Goal: Task Accomplishment & Management: Manage account settings

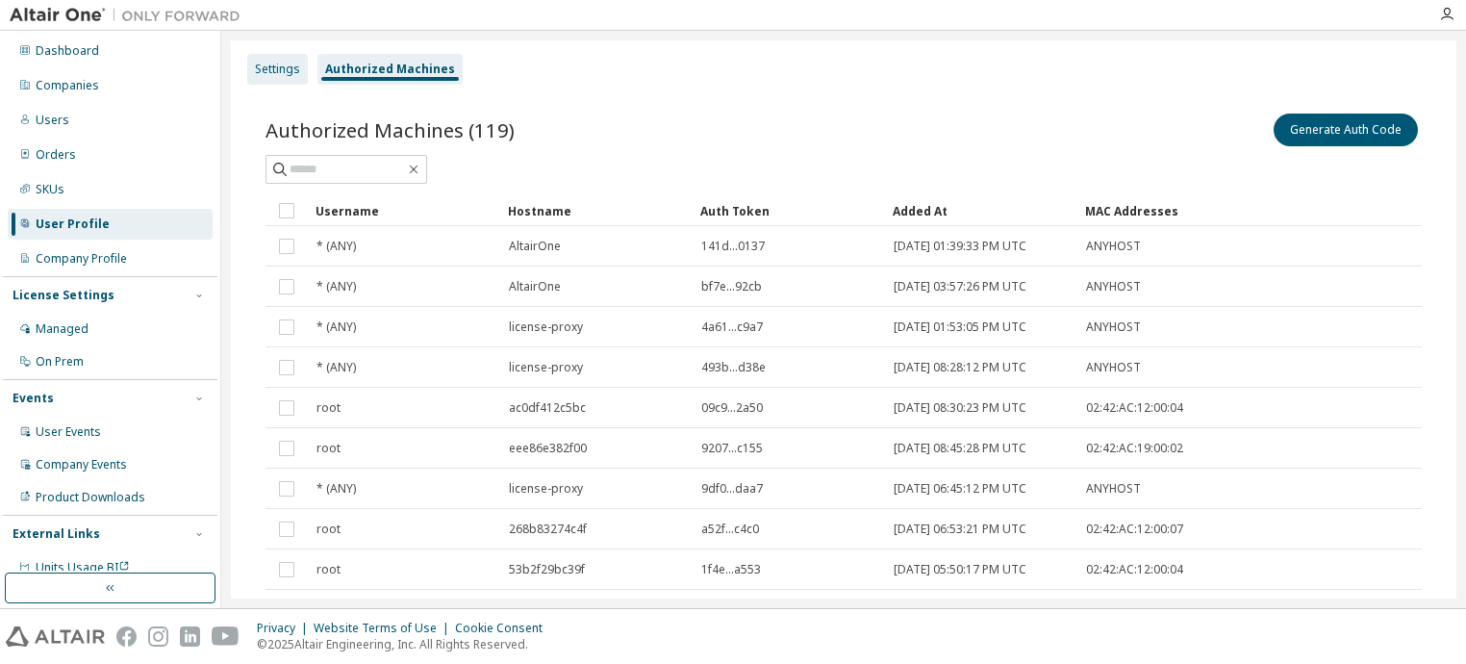
click at [264, 72] on div "Settings" at bounding box center [277, 69] width 45 height 15
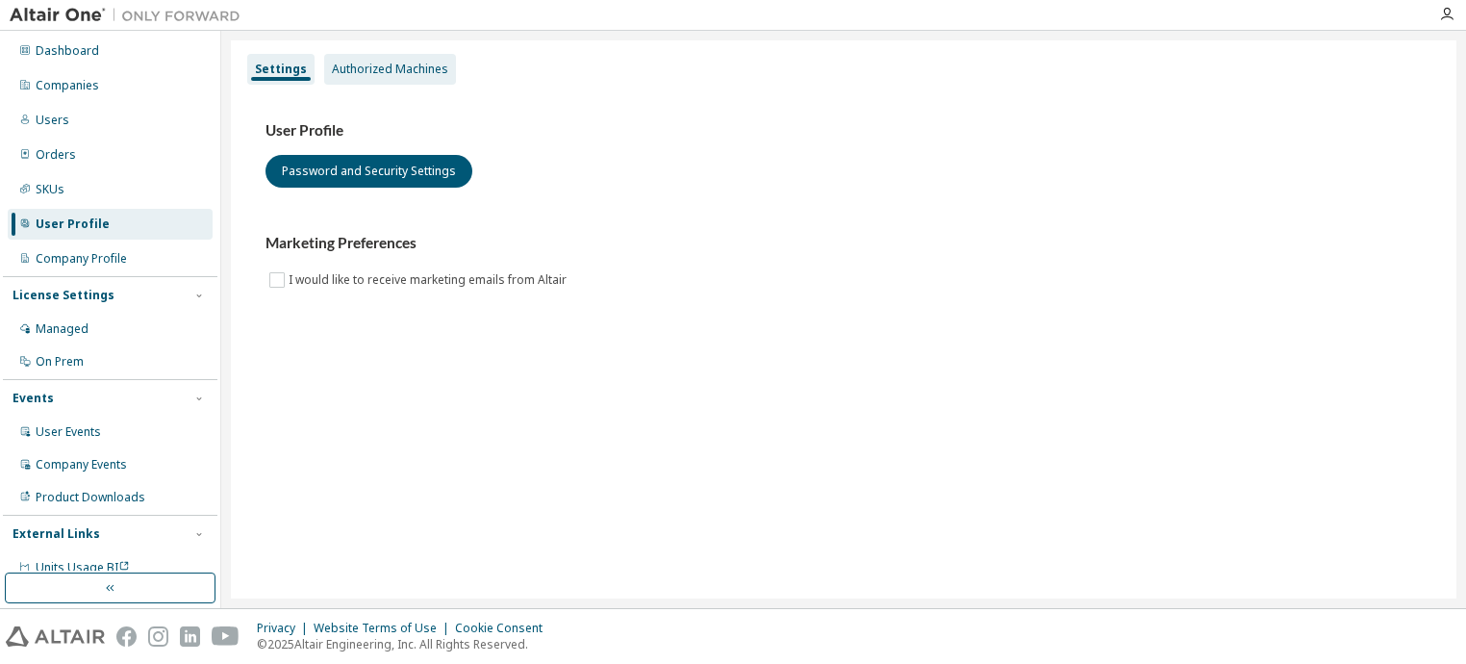
click at [395, 69] on div "Authorized Machines" at bounding box center [390, 69] width 116 height 15
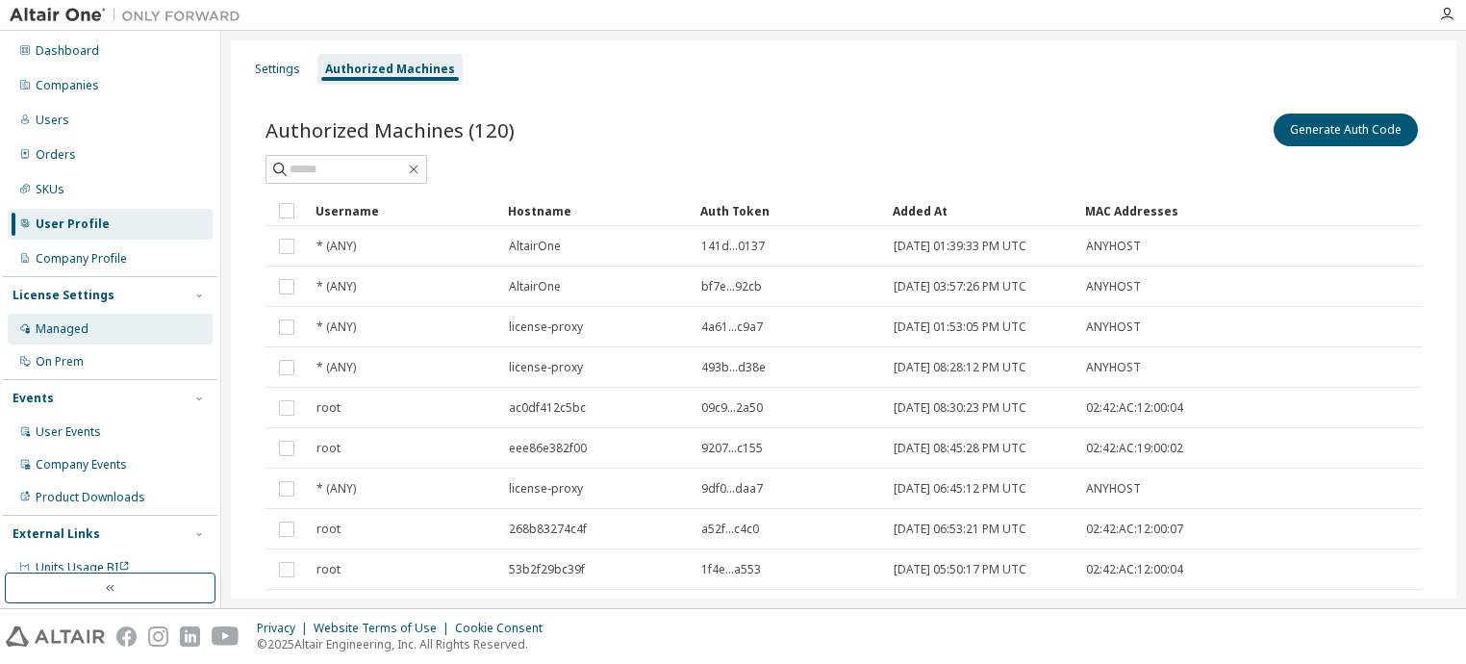
click at [42, 326] on div "Managed" at bounding box center [62, 328] width 53 height 15
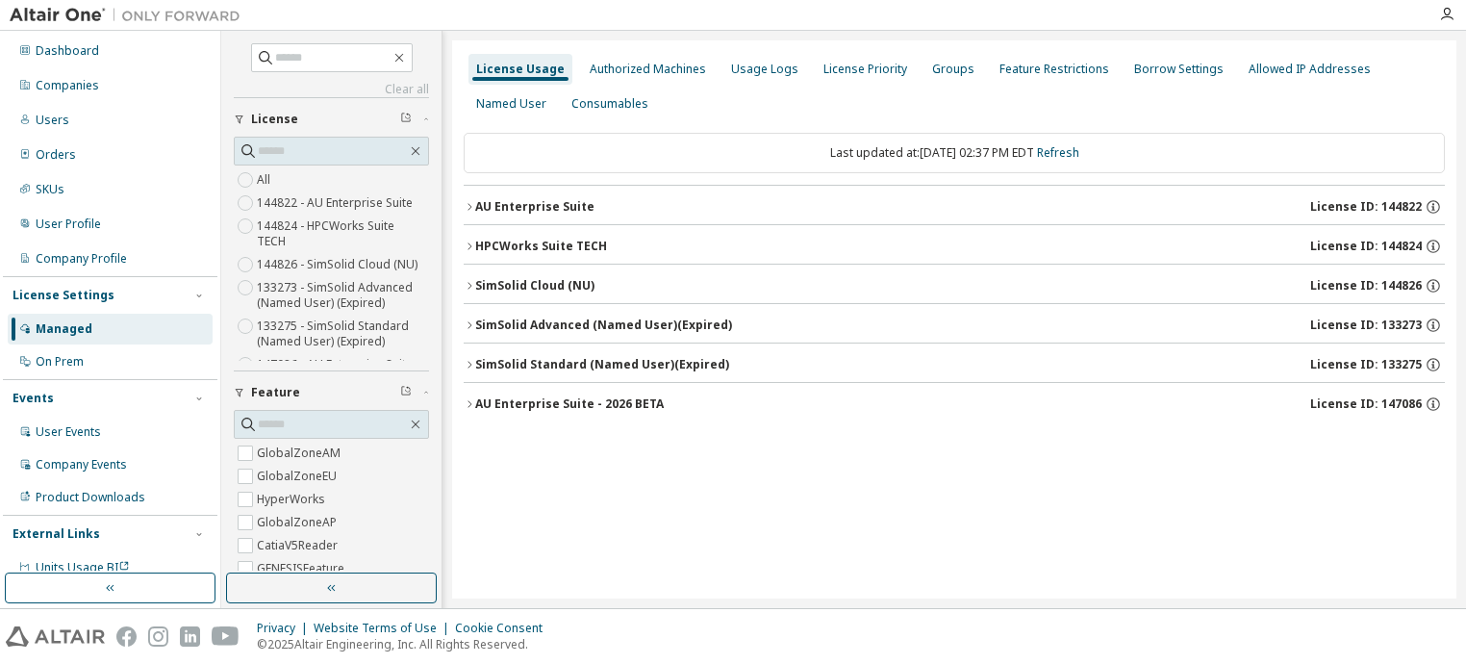
click at [485, 203] on div "AU Enterprise Suite" at bounding box center [534, 206] width 119 height 15
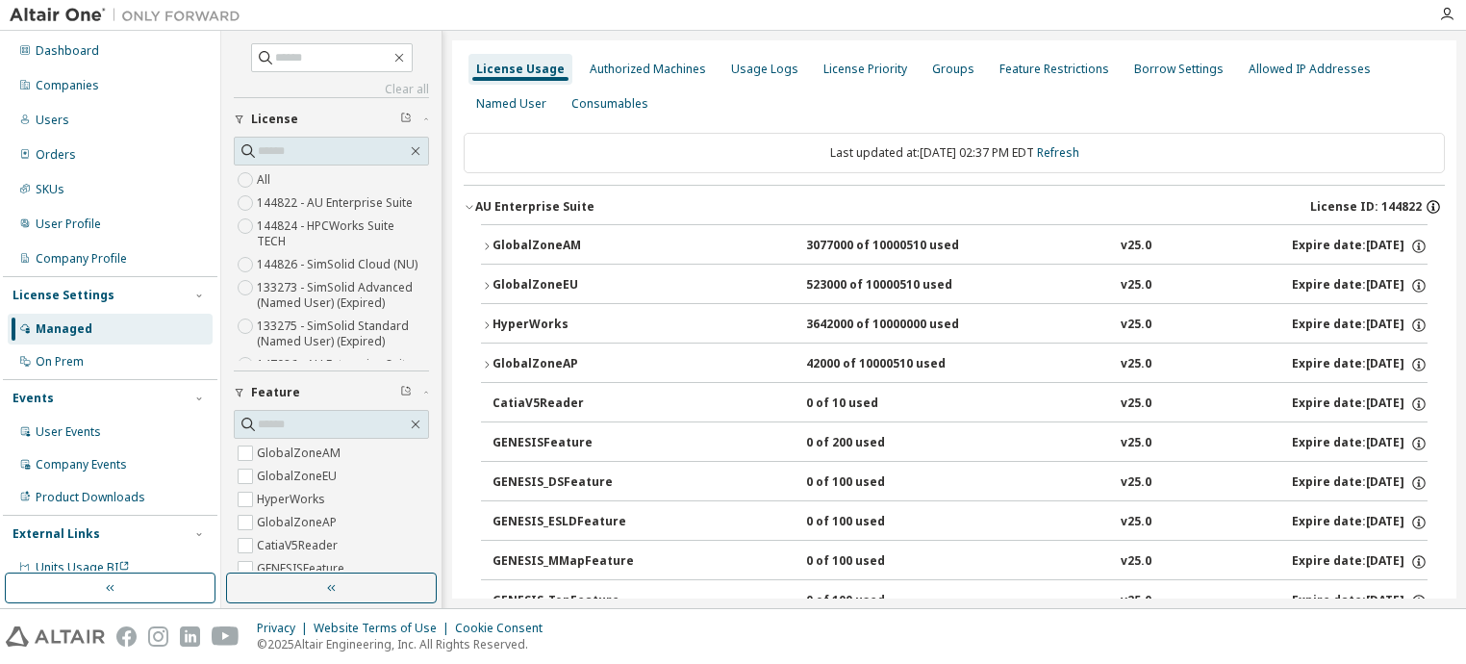
click at [1425, 203] on icon "button" at bounding box center [1433, 206] width 17 height 17
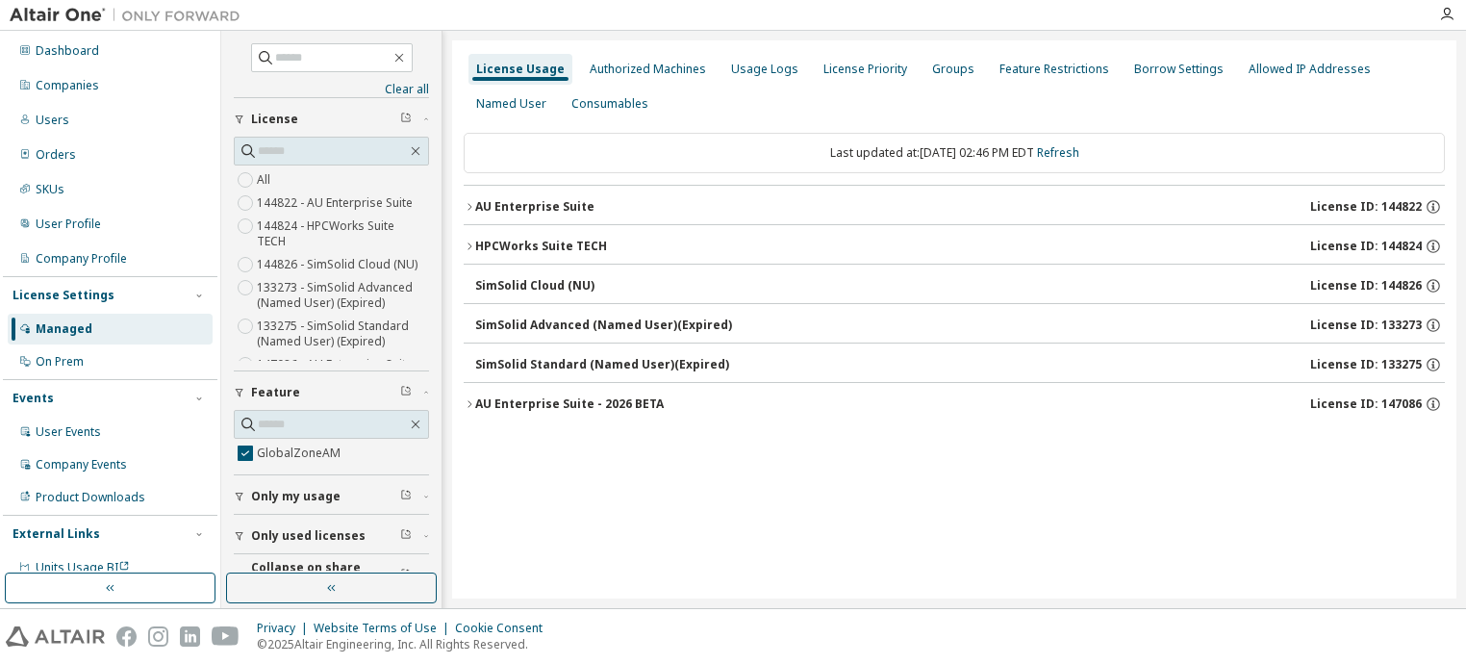
click at [468, 407] on icon "button" at bounding box center [470, 404] width 12 height 12
click at [531, 445] on div "GlobalZoneAM" at bounding box center [579, 443] width 173 height 17
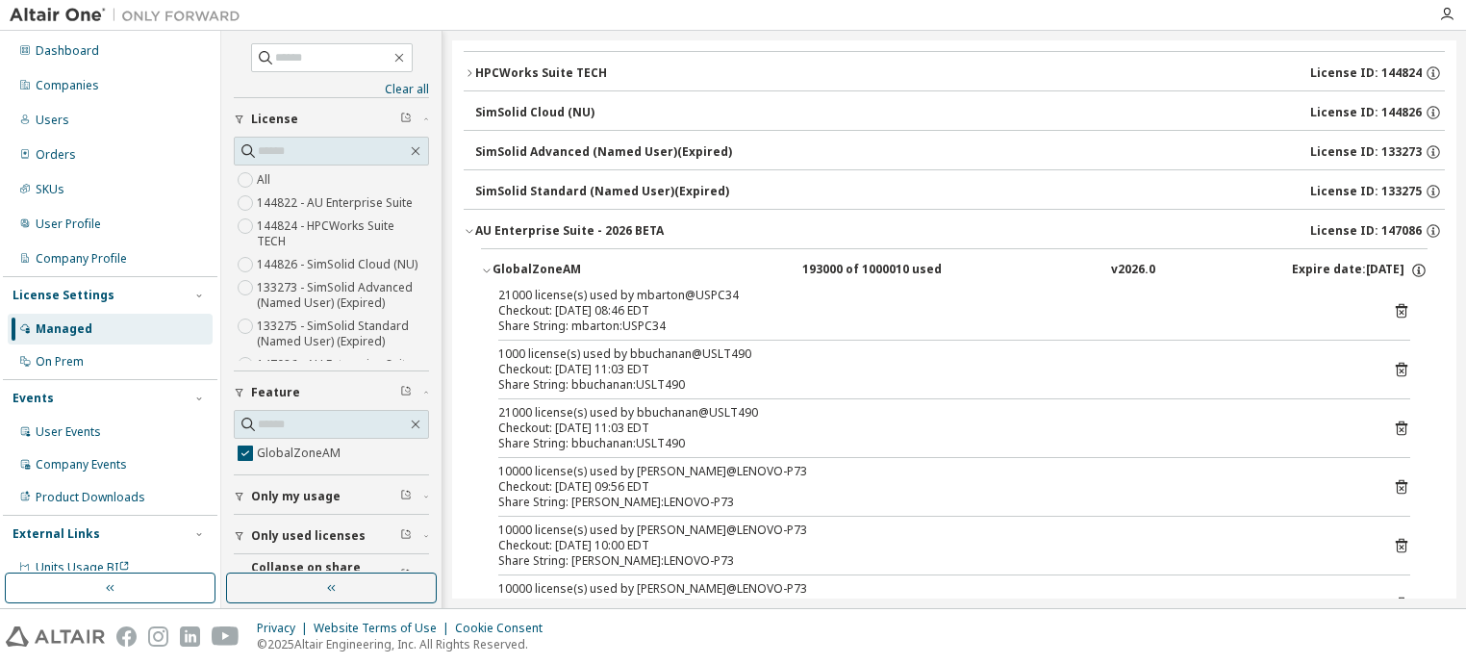
scroll to position [77, 0]
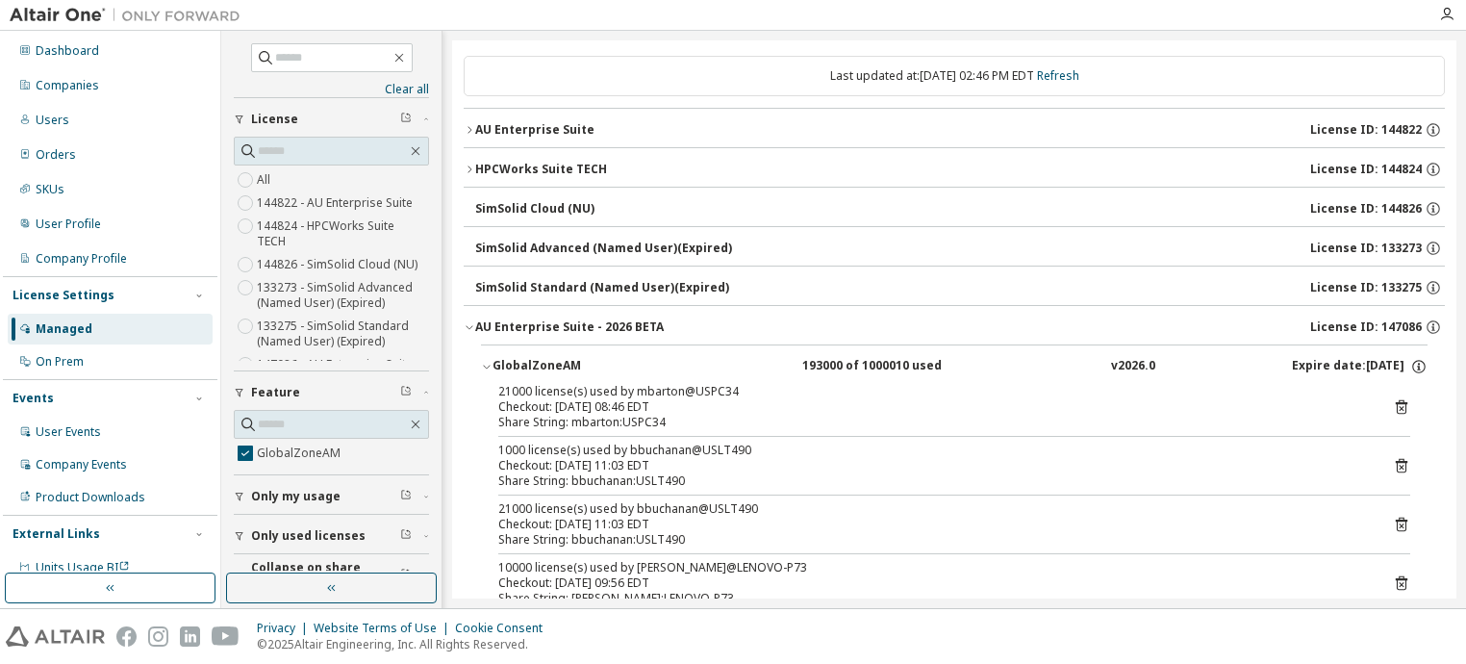
click at [1111, 368] on div "v2026.0" at bounding box center [1133, 366] width 44 height 17
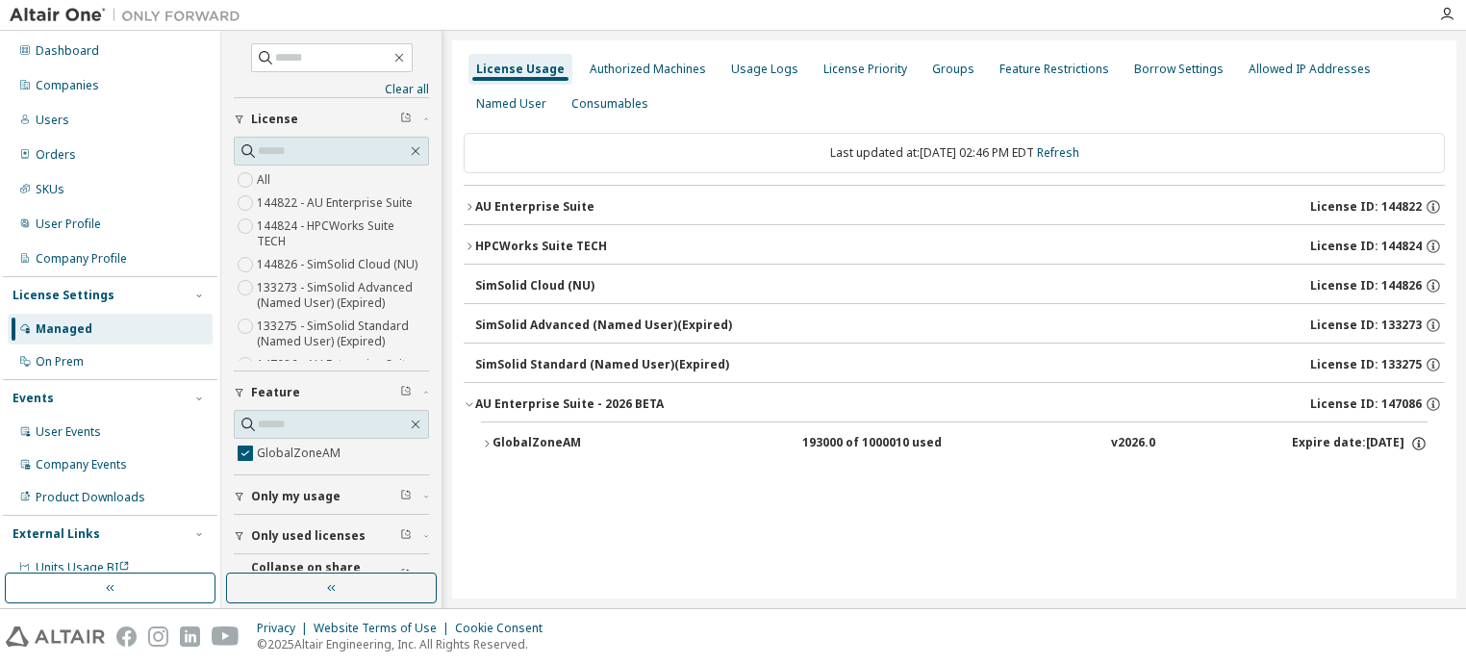
scroll to position [0, 0]
click at [480, 445] on div "GlobalZoneAM 193000 of 1000010 used v2026.0 Expire date: [DATE]" at bounding box center [954, 444] width 981 height 47
click at [509, 444] on div "GlobalZoneAM" at bounding box center [579, 443] width 173 height 17
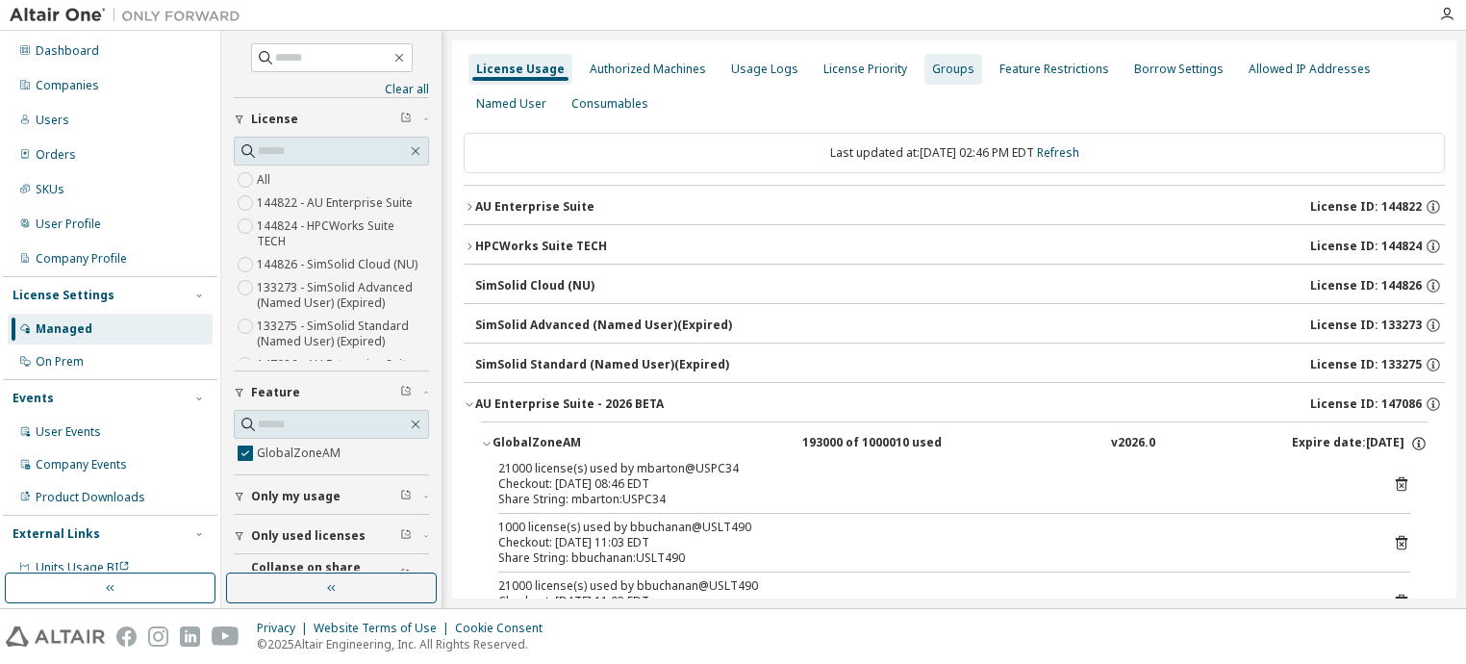
click at [932, 72] on div "Groups" at bounding box center [953, 69] width 42 height 15
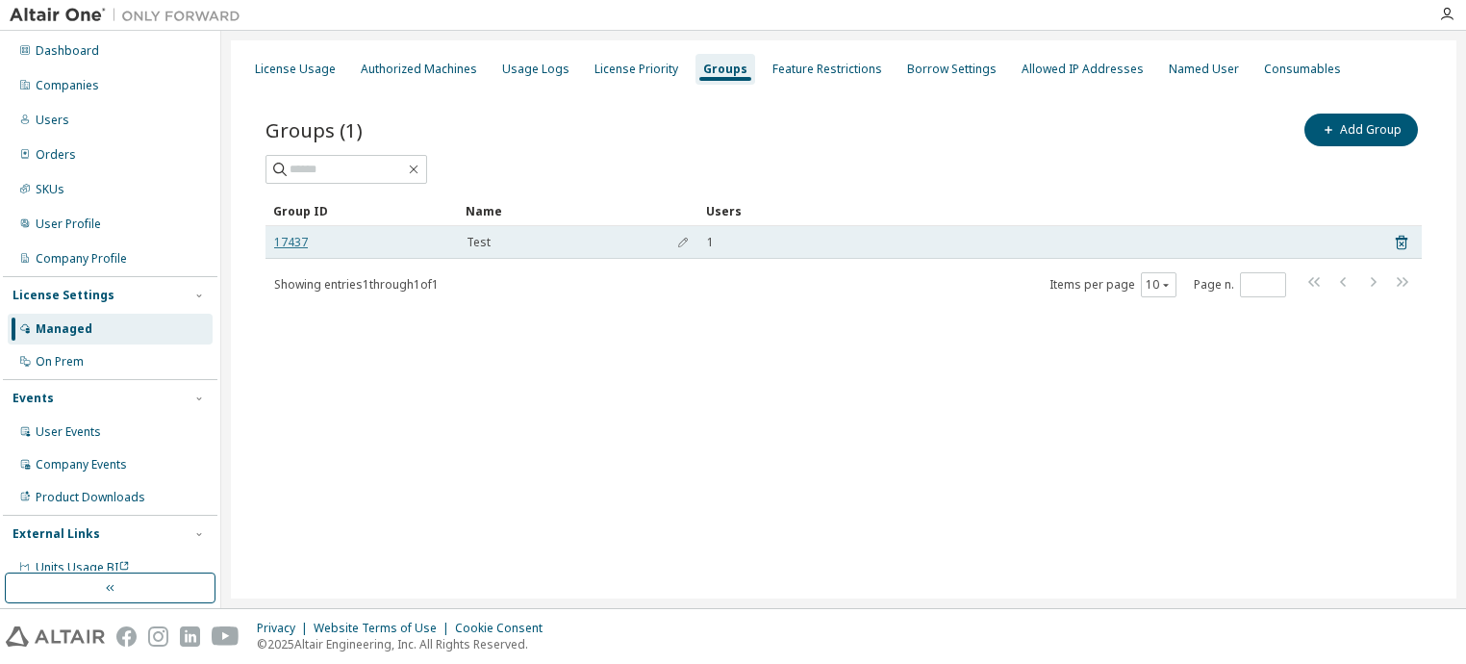
click at [292, 244] on link "17437" at bounding box center [291, 242] width 34 height 15
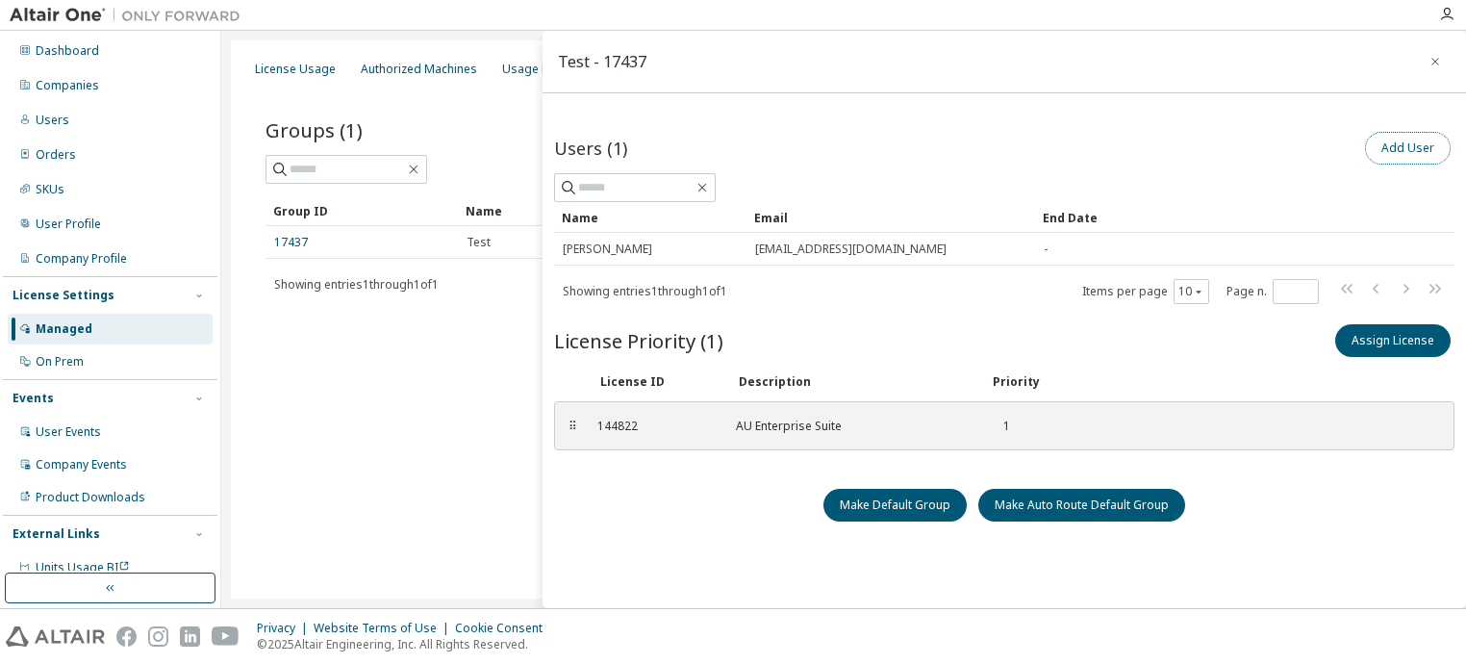
click at [1409, 149] on button "Add User" at bounding box center [1408, 148] width 86 height 33
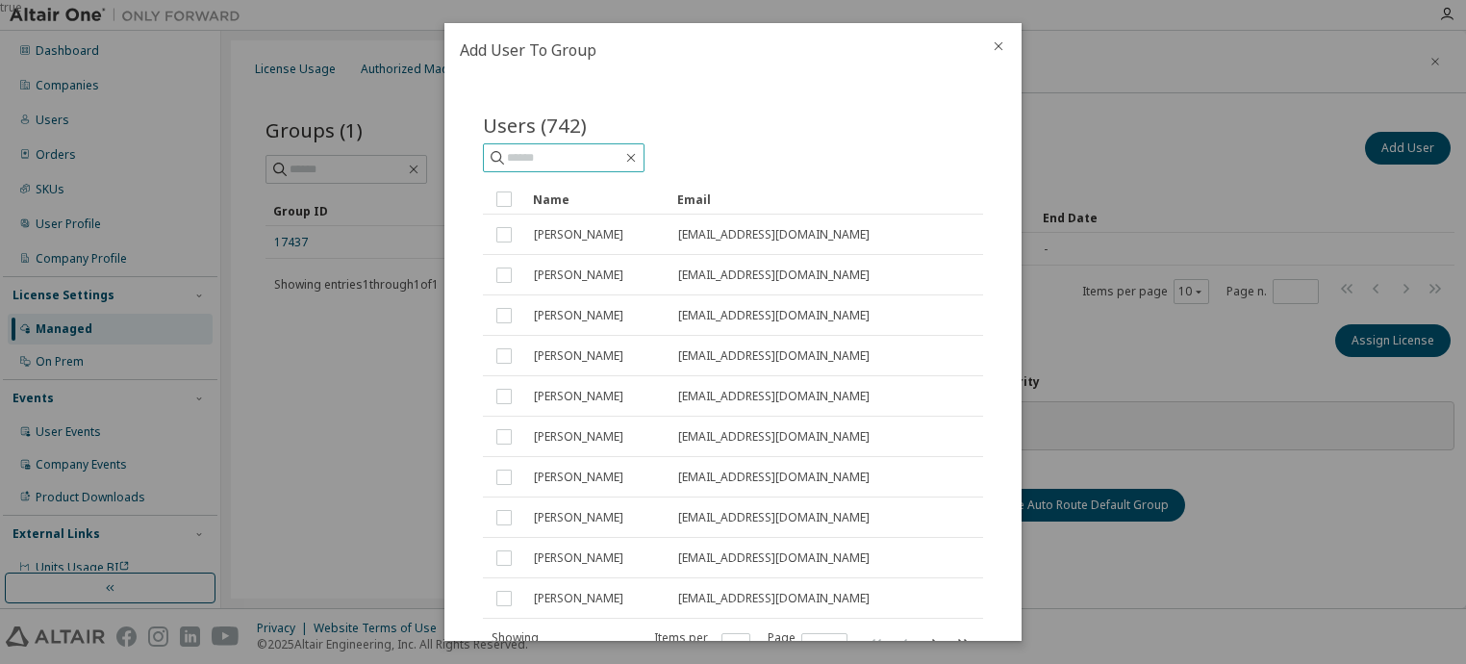
click at [620, 157] on input "text" at bounding box center [564, 157] width 115 height 19
type input "**********"
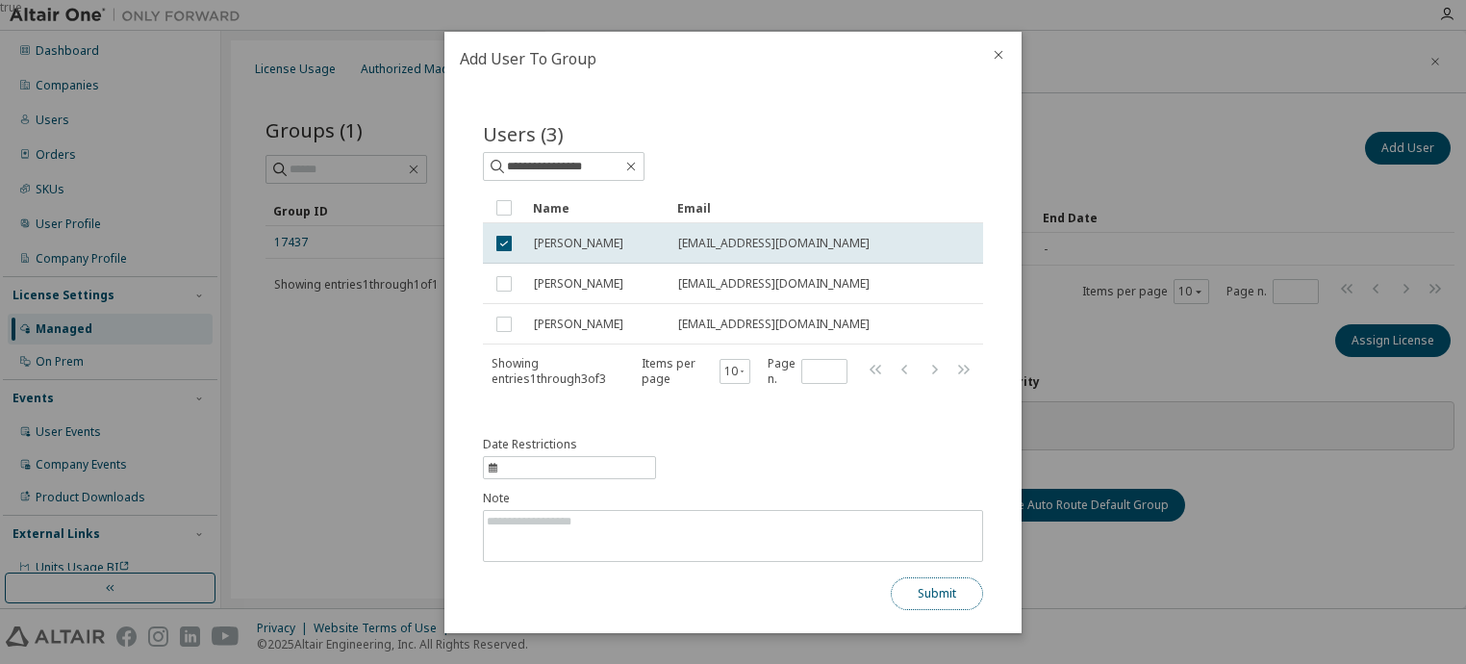
click at [929, 589] on button "Submit" at bounding box center [937, 593] width 92 height 33
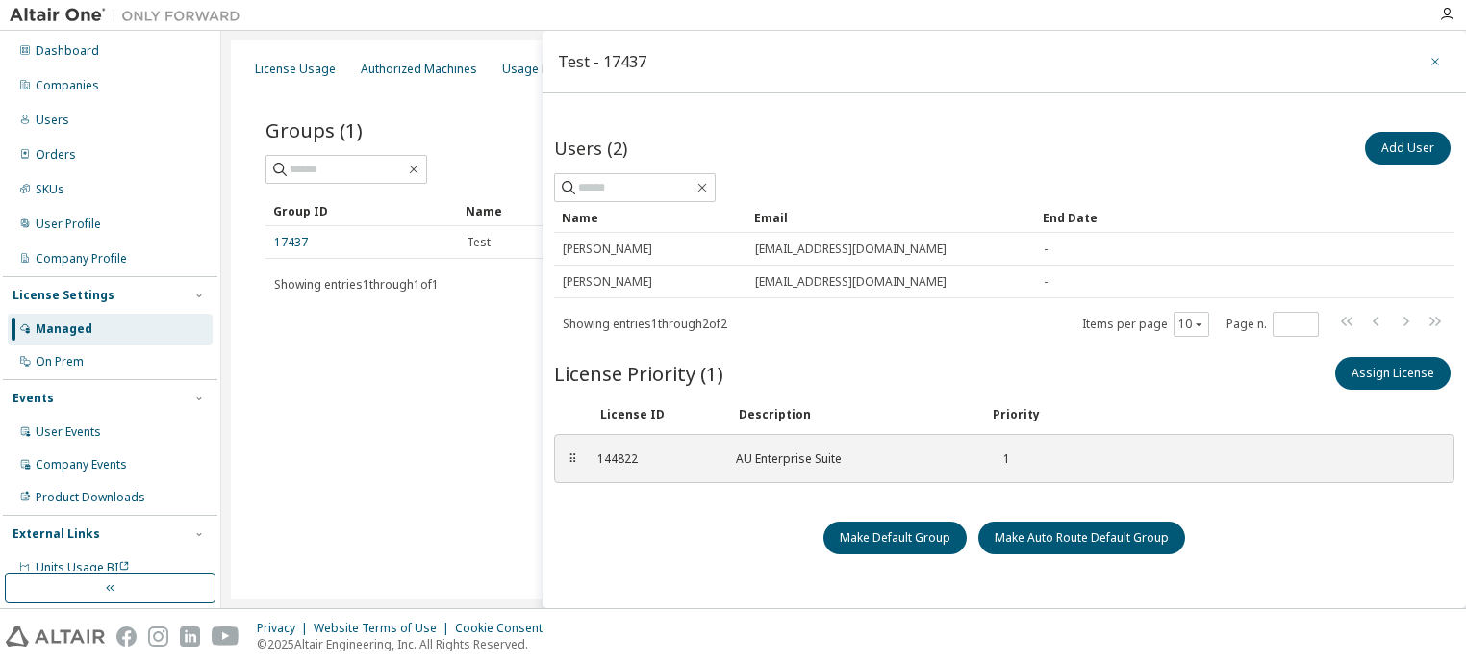
click at [1429, 58] on icon "button" at bounding box center [1435, 61] width 13 height 15
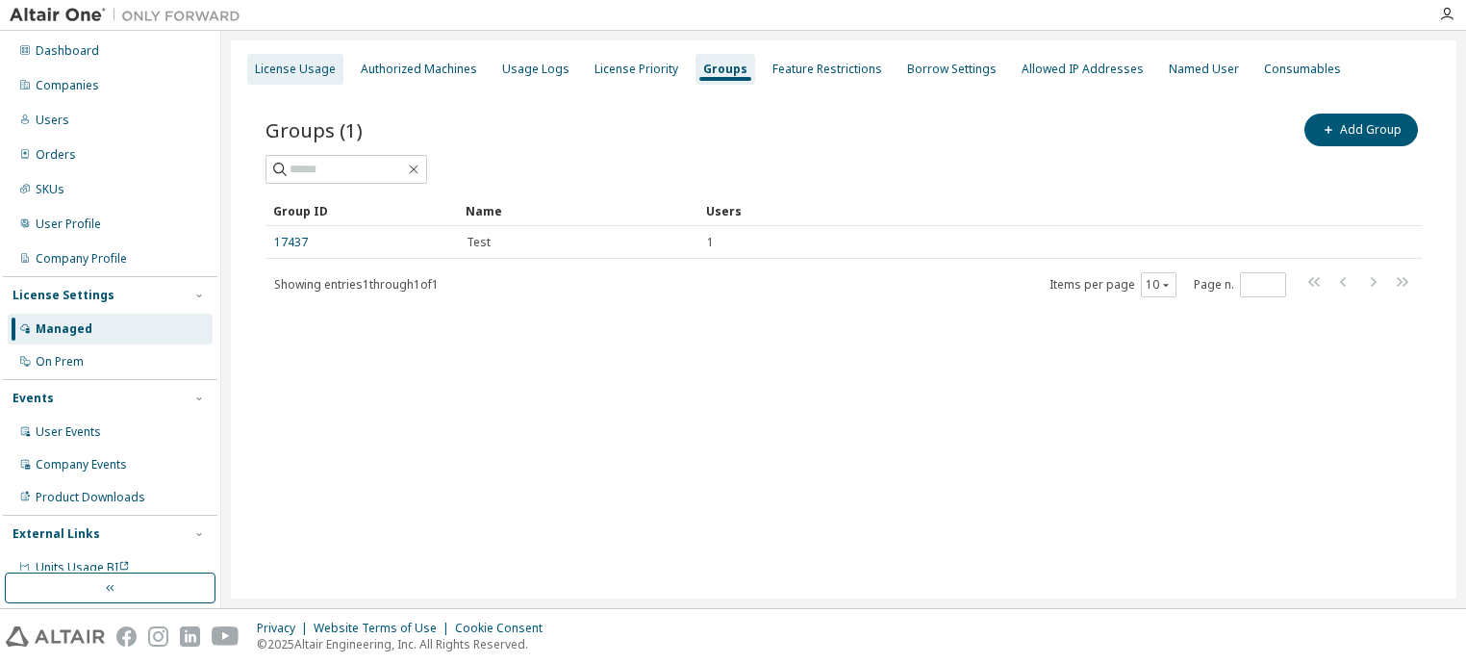
click at [288, 72] on div "License Usage" at bounding box center [295, 69] width 81 height 15
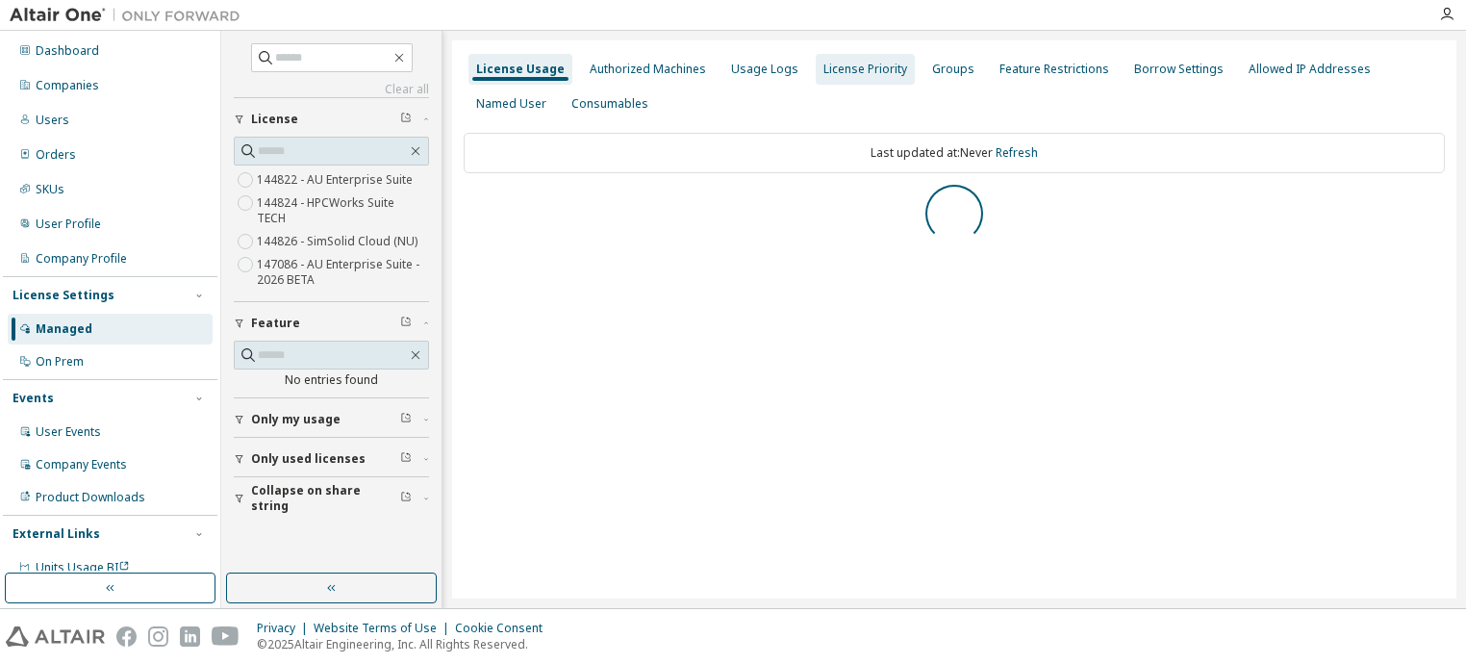
click at [824, 69] on div "License Priority" at bounding box center [866, 69] width 84 height 15
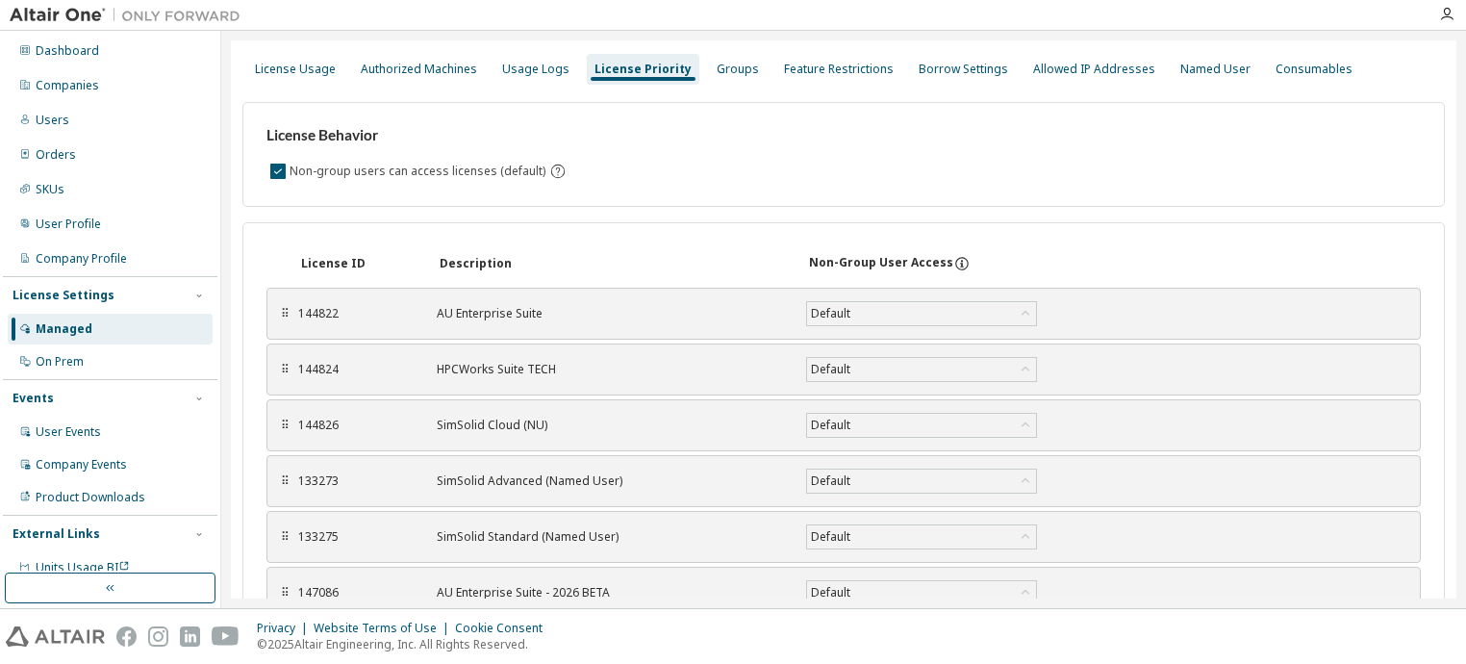
click at [318, 315] on div "144822" at bounding box center [355, 313] width 115 height 15
click at [289, 78] on div "License Usage" at bounding box center [295, 69] width 96 height 31
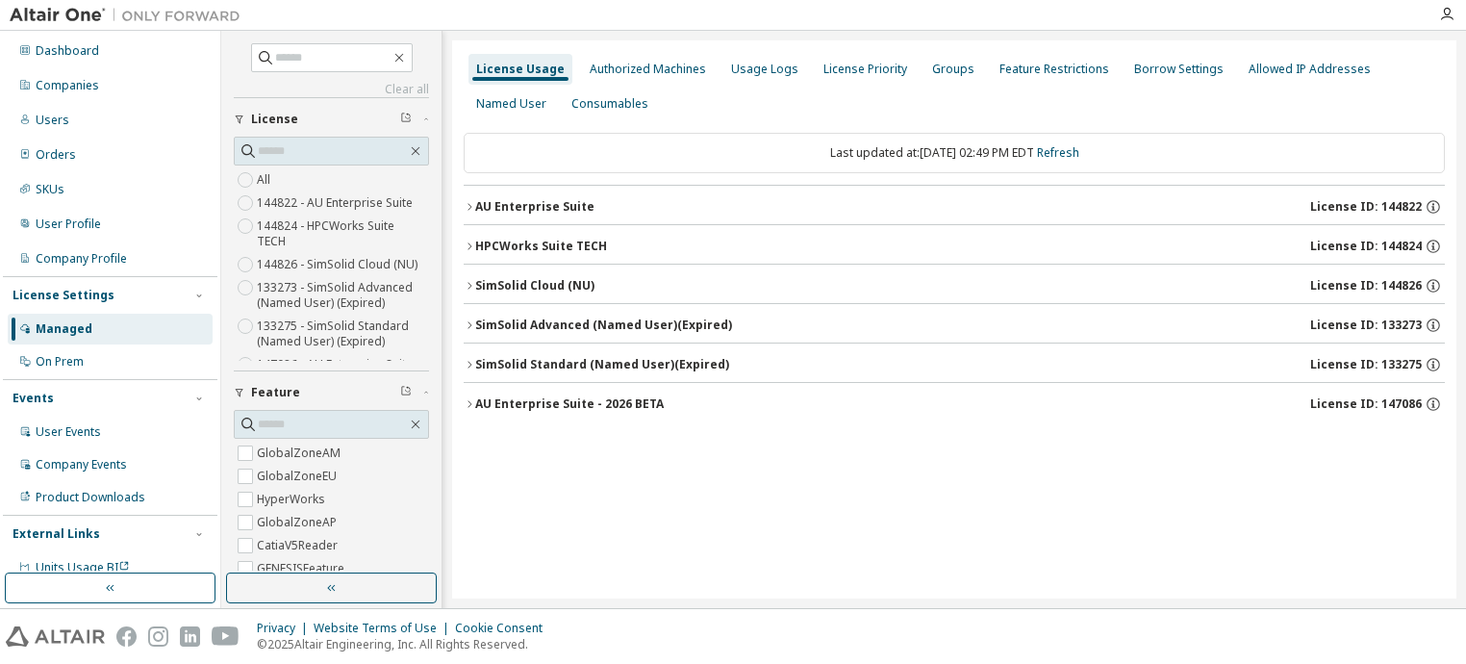
drag, startPoint x: 1384, startPoint y: 403, endPoint x: 1412, endPoint y: 405, distance: 28.9
click at [1412, 405] on span "License ID: 147086" at bounding box center [1366, 403] width 112 height 15
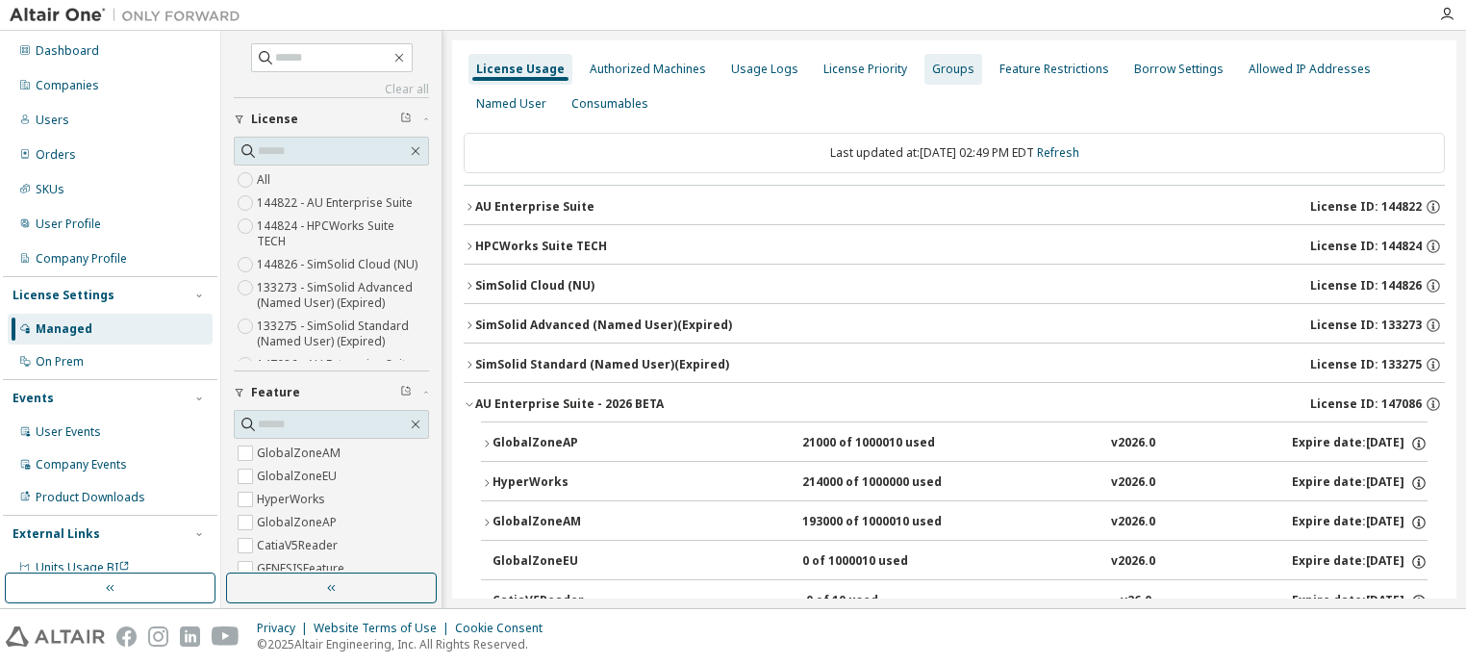
click at [934, 74] on div "Groups" at bounding box center [953, 69] width 42 height 15
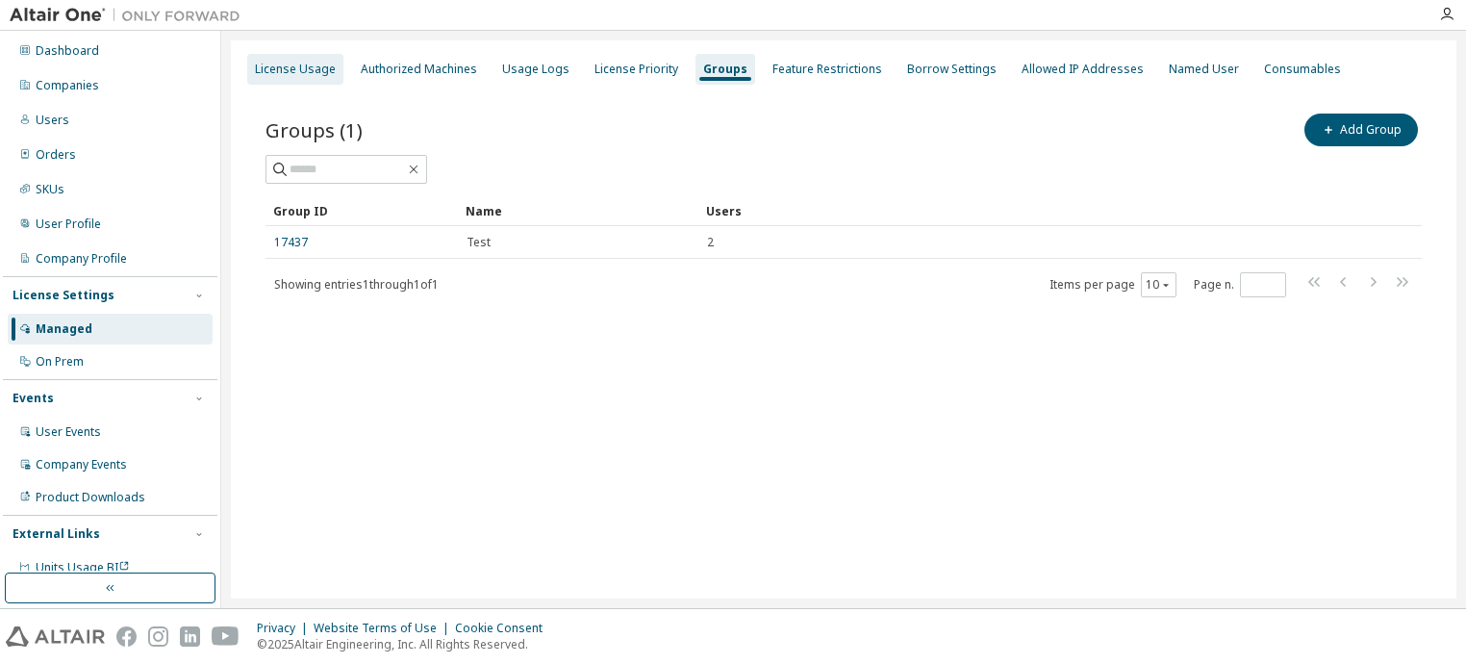
click at [274, 65] on div "License Usage" at bounding box center [295, 69] width 81 height 15
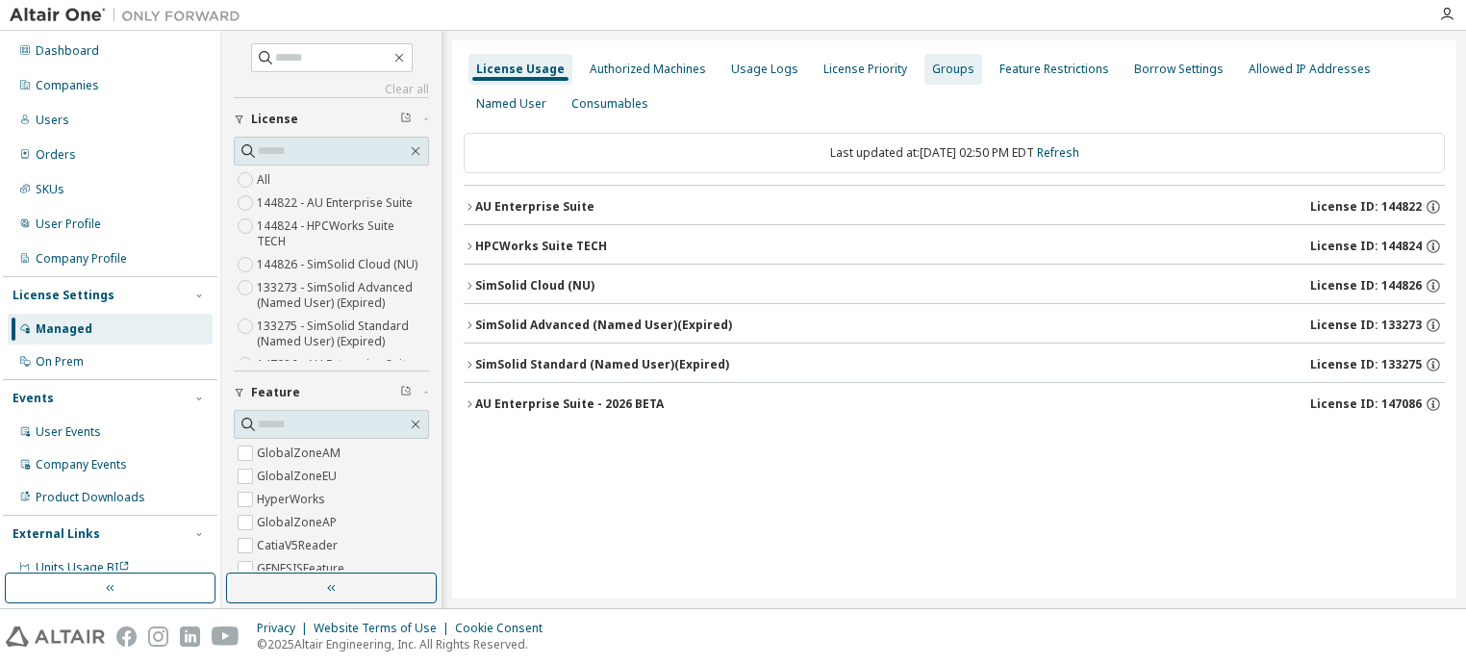
click at [938, 58] on div "Groups" at bounding box center [954, 69] width 58 height 31
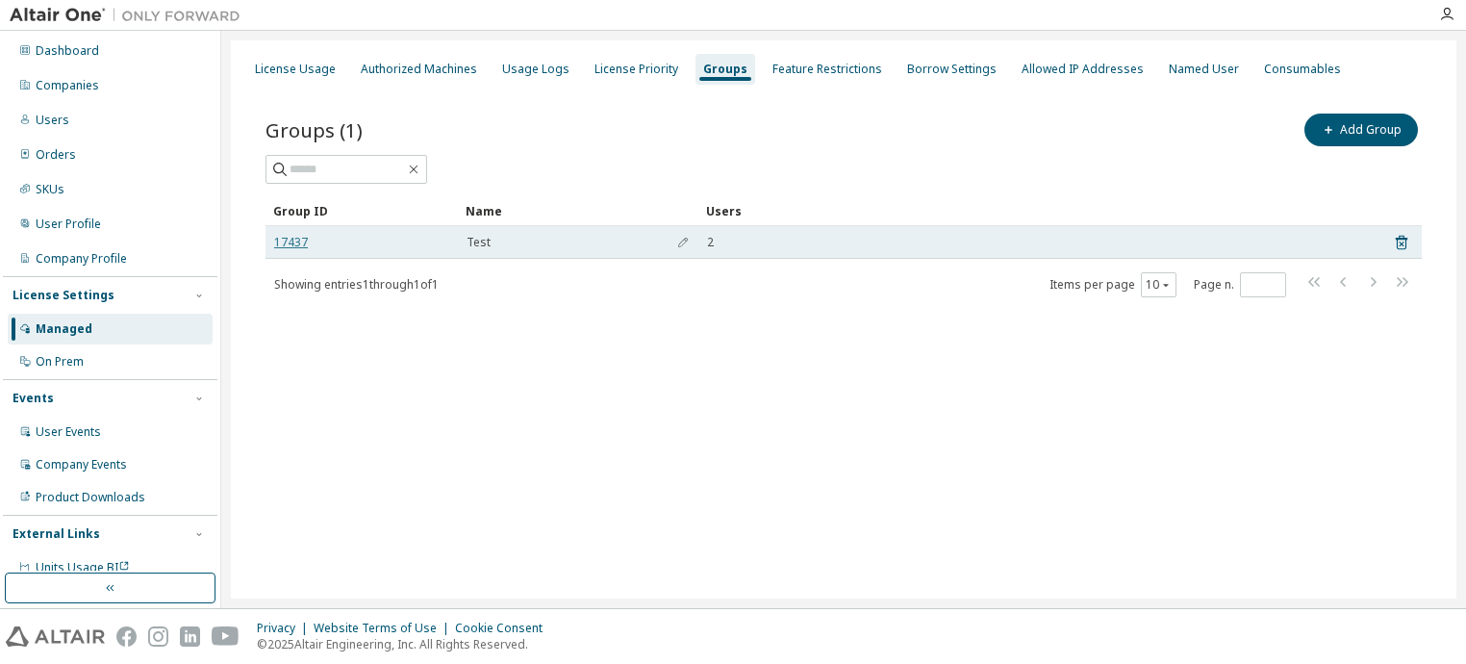
click at [287, 247] on link "17437" at bounding box center [291, 242] width 34 height 15
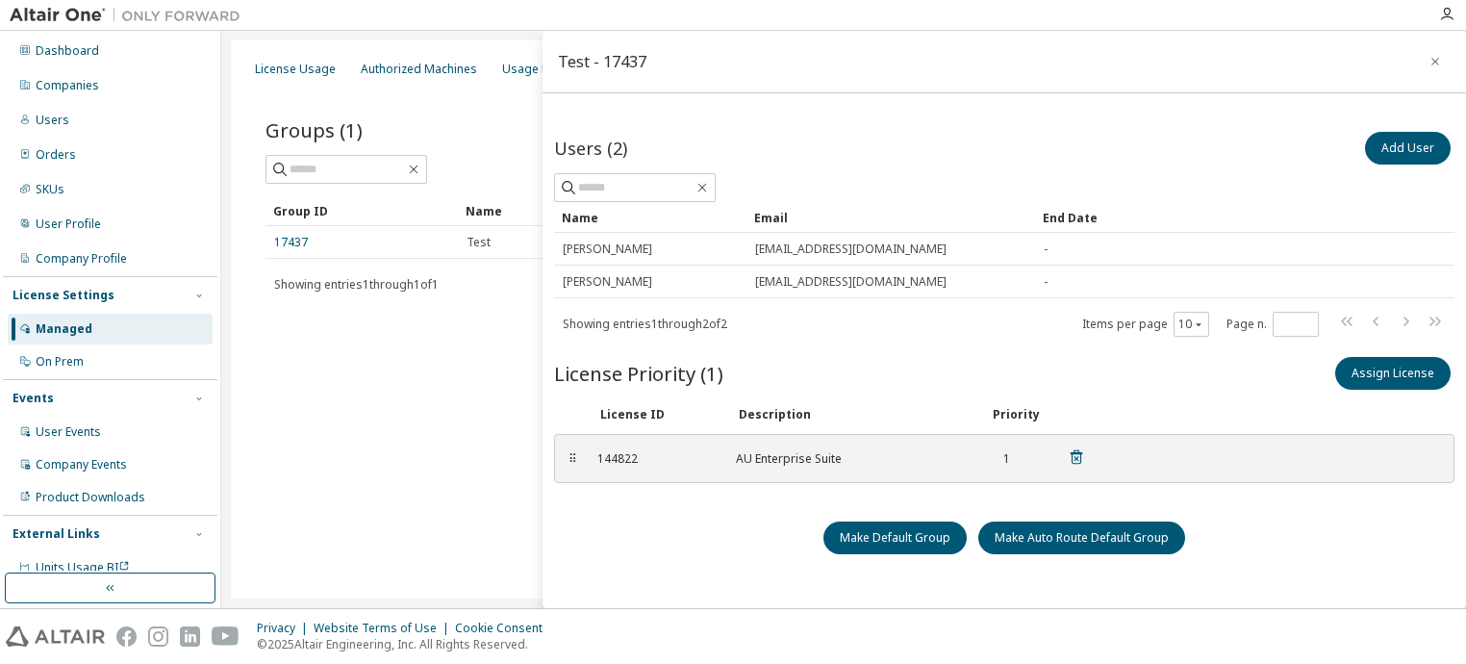
click at [623, 447] on div "144822 AU Enterprise Suite 1" at bounding box center [841, 459] width 511 height 32
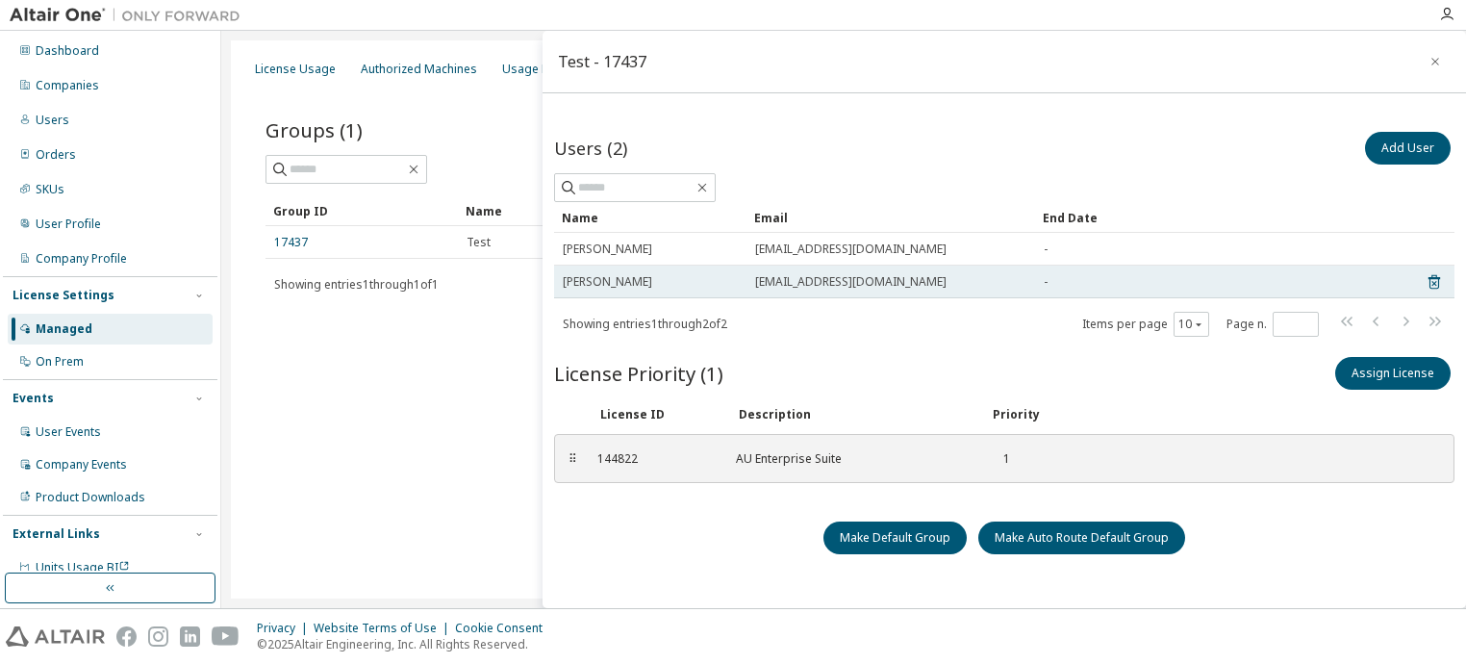
click at [902, 284] on div "[EMAIL_ADDRESS][DOMAIN_NAME]" at bounding box center [890, 281] width 271 height 15
click at [1432, 284] on icon at bounding box center [1434, 283] width 5 height 5
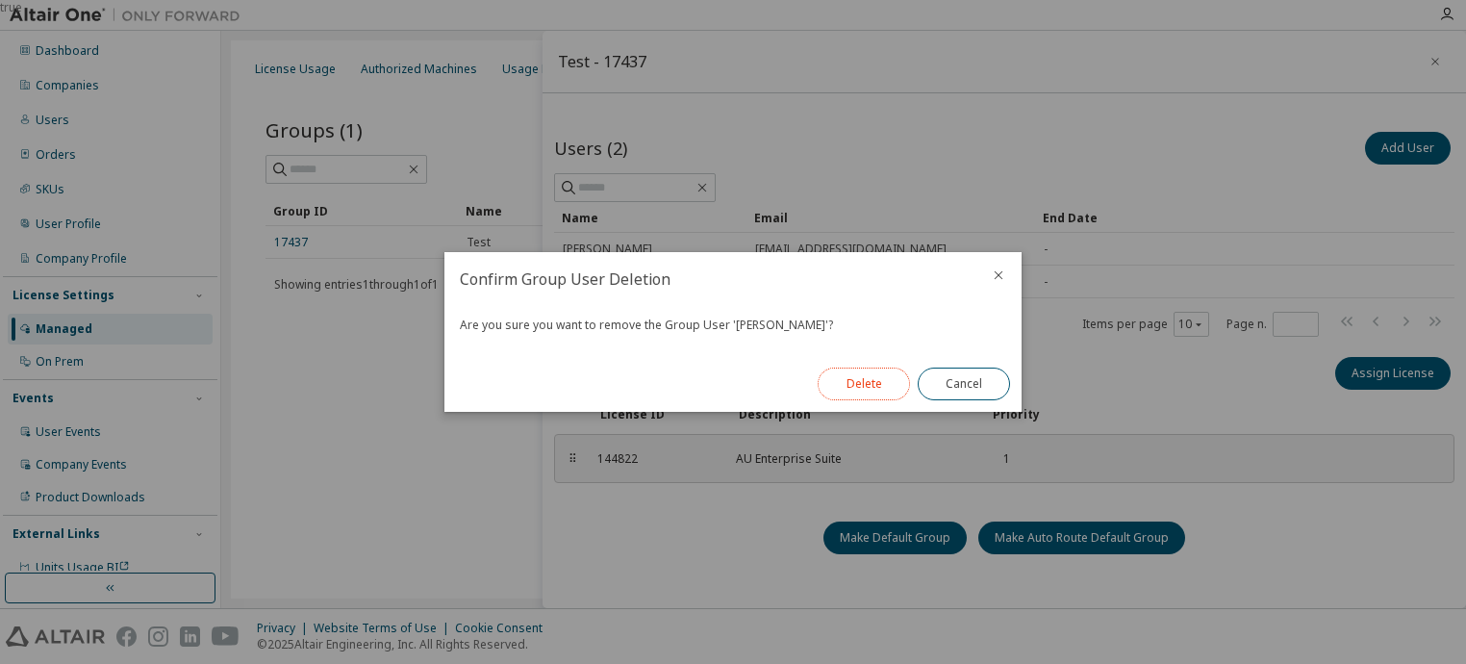
click at [874, 386] on button "Delete" at bounding box center [864, 384] width 92 height 33
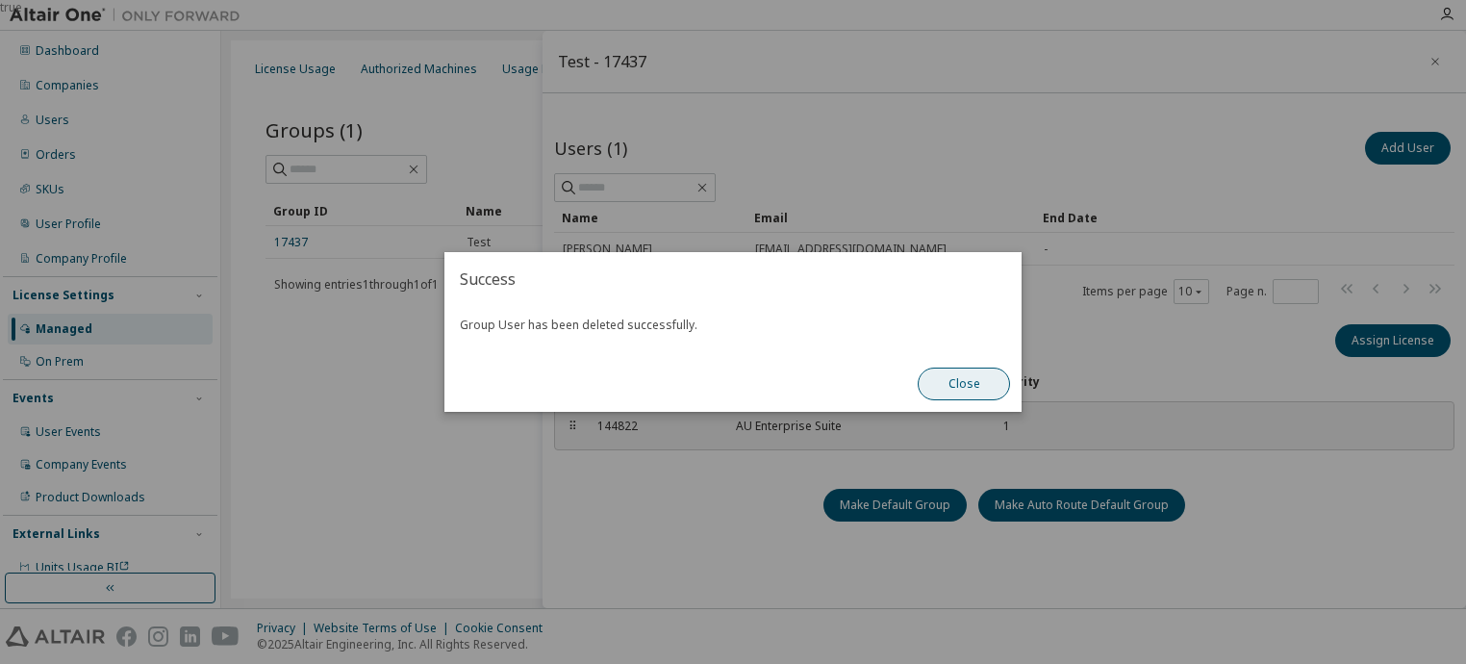
click at [964, 376] on button "Close" at bounding box center [964, 384] width 92 height 33
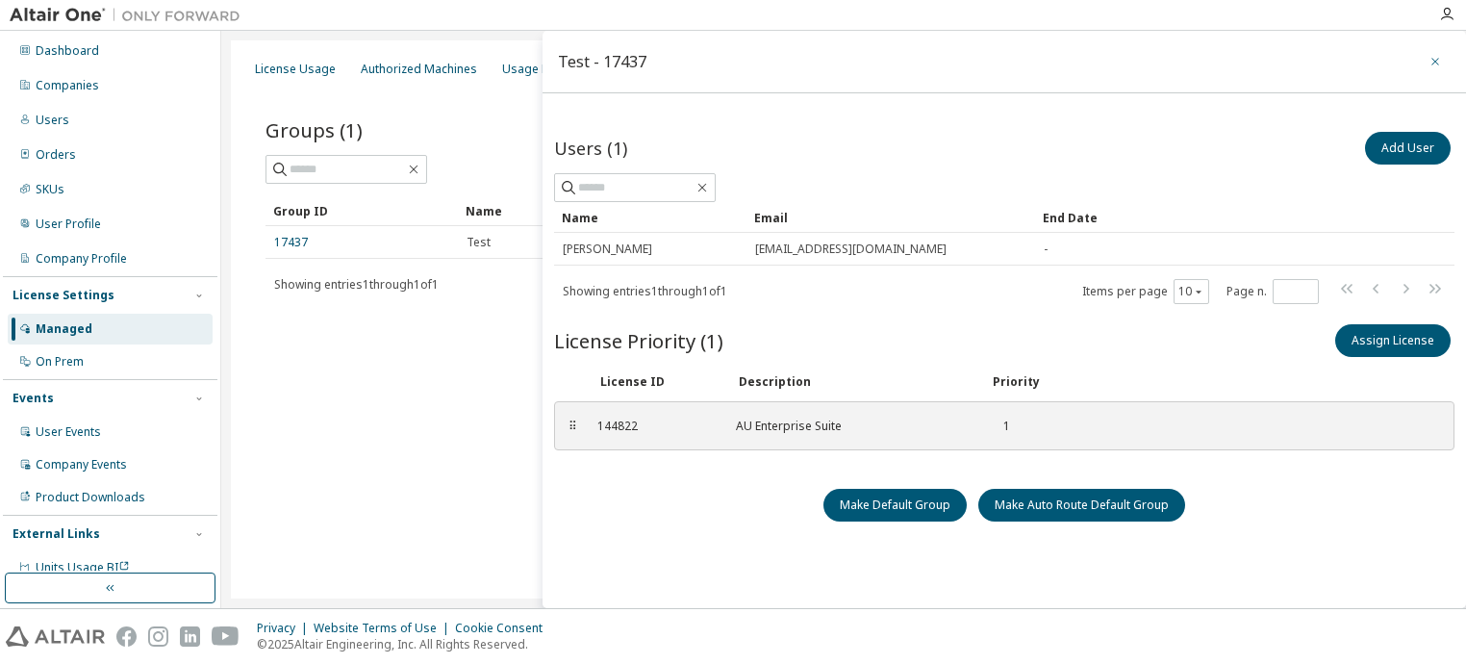
click at [1431, 68] on icon "button" at bounding box center [1435, 61] width 13 height 15
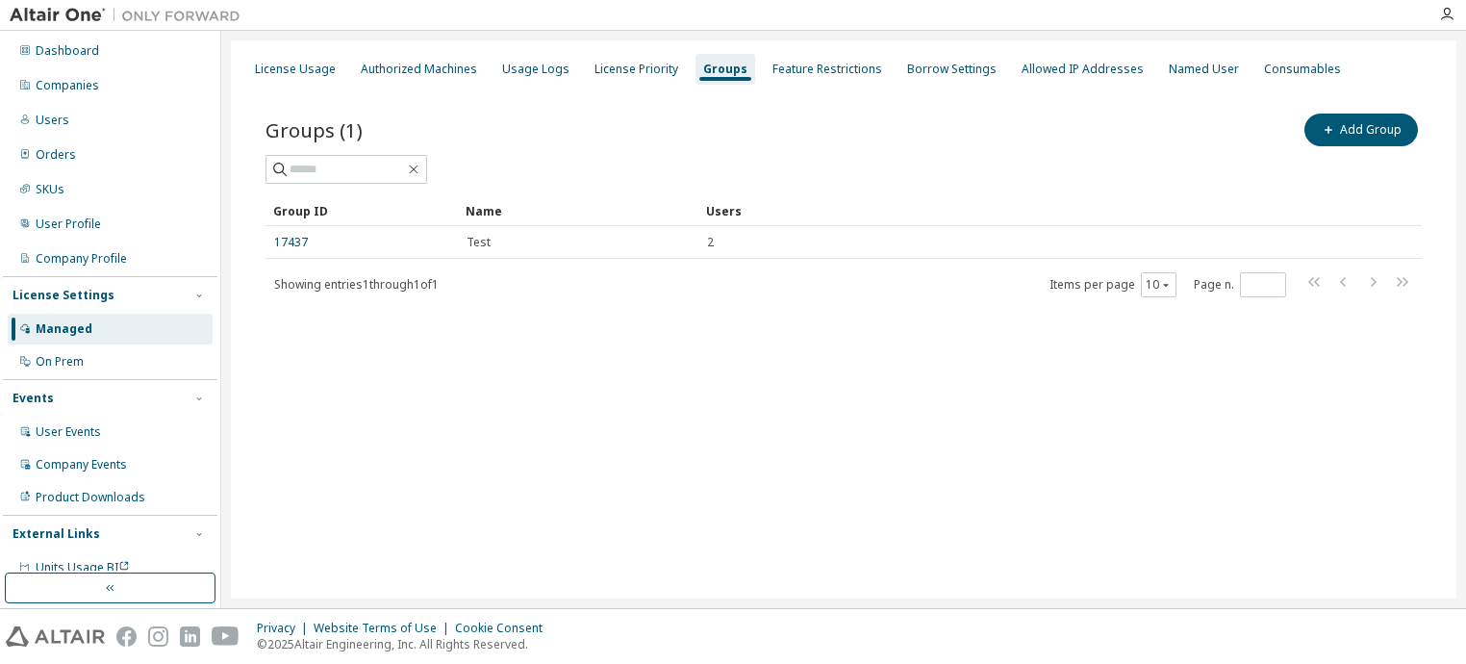
click at [704, 83] on div "Groups" at bounding box center [726, 69] width 60 height 31
click at [1378, 136] on button "Add Group" at bounding box center [1362, 130] width 114 height 33
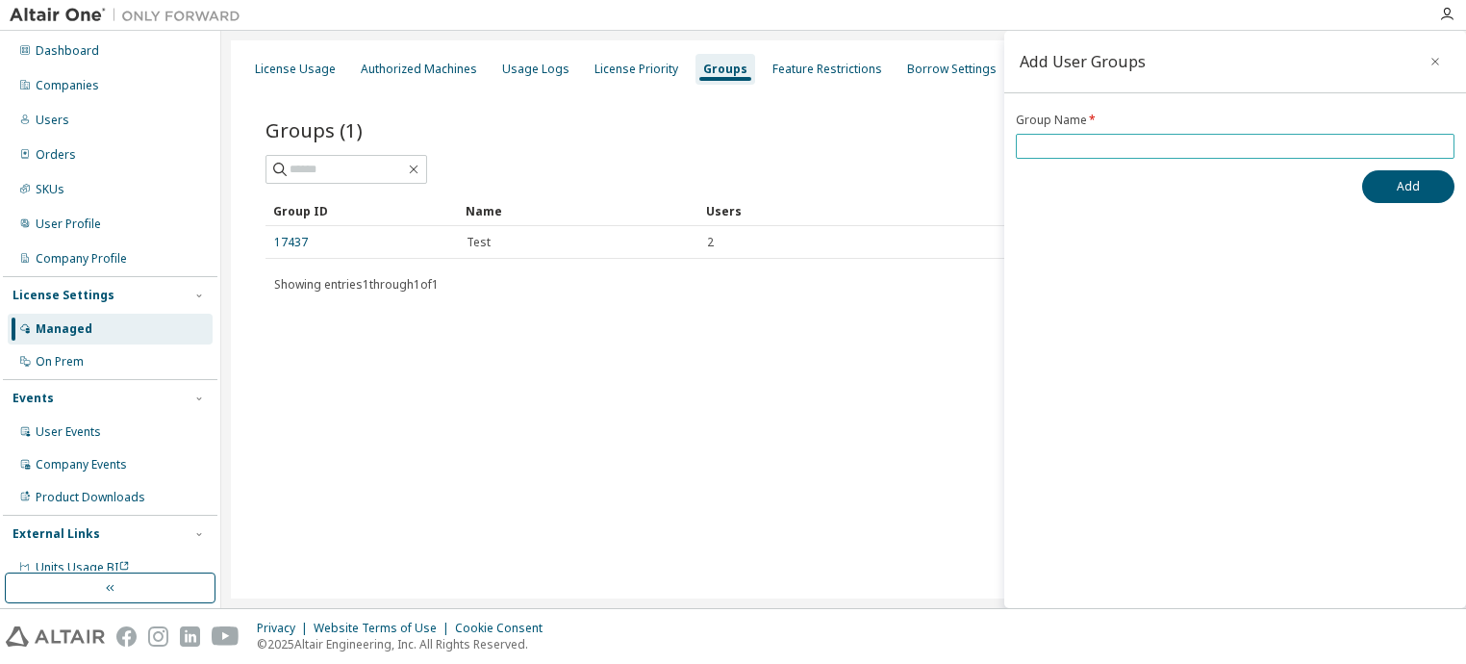
click at [1109, 150] on input "text" at bounding box center [1235, 146] width 429 height 15
type input "*******"
click at [1414, 183] on button "Add" at bounding box center [1408, 186] width 92 height 33
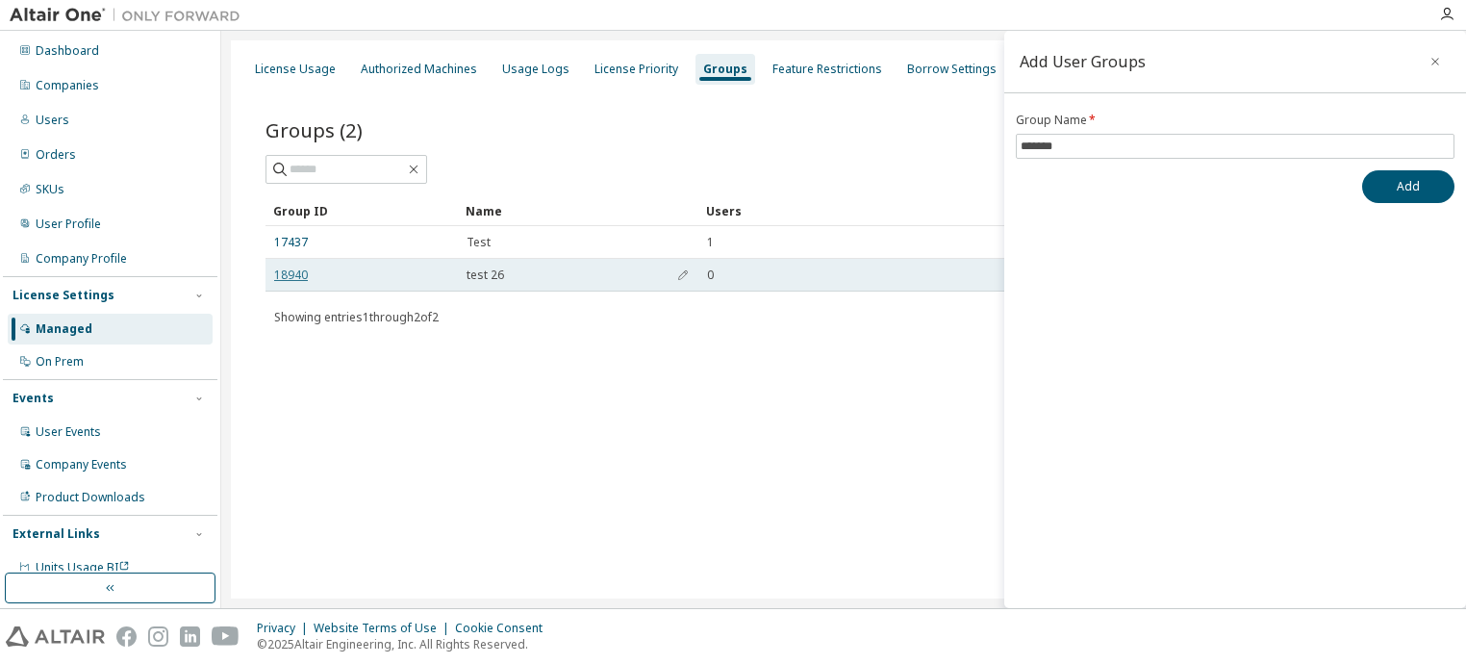
click at [292, 275] on link "18940" at bounding box center [291, 274] width 34 height 15
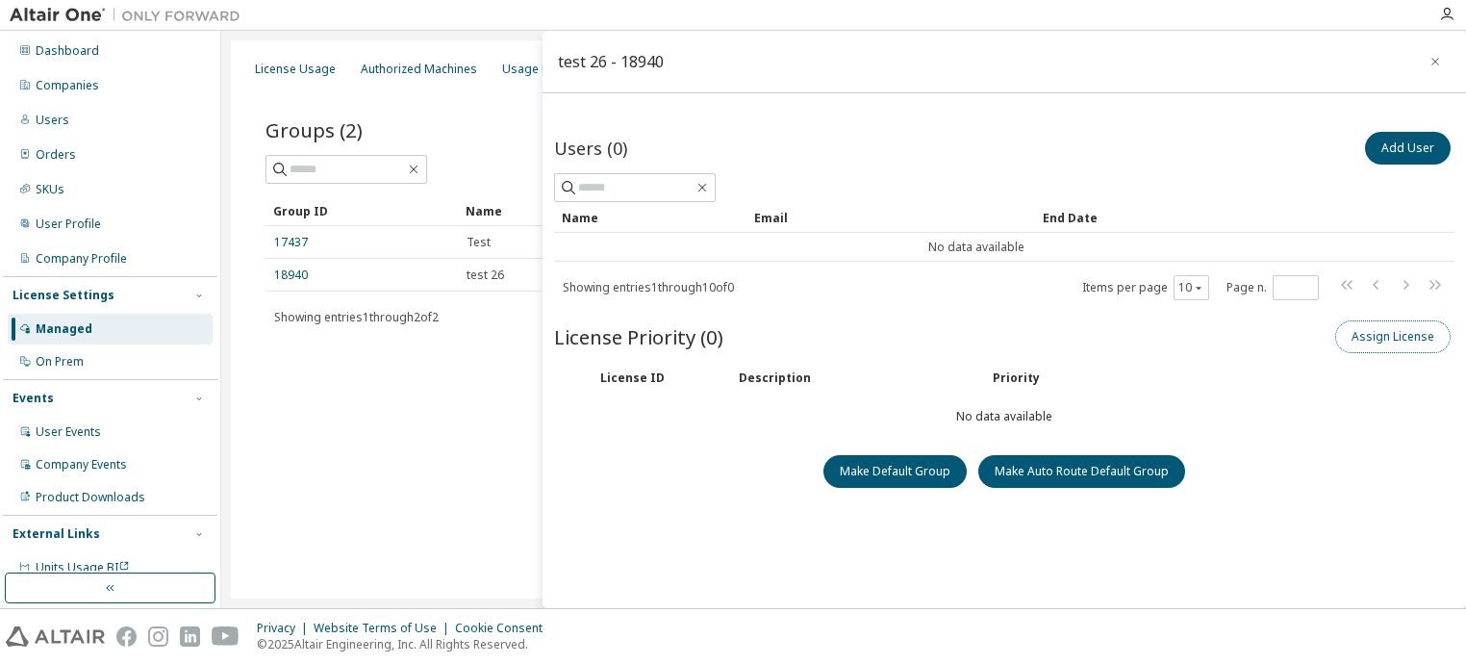
click at [1387, 334] on button "Assign License" at bounding box center [1392, 336] width 115 height 33
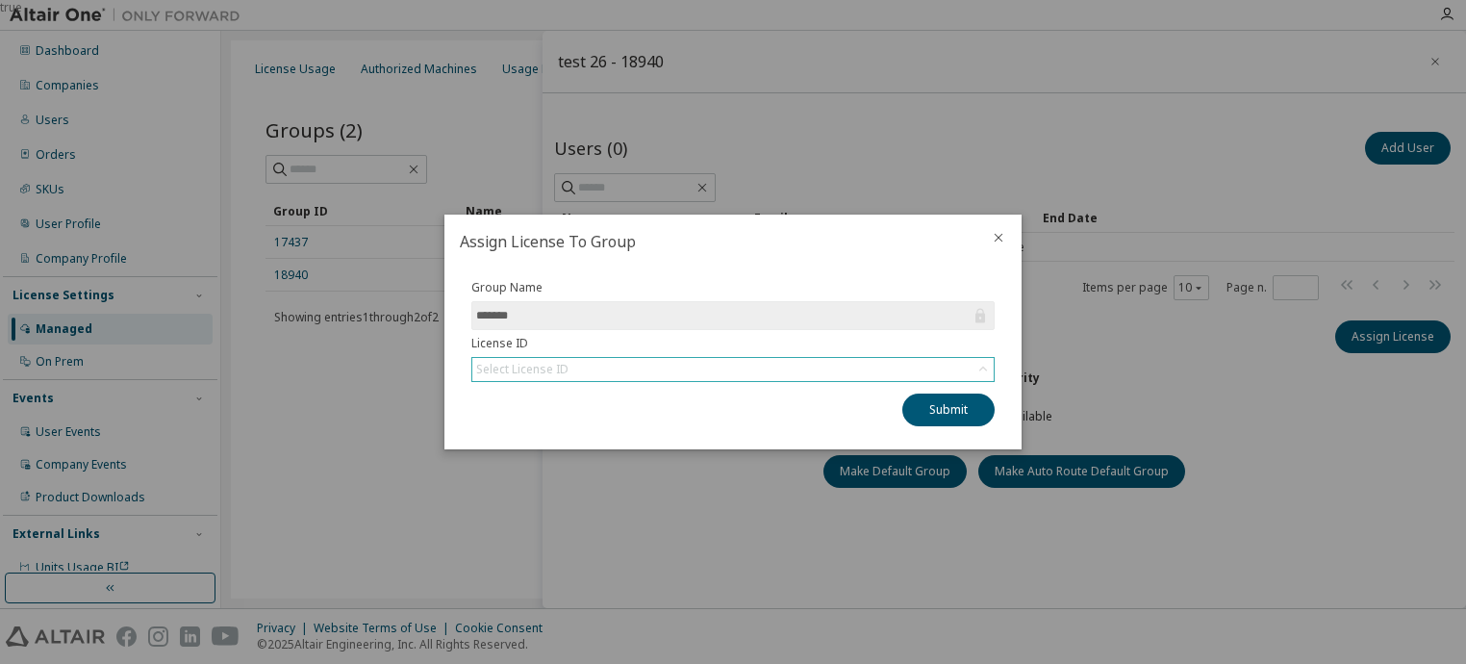
click at [566, 379] on div "Select License ID" at bounding box center [522, 369] width 98 height 21
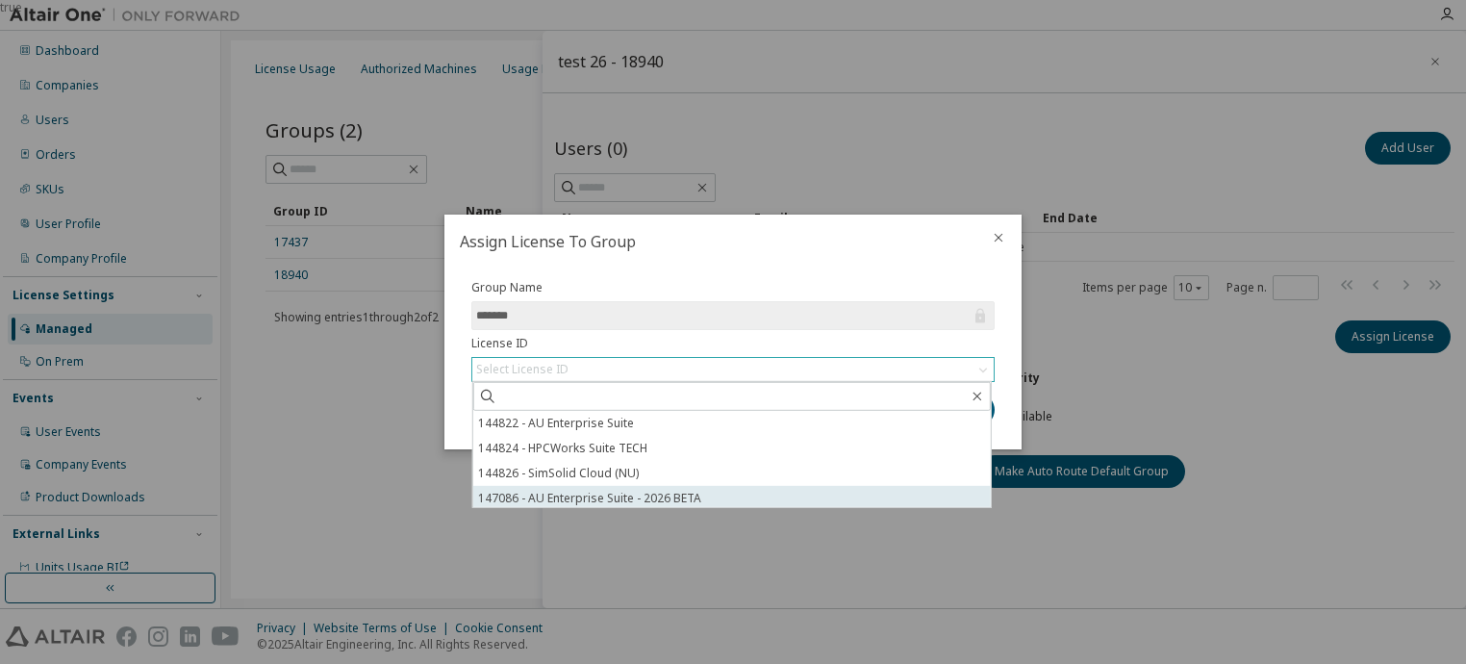
click at [548, 496] on li "147086 - AU Enterprise Suite - 2026 BETA" at bounding box center [732, 498] width 518 height 25
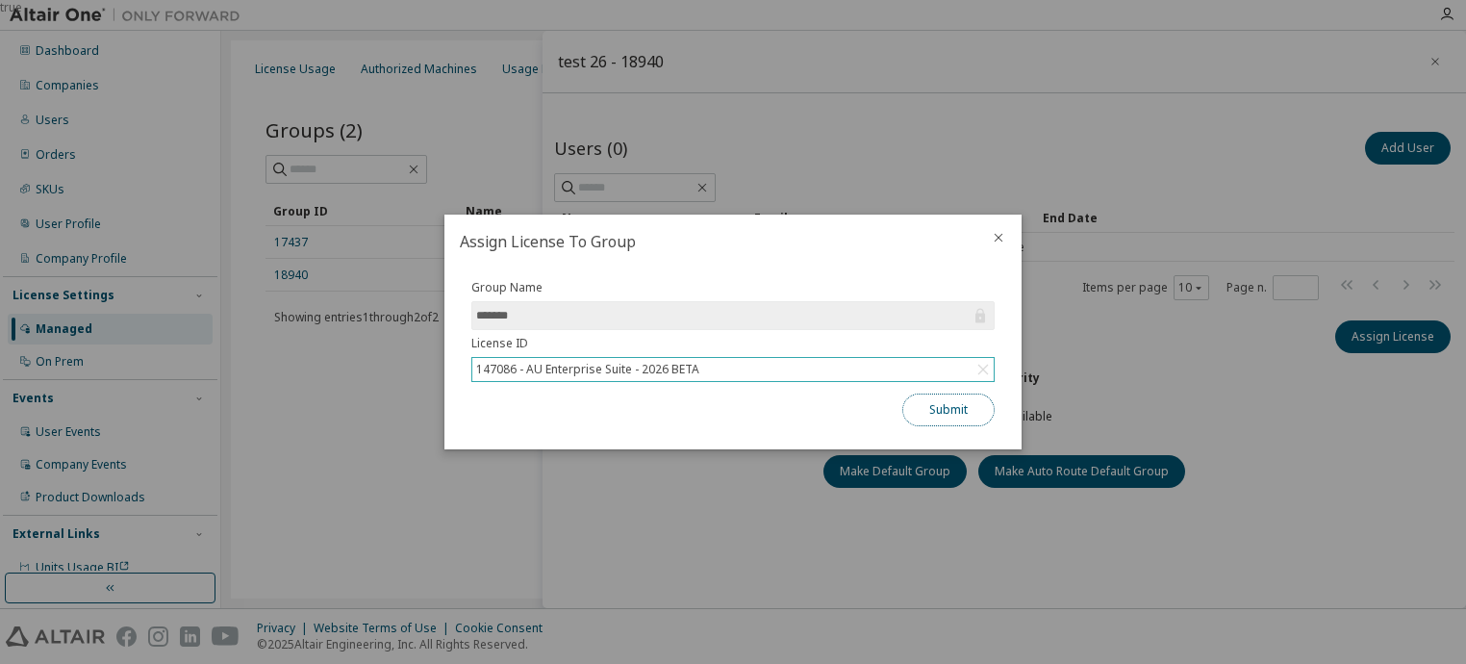
click at [951, 408] on button "Submit" at bounding box center [948, 410] width 92 height 33
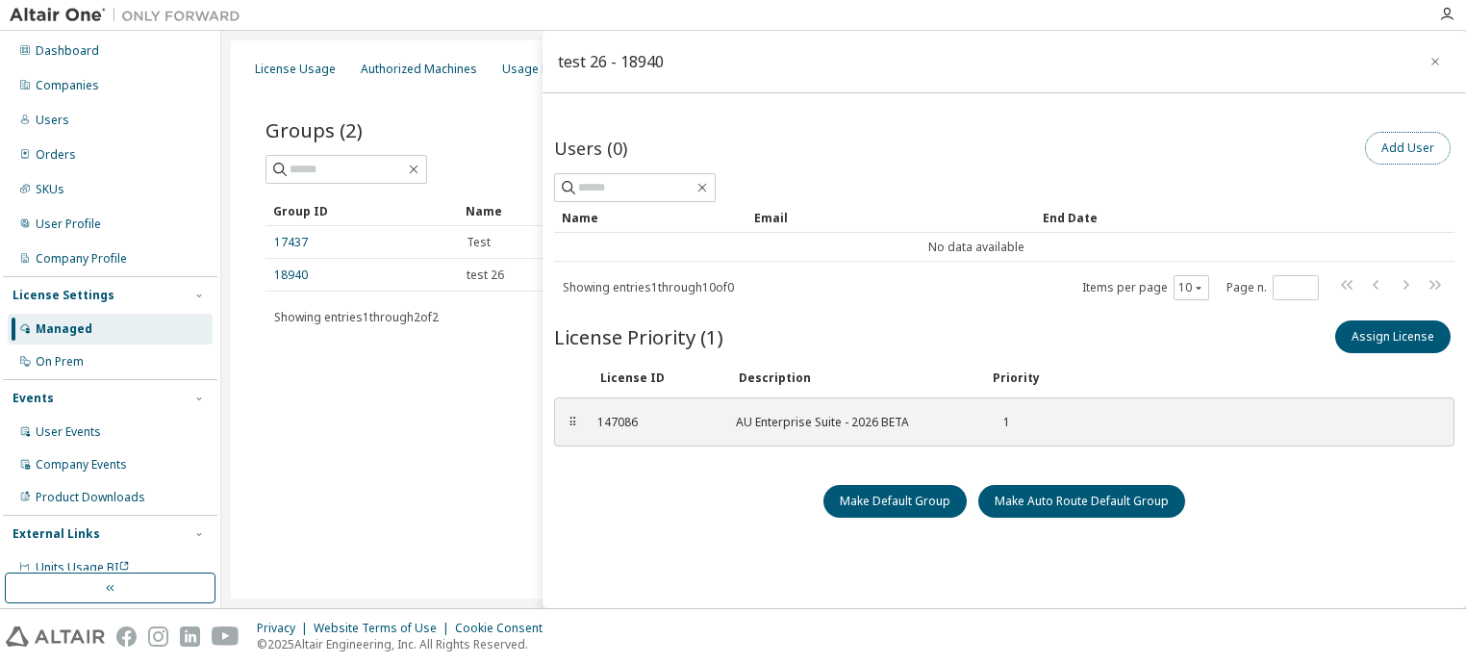
click at [1388, 147] on button "Add User" at bounding box center [1408, 148] width 86 height 33
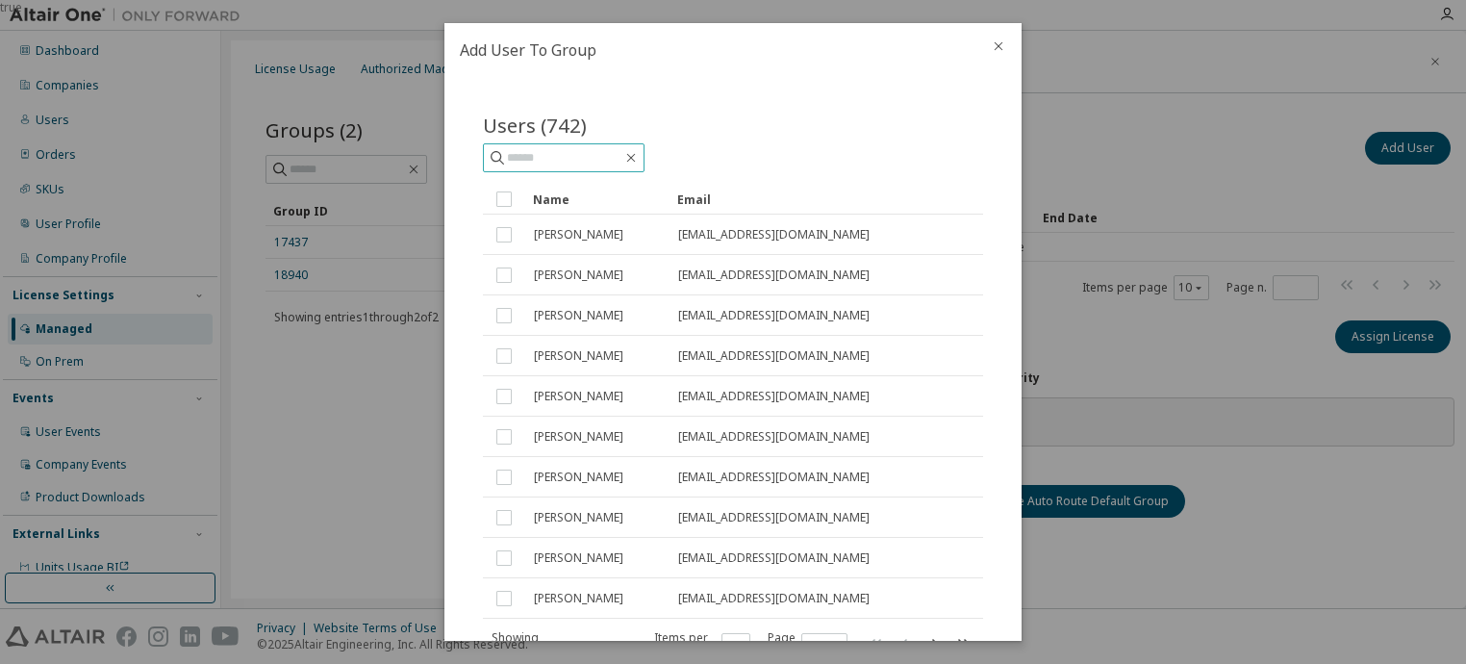
click at [565, 149] on input "text" at bounding box center [564, 157] width 115 height 19
type input "**********"
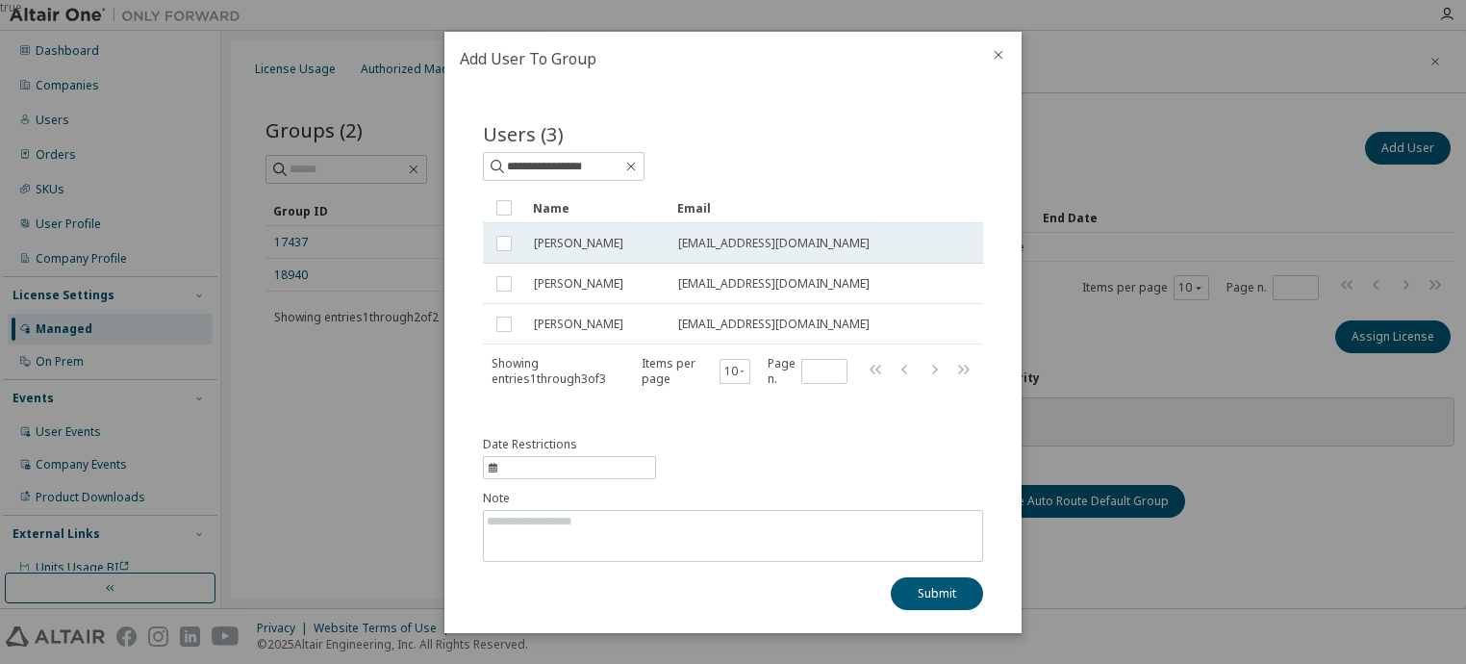
click at [513, 255] on td at bounding box center [504, 243] width 42 height 40
click at [639, 521] on textarea at bounding box center [733, 536] width 498 height 50
type textarea "**********"
click at [936, 592] on button "Submit" at bounding box center [937, 593] width 92 height 33
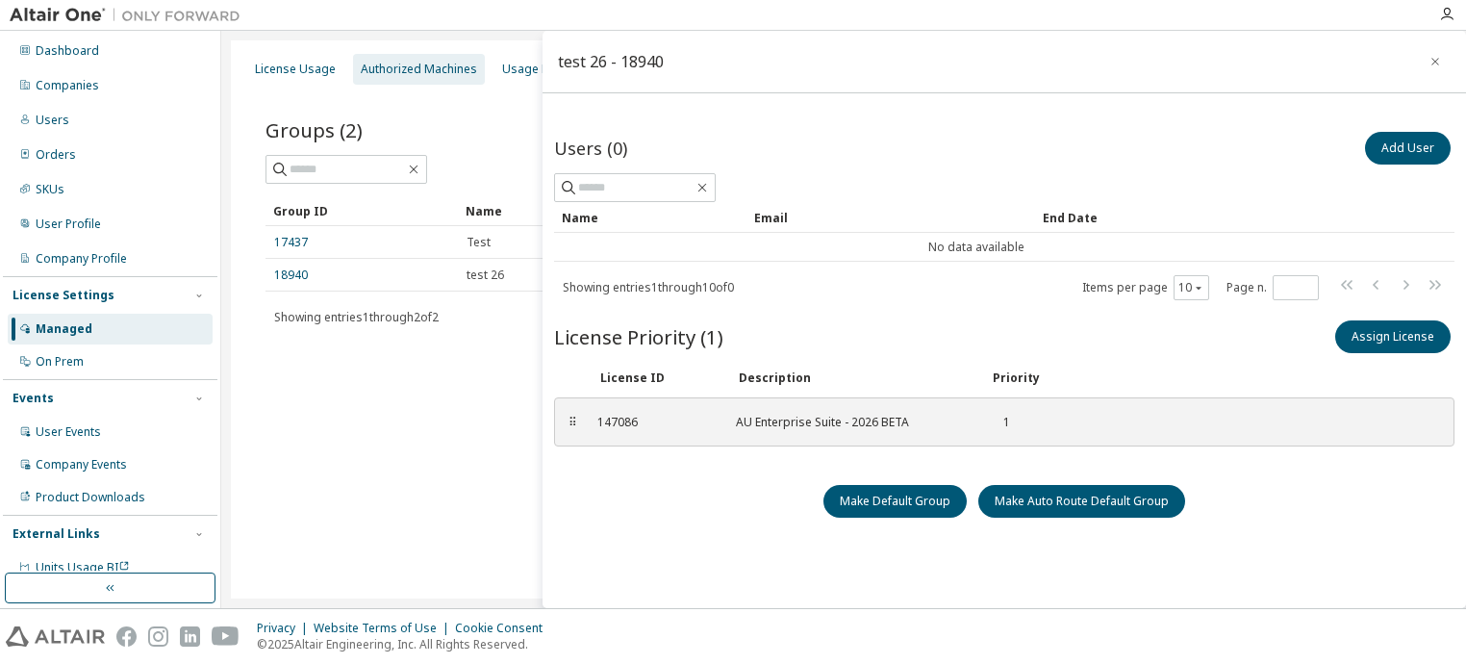
click at [404, 72] on div "Authorized Machines" at bounding box center [419, 69] width 116 height 15
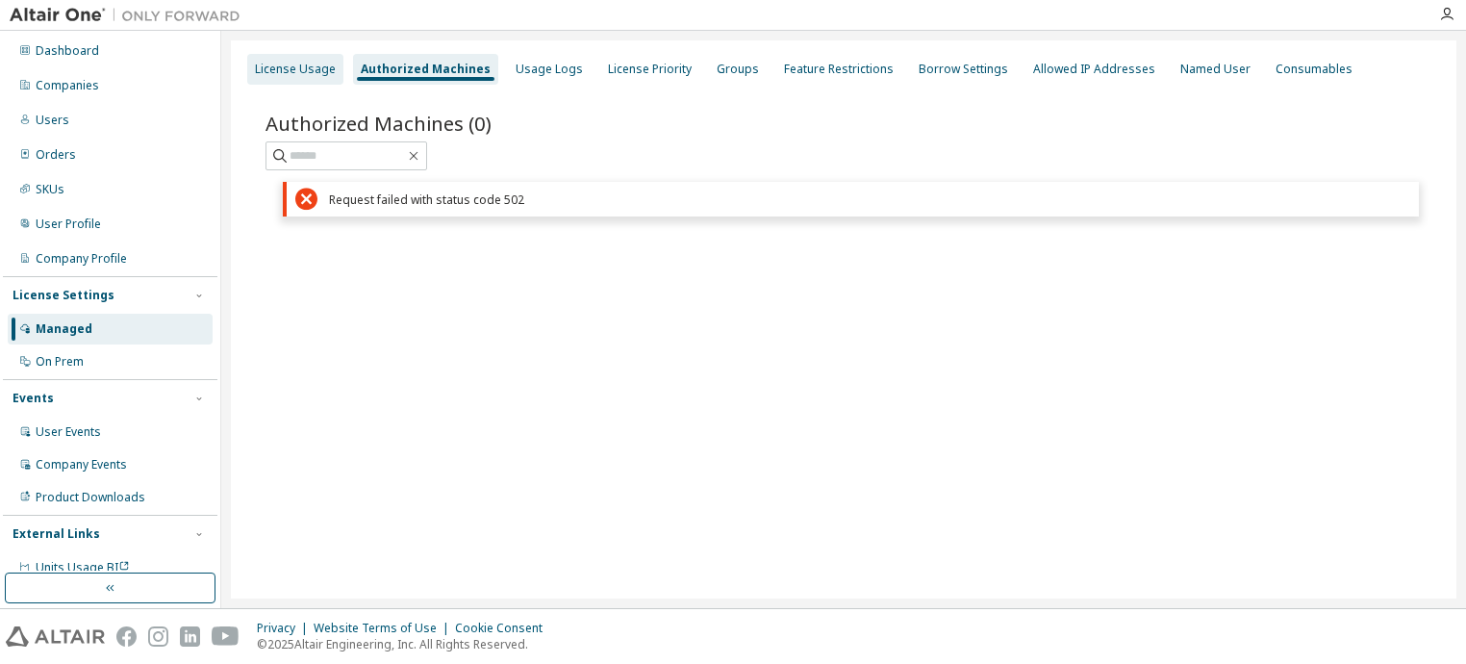
click at [275, 78] on div "License Usage" at bounding box center [295, 69] width 96 height 31
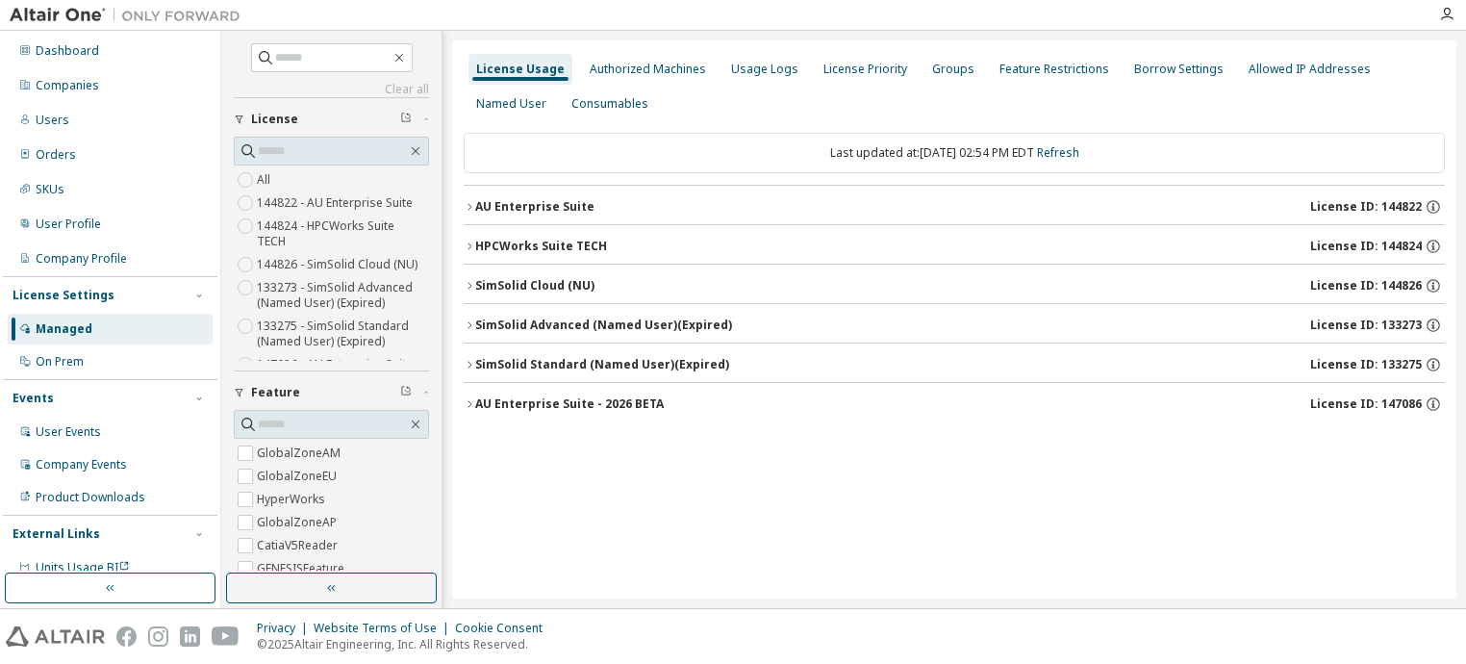
click at [586, 406] on div "AU Enterprise Suite - 2026 BETA" at bounding box center [569, 403] width 189 height 15
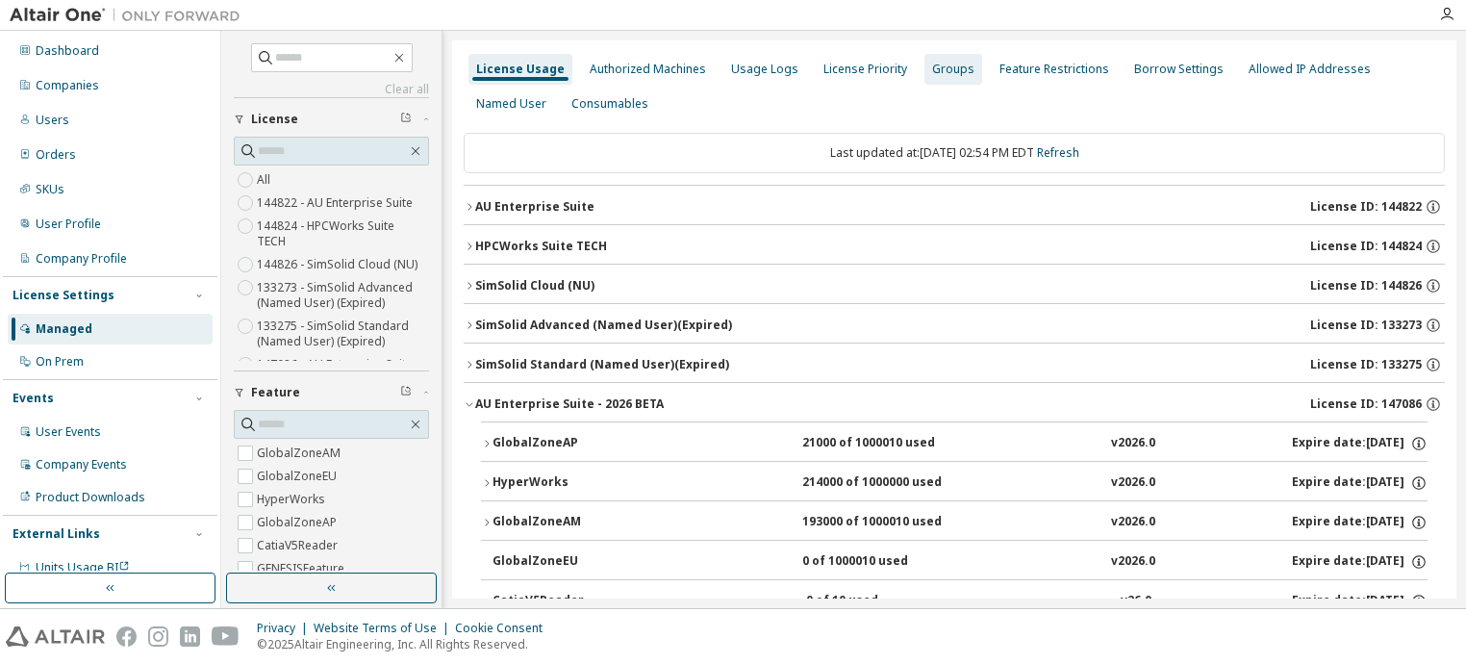
click at [938, 68] on div "Groups" at bounding box center [953, 69] width 42 height 15
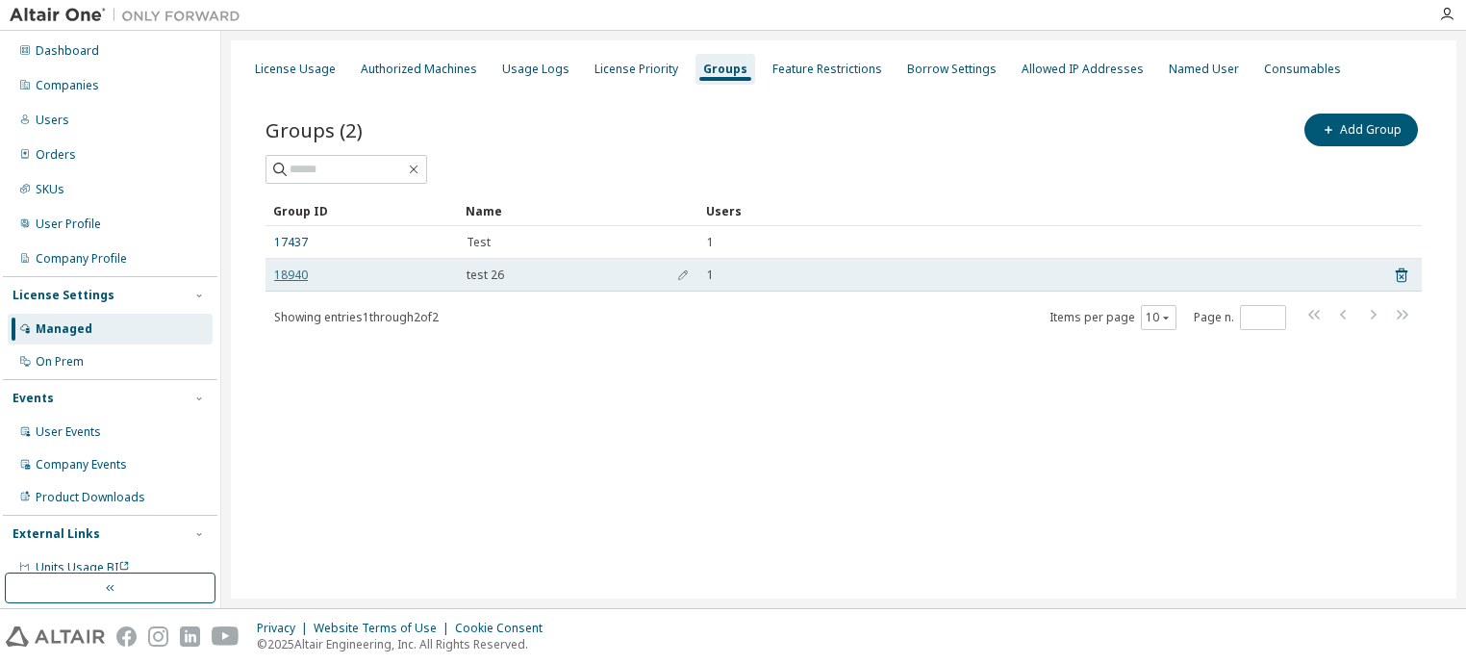
click at [291, 272] on link "18940" at bounding box center [291, 274] width 34 height 15
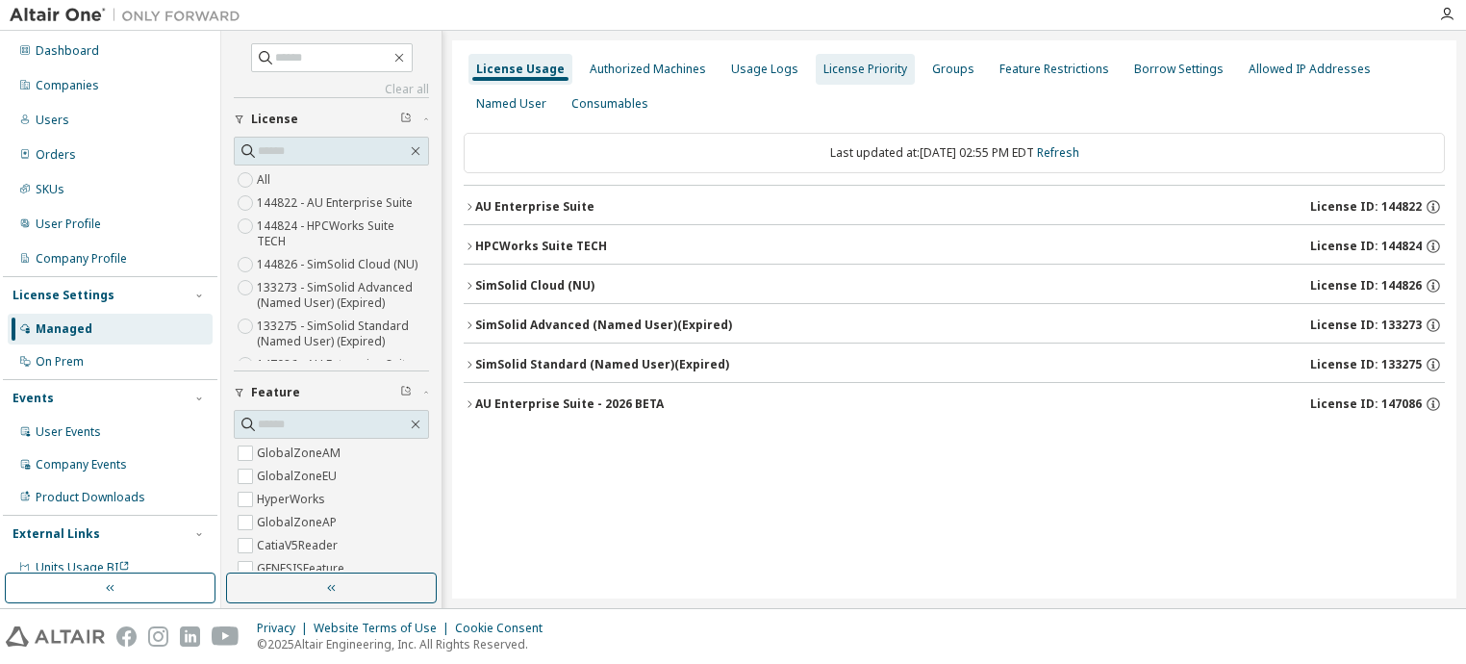
click at [857, 64] on div "License Priority" at bounding box center [866, 69] width 84 height 15
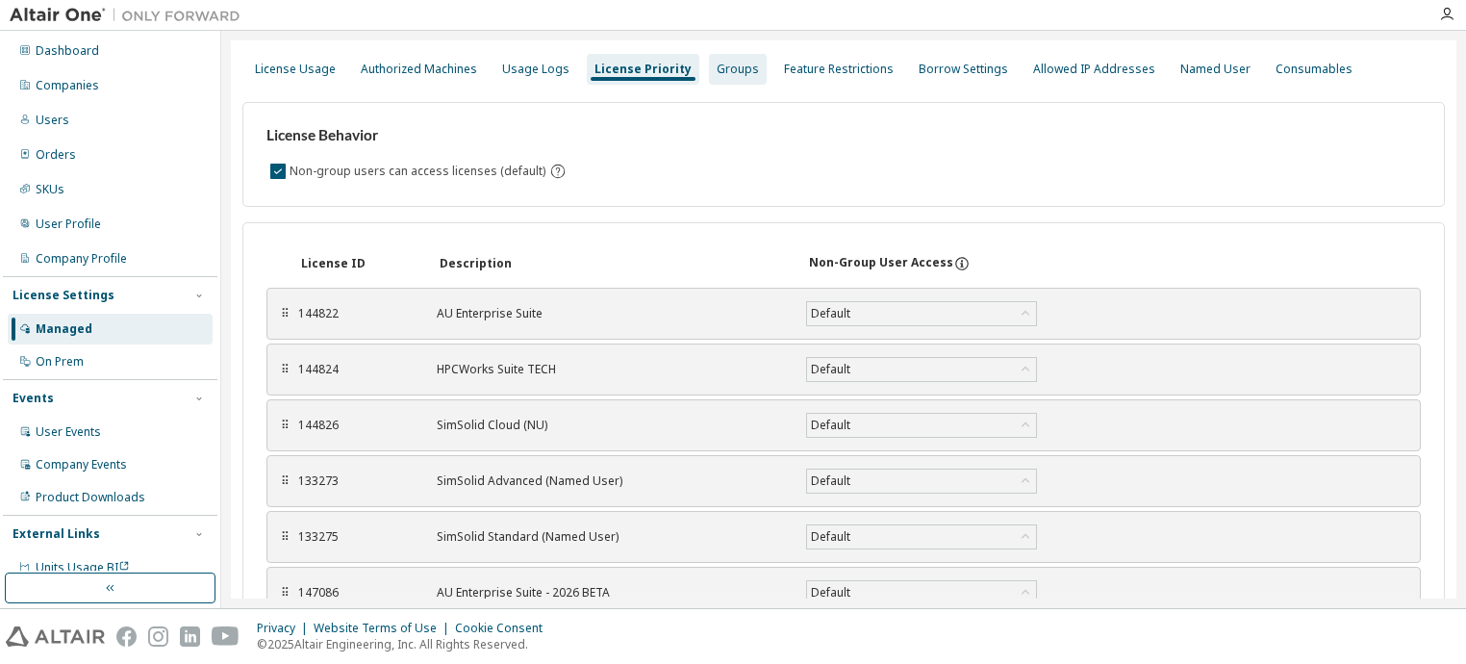
click at [717, 69] on div "Groups" at bounding box center [738, 69] width 42 height 15
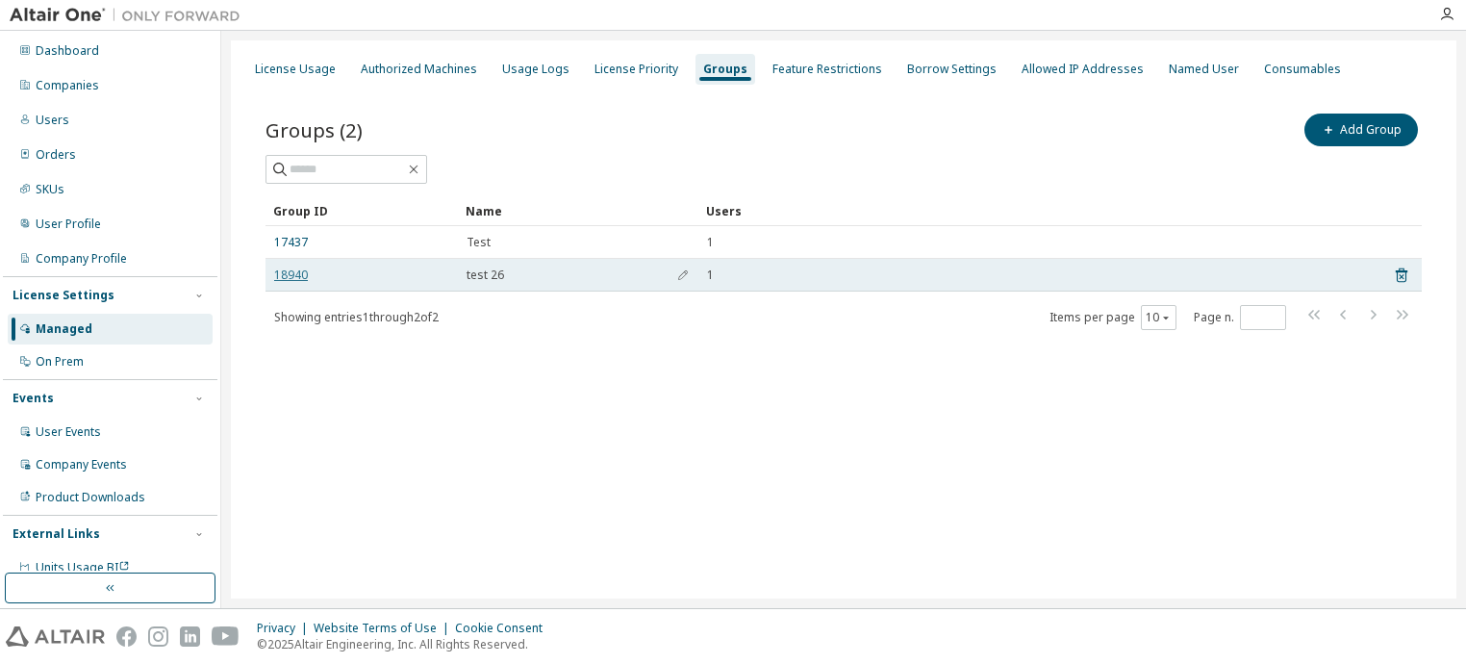
click at [289, 280] on link "18940" at bounding box center [291, 274] width 34 height 15
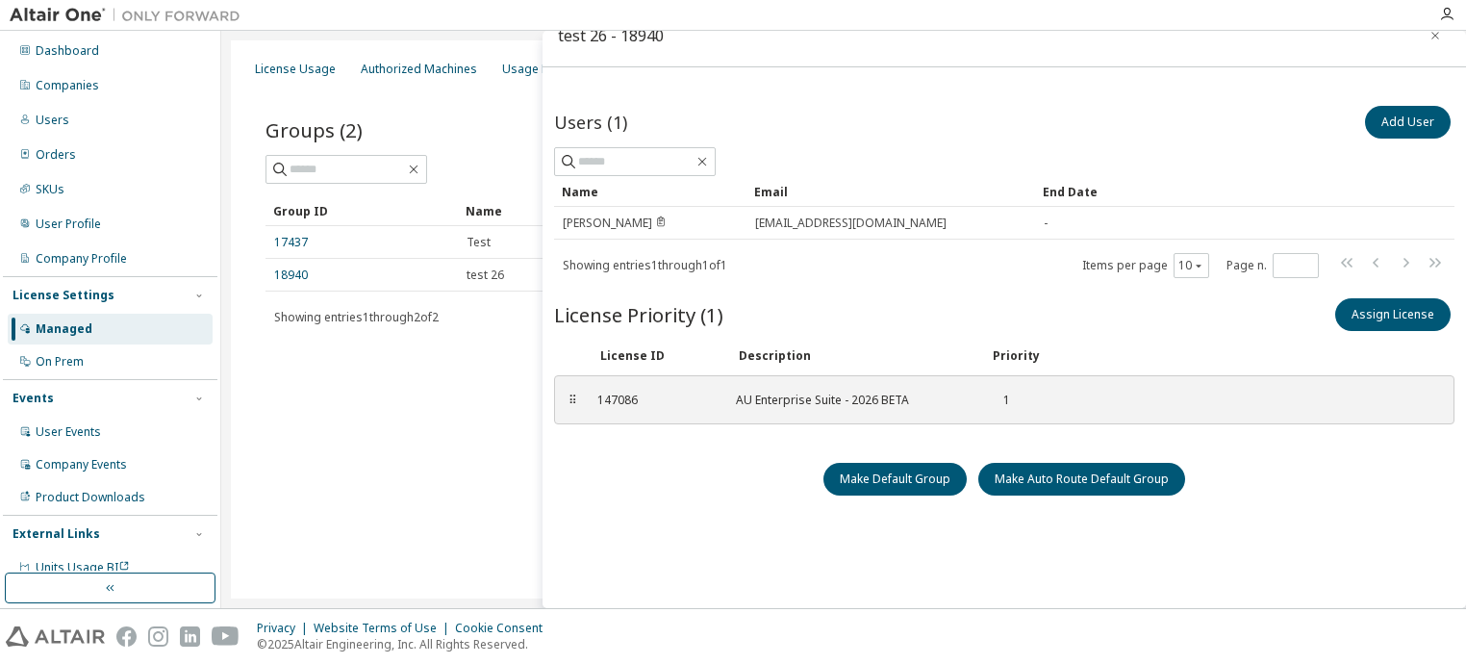
scroll to position [50, 0]
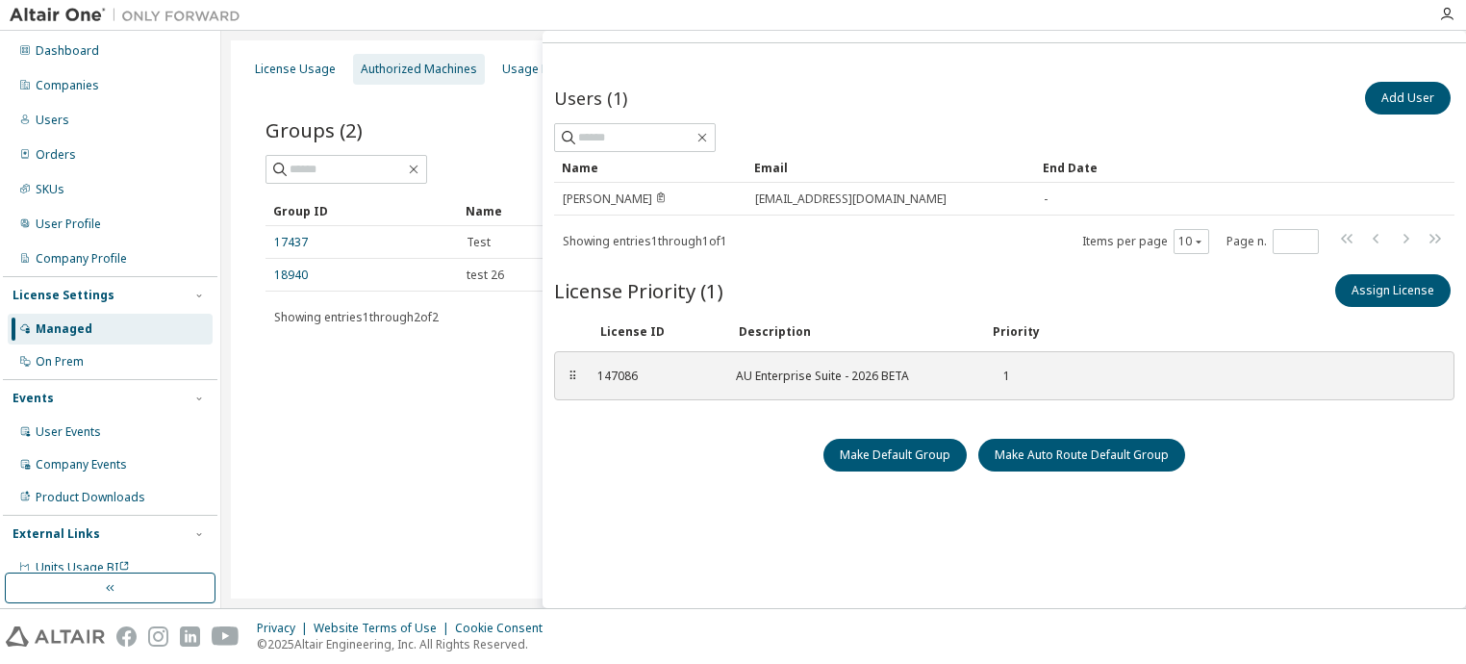
click at [432, 68] on div "Authorized Machines" at bounding box center [419, 69] width 116 height 15
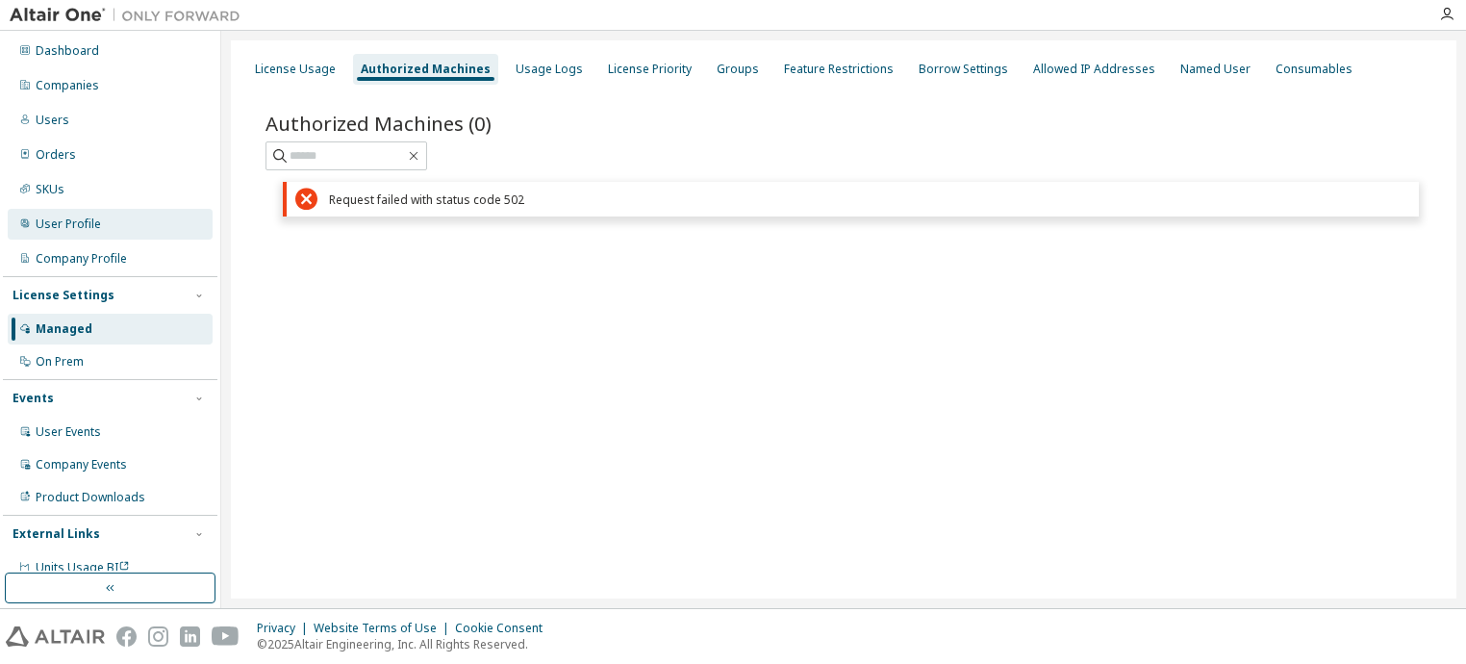
click at [78, 210] on div "User Profile" at bounding box center [110, 224] width 205 height 31
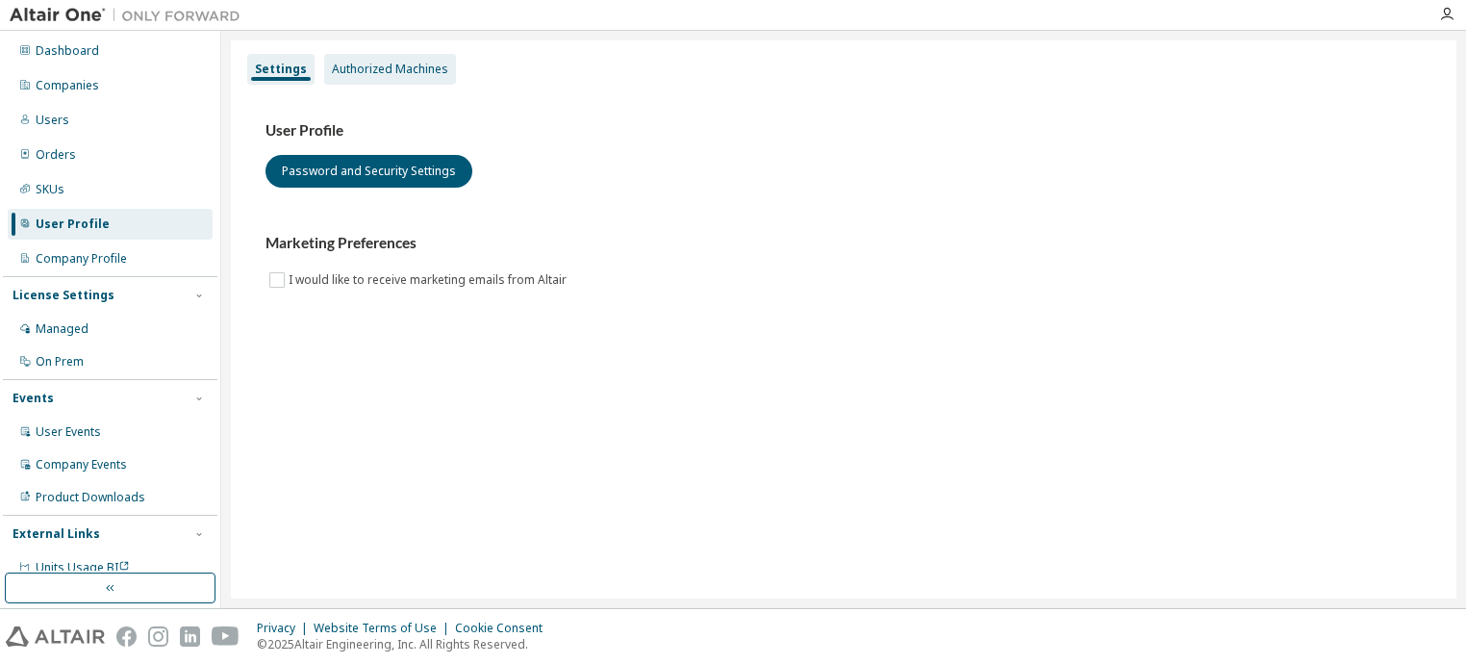
click at [389, 66] on div "Authorized Machines" at bounding box center [390, 69] width 116 height 15
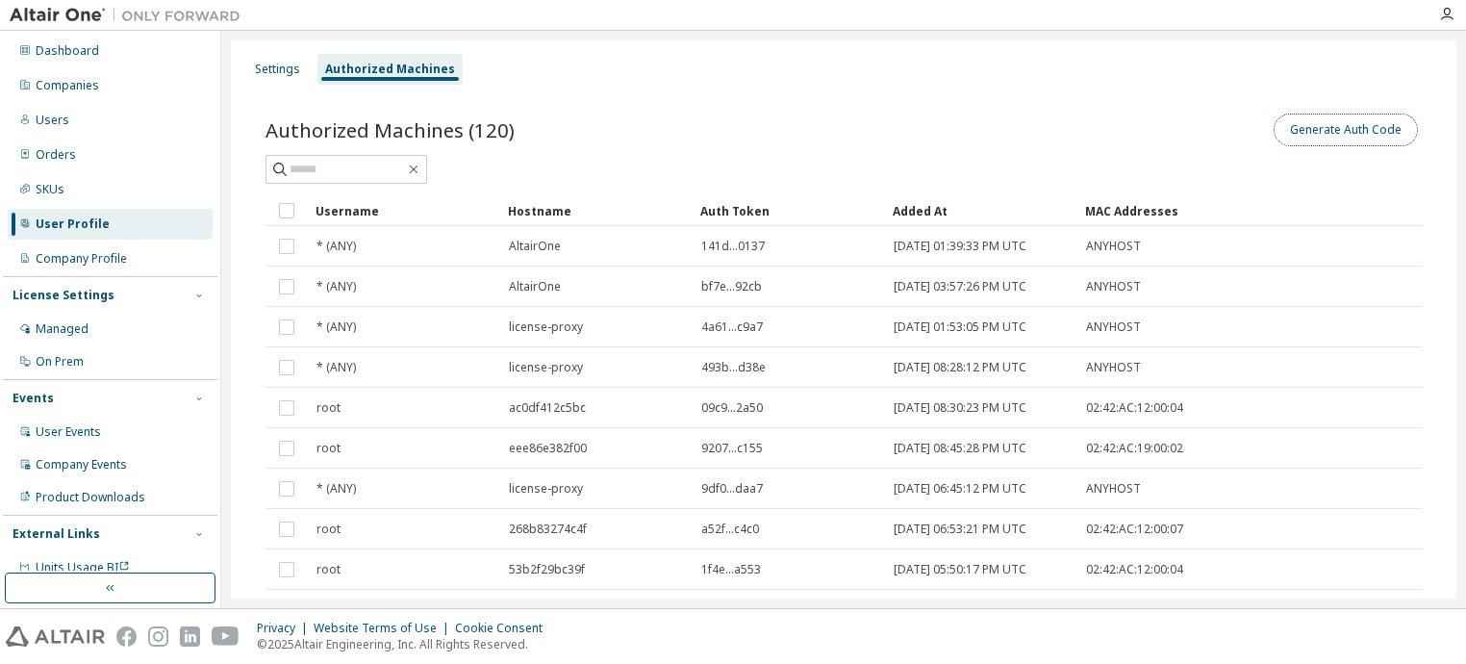
click at [1331, 129] on button "Generate Auth Code" at bounding box center [1346, 130] width 144 height 33
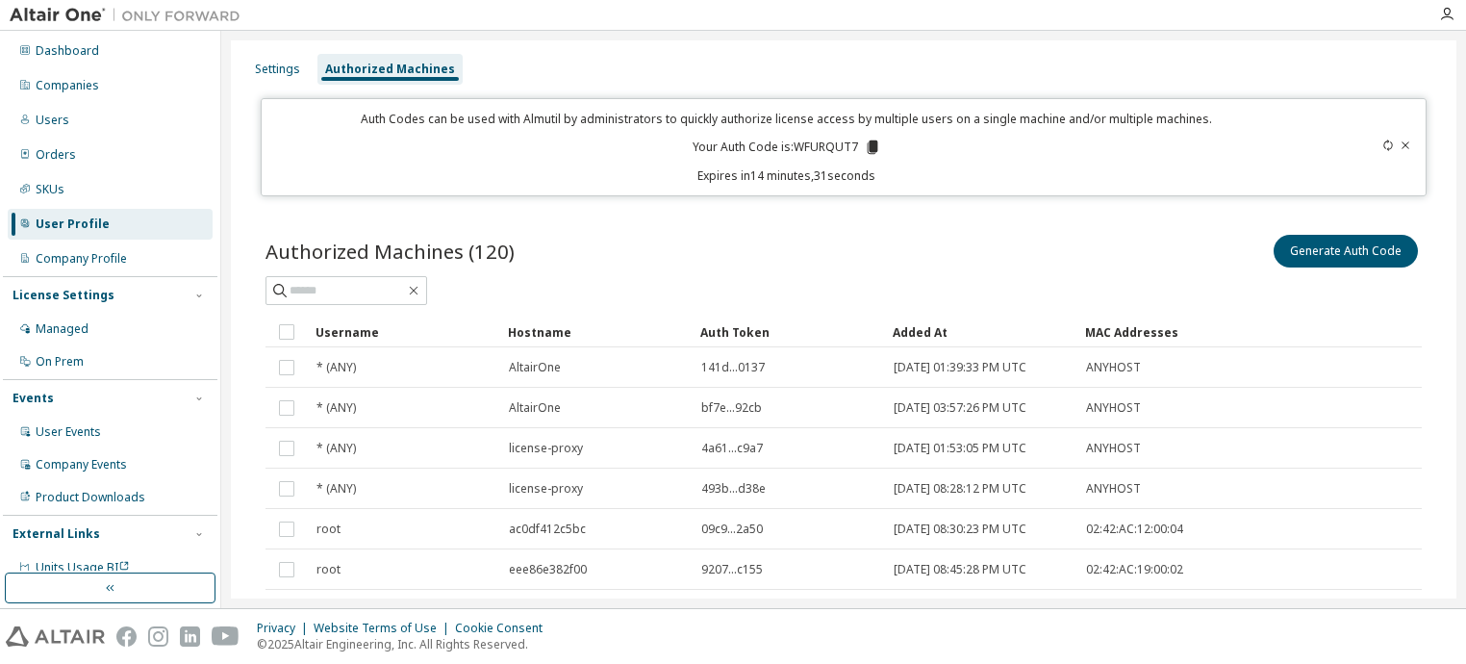
click at [815, 145] on p "Your Auth Code is: WFURQUT7" at bounding box center [787, 147] width 189 height 17
click at [797, 149] on p "Your Auth Code is: WFURQUT7" at bounding box center [787, 147] width 189 height 17
drag, startPoint x: 789, startPoint y: 143, endPoint x: 854, endPoint y: 147, distance: 65.5
click at [854, 147] on p "Your Auth Code is: WFURQUT7" at bounding box center [787, 147] width 189 height 17
click at [867, 145] on icon at bounding box center [872, 146] width 11 height 13
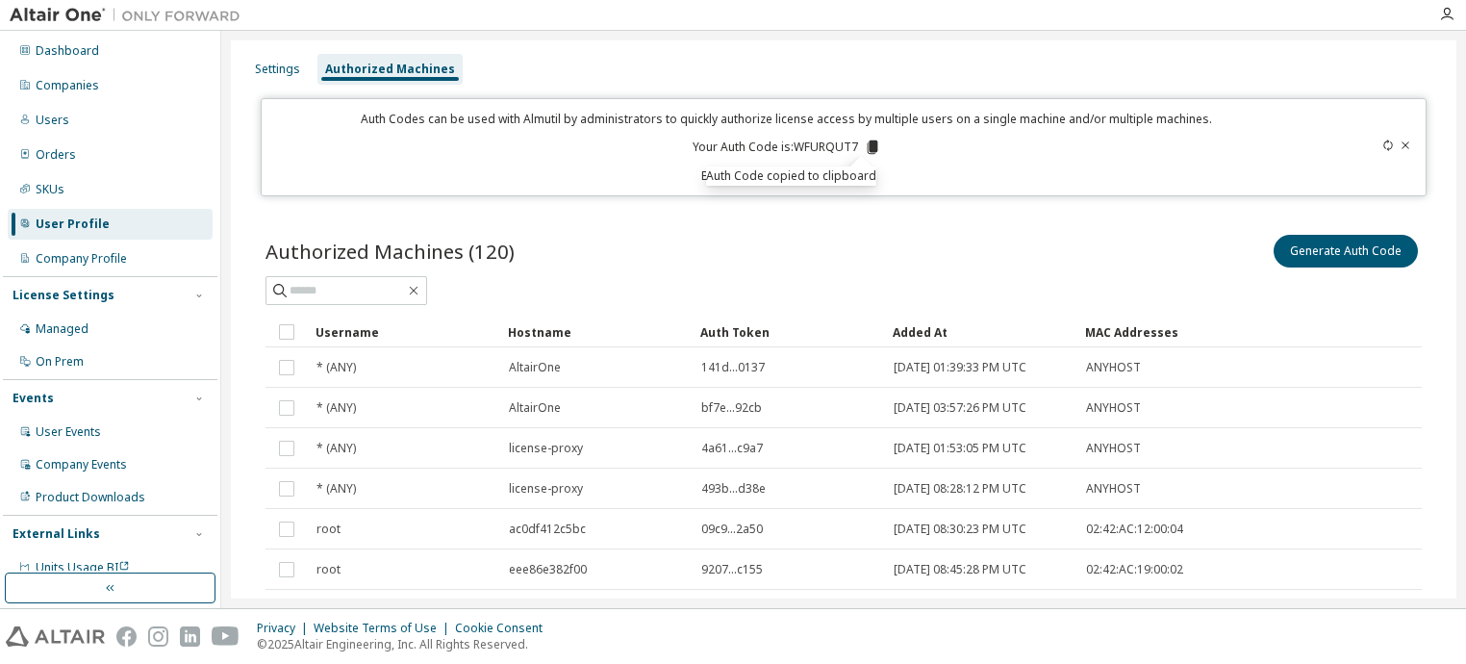
click at [870, 144] on icon at bounding box center [872, 146] width 11 height 13
click at [678, 648] on div "Privacy Website Terms of Use Cookie Consent © 2025 Altair Engineering, Inc. All…" at bounding box center [733, 636] width 1466 height 55
click at [868, 145] on icon at bounding box center [872, 146] width 11 height 13
click at [842, 182] on div "Auth Code copied to clipboard" at bounding box center [791, 175] width 170 height 19
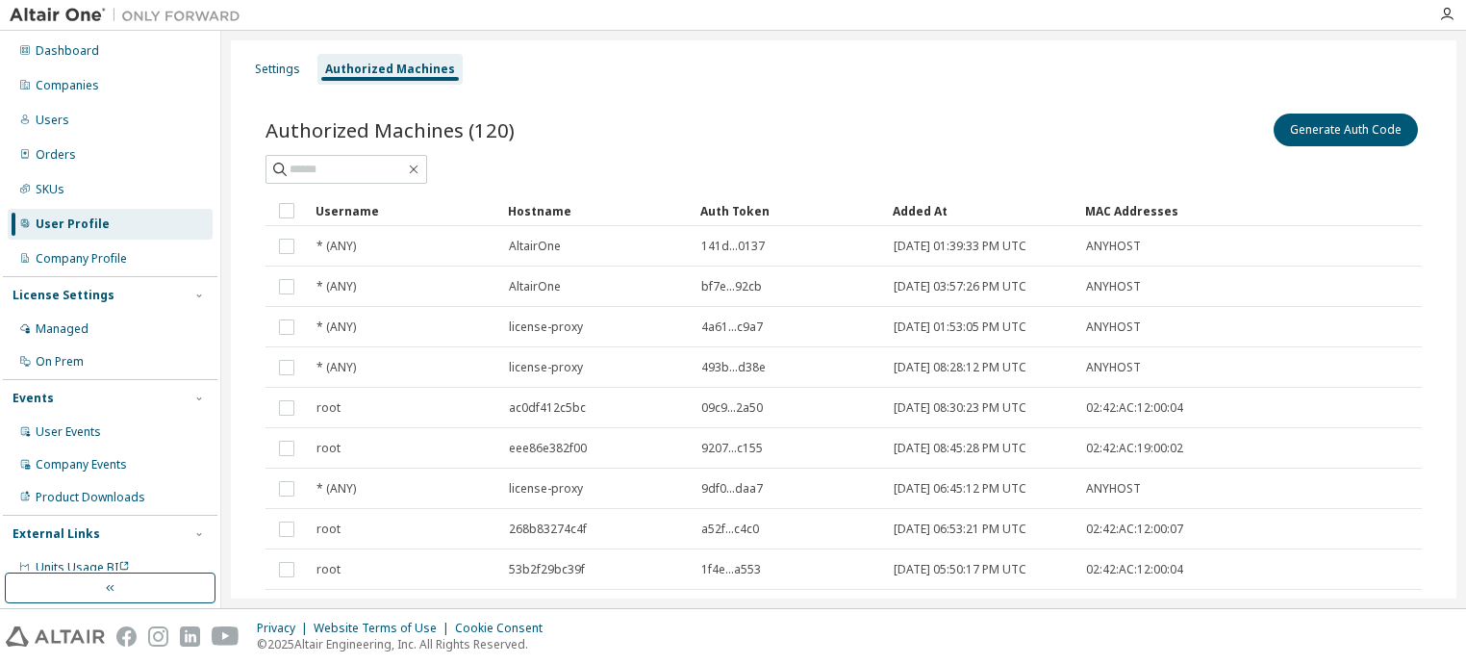
click at [928, 211] on div "Added At" at bounding box center [981, 210] width 177 height 31
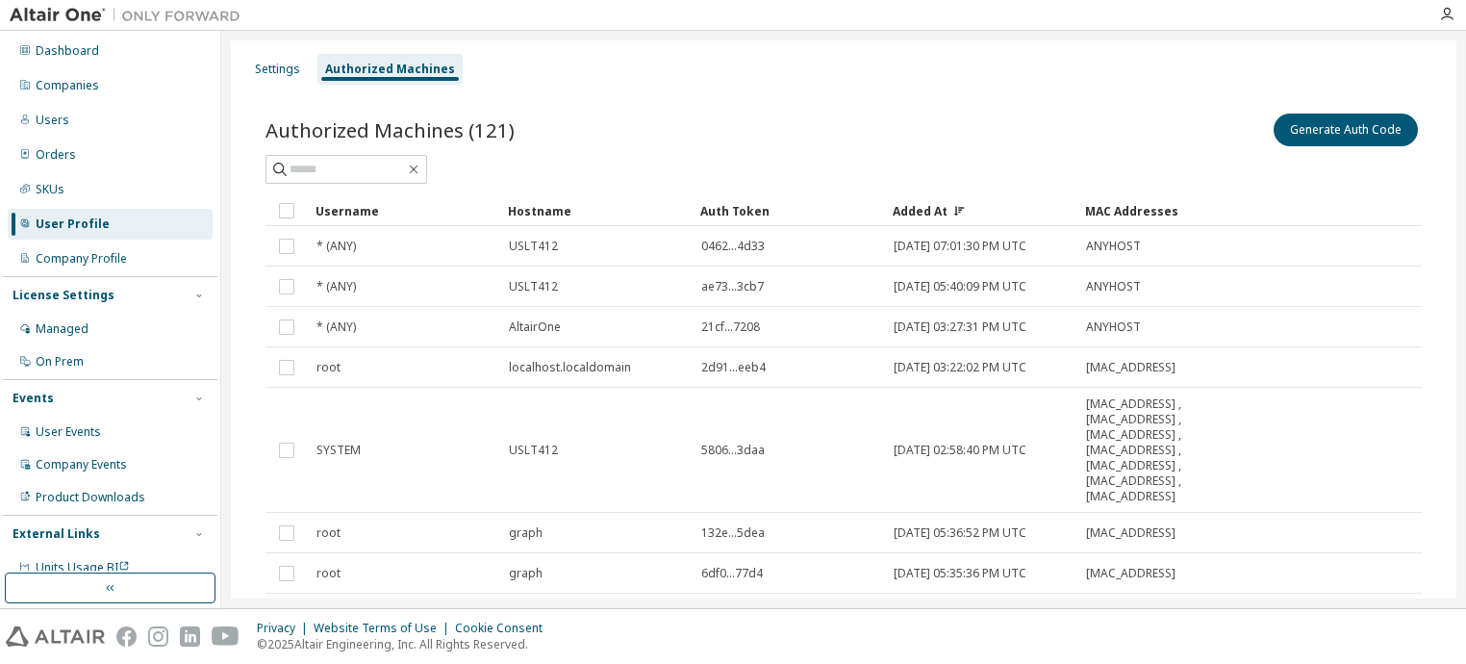
scroll to position [96, 0]
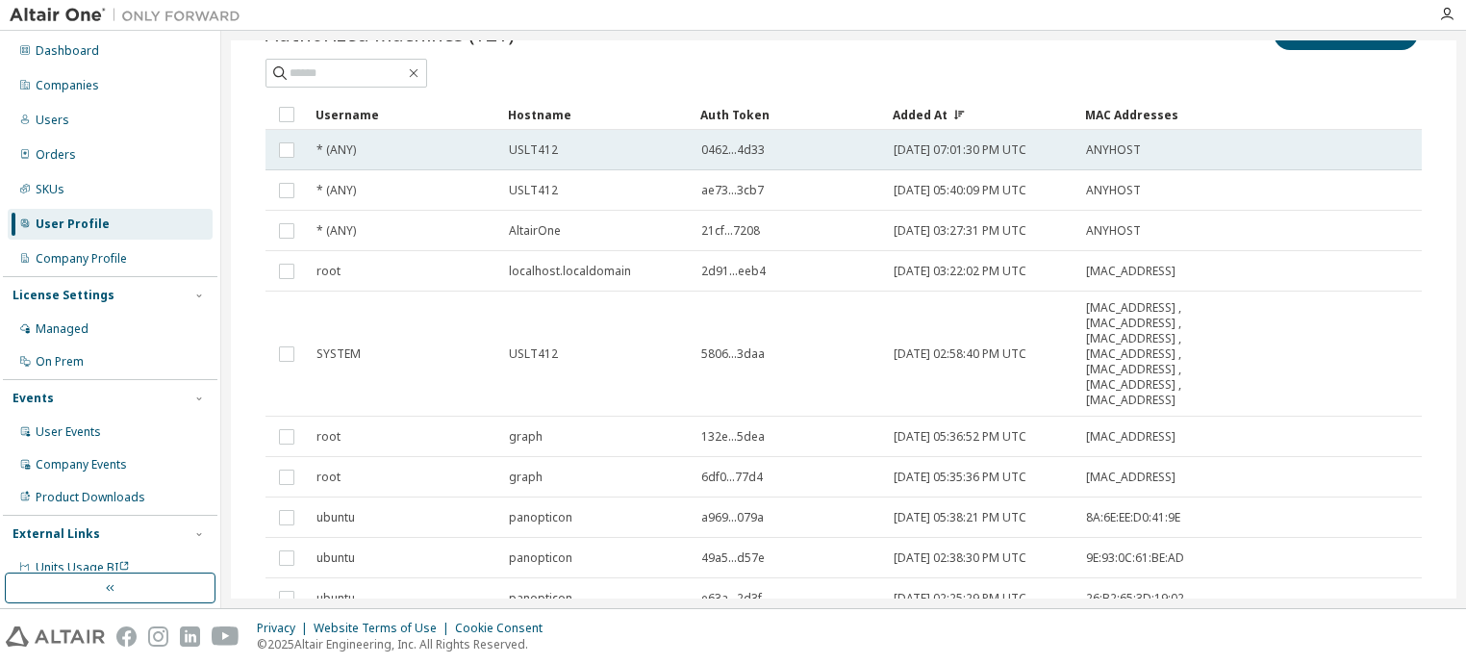
click at [519, 157] on span "USLT412" at bounding box center [533, 149] width 49 height 15
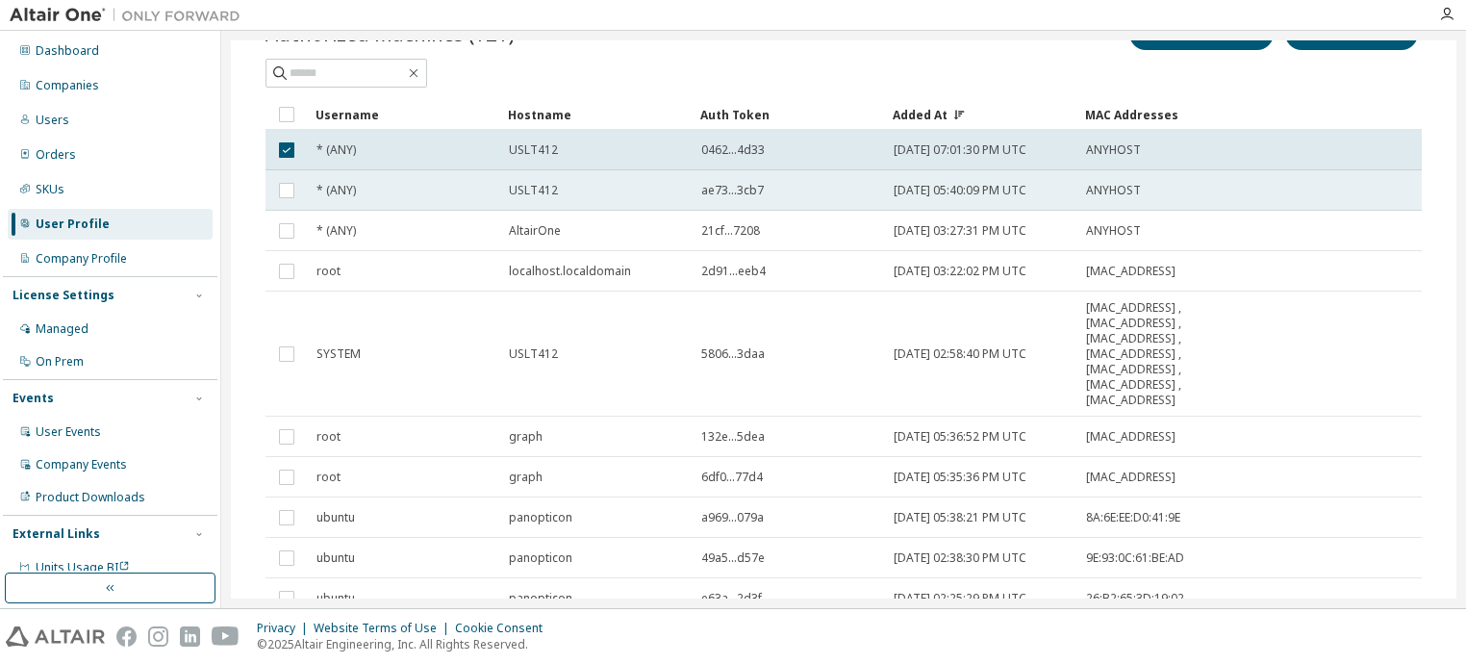
click at [514, 197] on td "USLT412" at bounding box center [596, 190] width 192 height 40
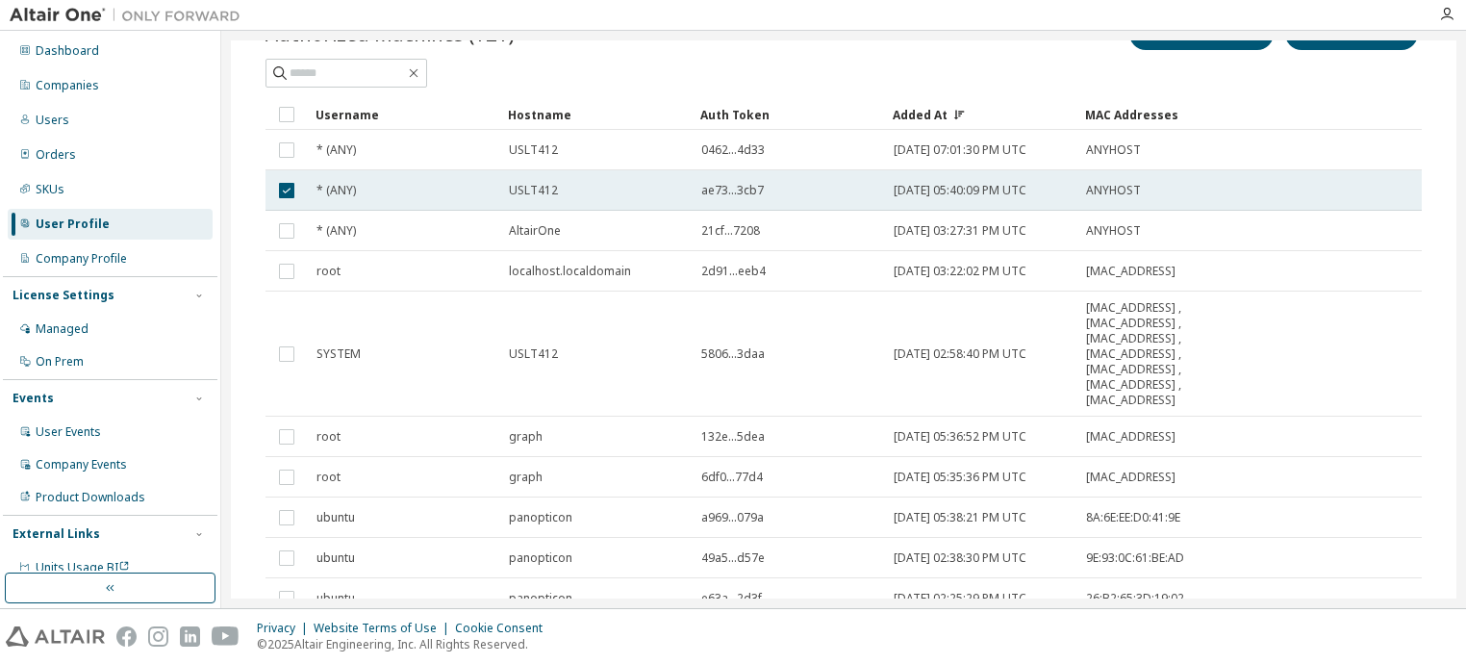
click at [462, 194] on div "* (ANY)" at bounding box center [404, 190] width 175 height 15
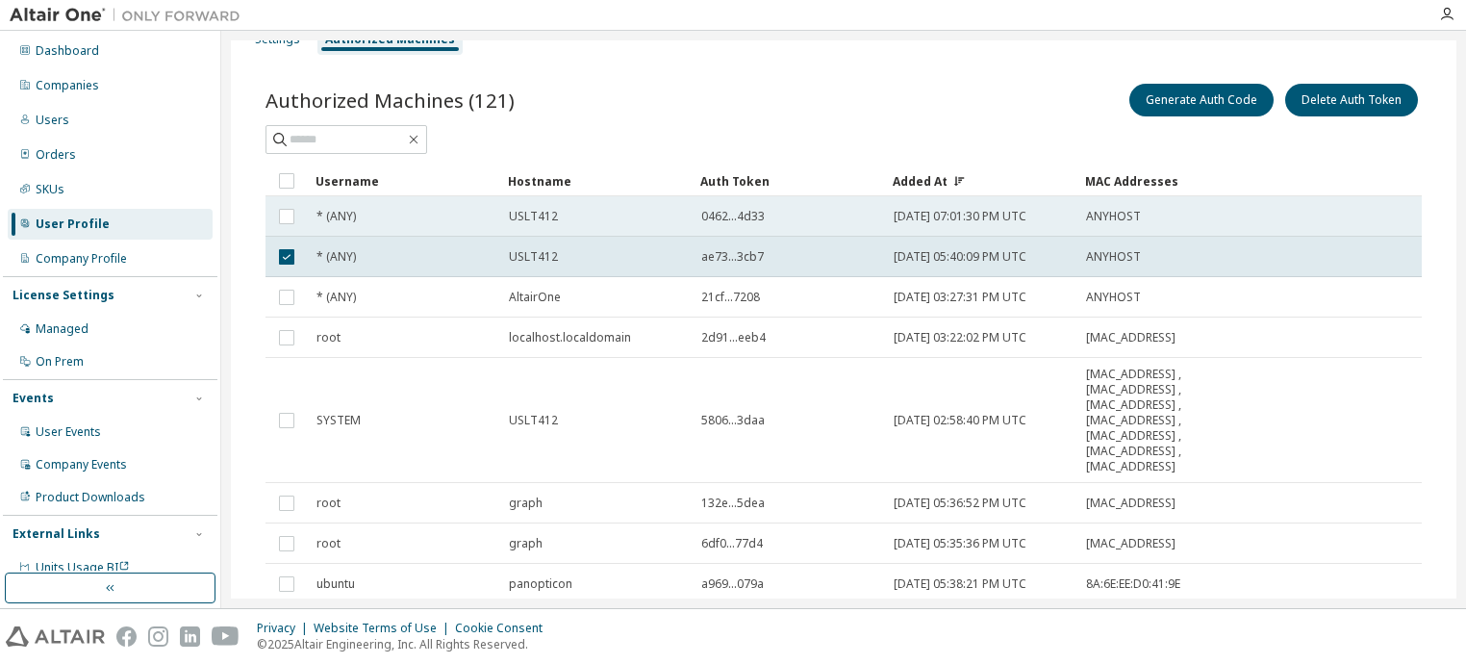
scroll to position [0, 0]
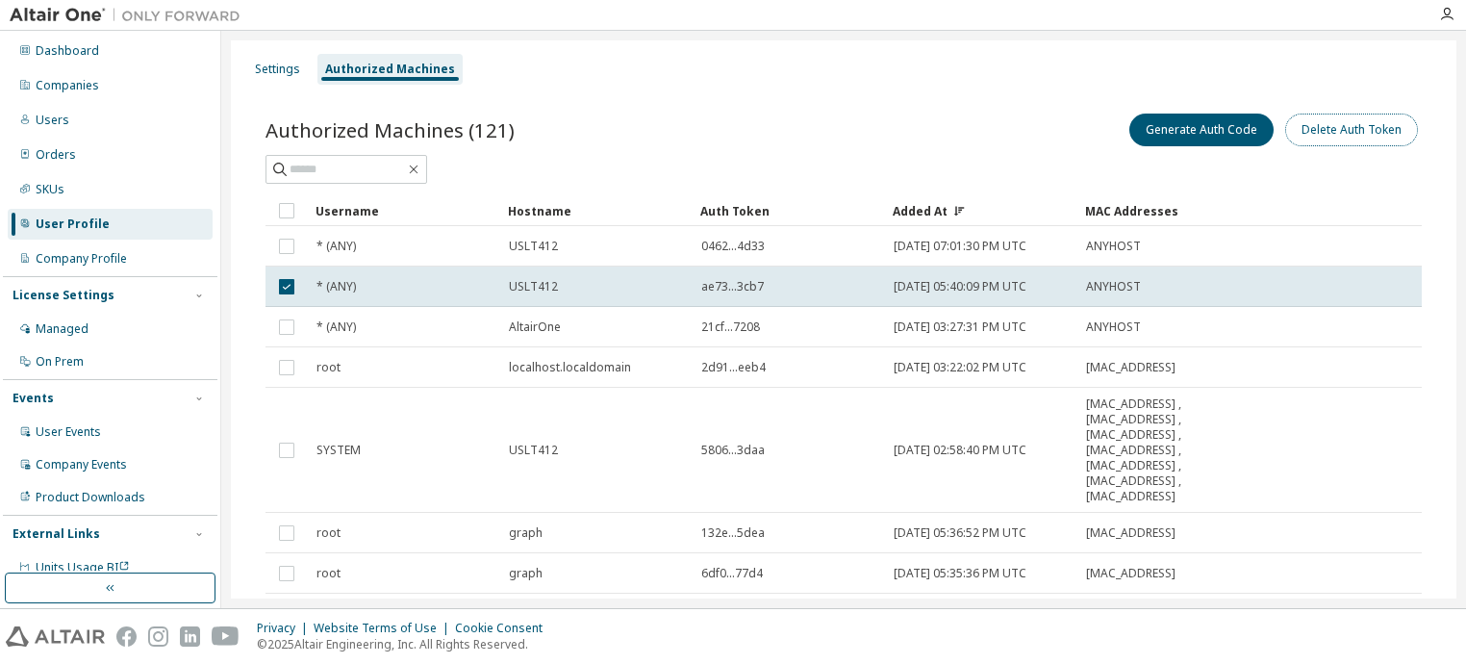
click at [1330, 131] on button "Delete Auth Token" at bounding box center [1351, 130] width 133 height 33
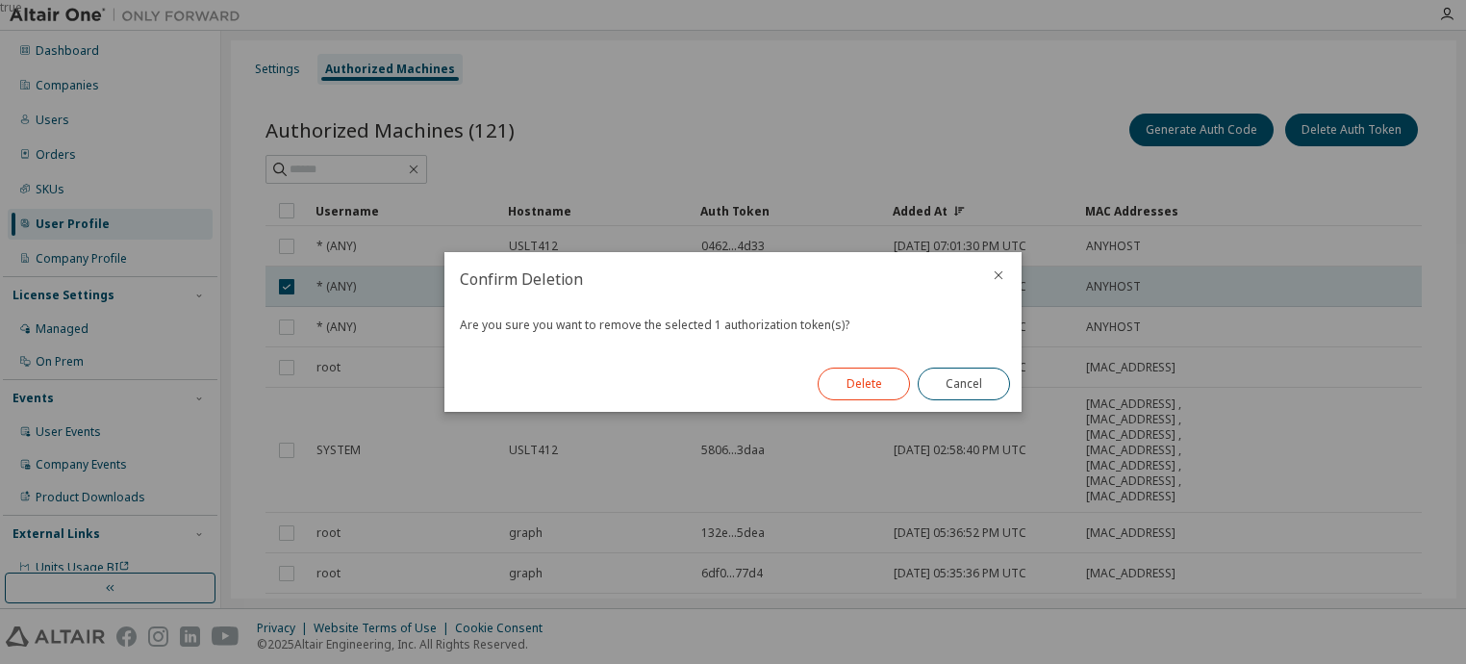
click at [849, 378] on button "Delete" at bounding box center [864, 384] width 92 height 33
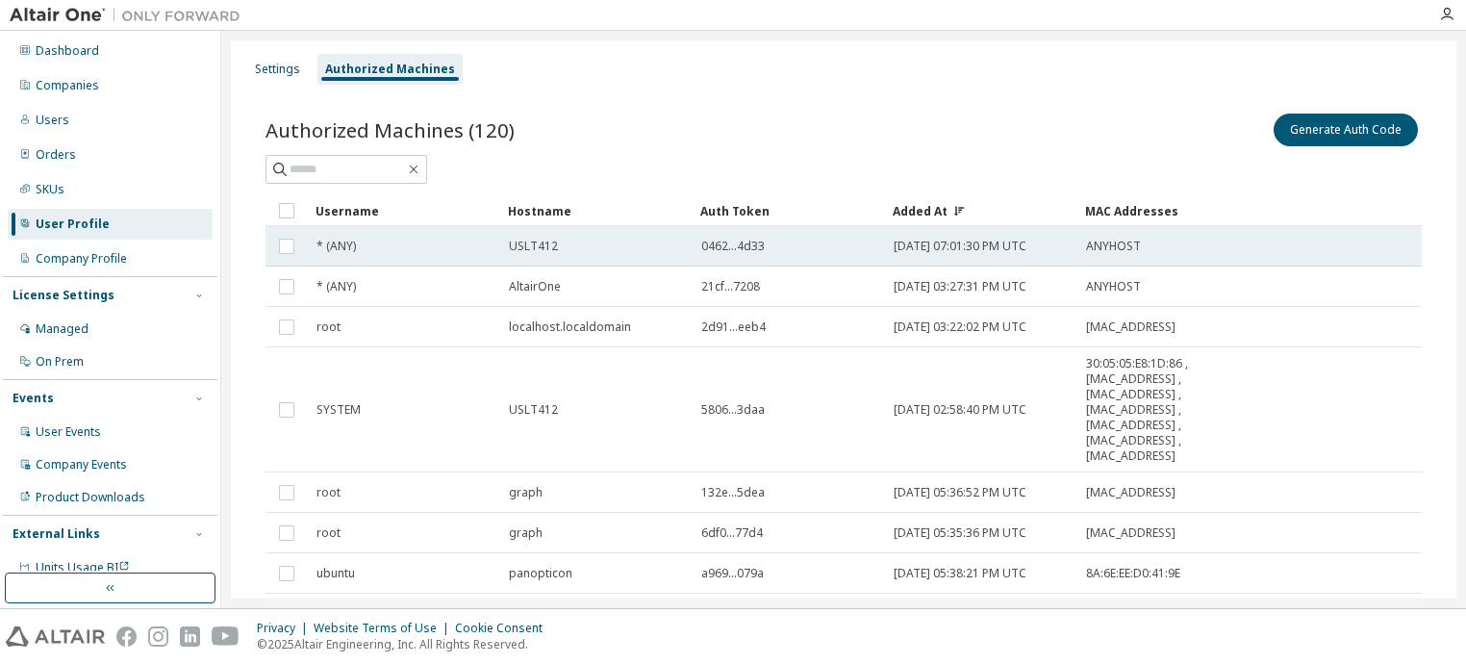
click at [583, 242] on div "USLT412" at bounding box center [596, 246] width 175 height 15
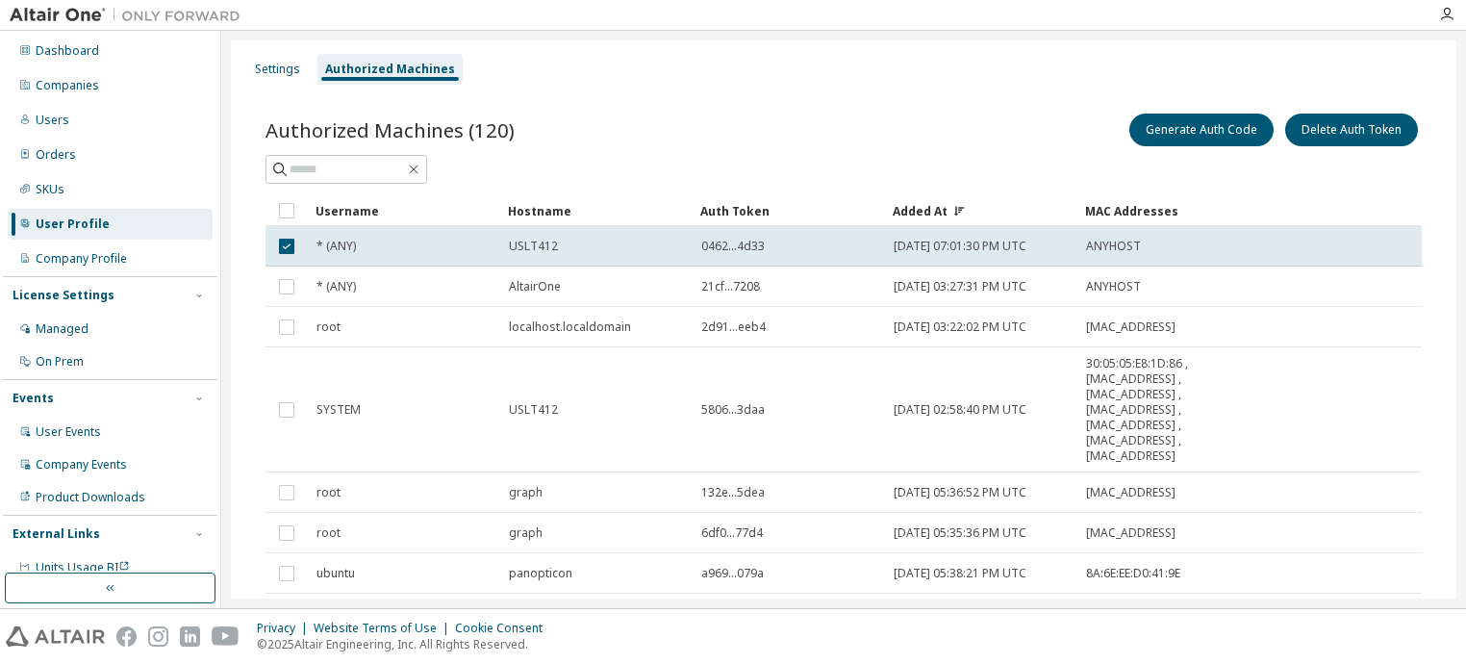
click at [641, 623] on div "Privacy Website Terms of Use Cookie Consent © 2025 Altair Engineering, Inc. All…" at bounding box center [733, 636] width 1466 height 55
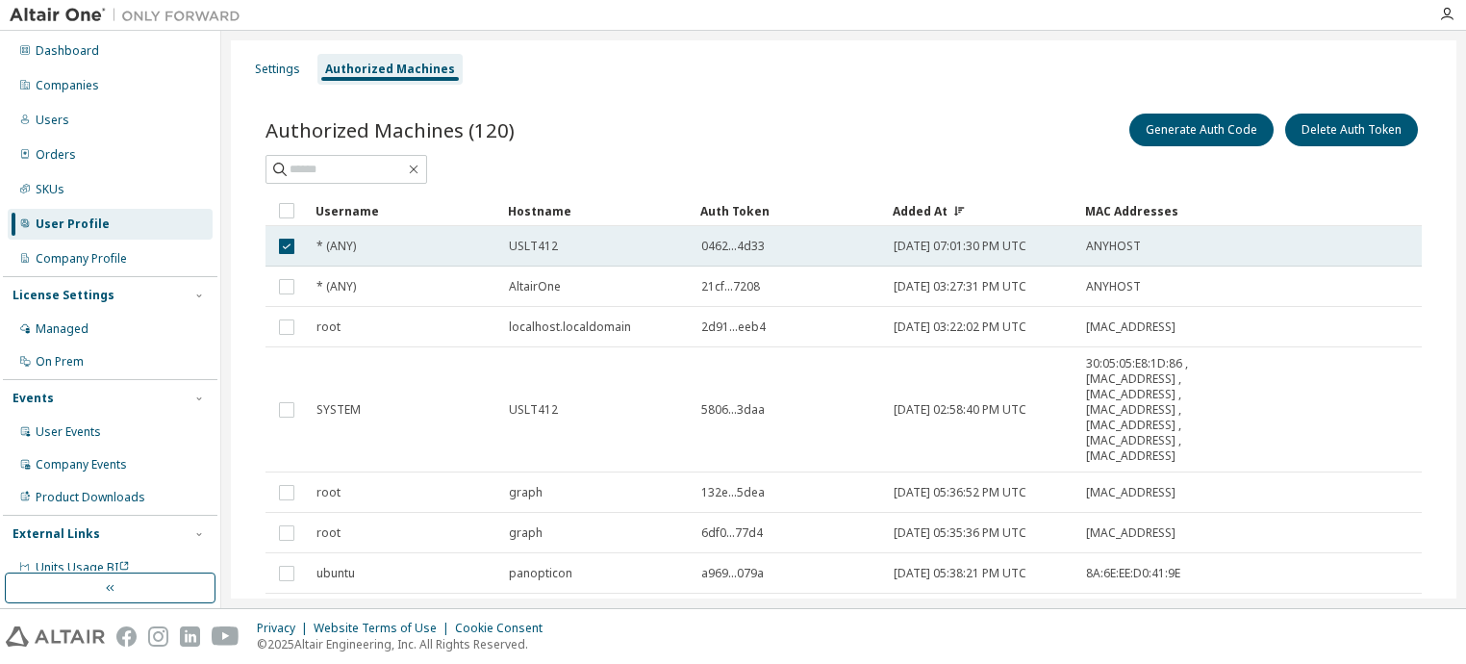
click at [756, 250] on span "0462...4d33" at bounding box center [733, 246] width 64 height 15
click at [536, 243] on span "USLT412" at bounding box center [533, 246] width 49 height 15
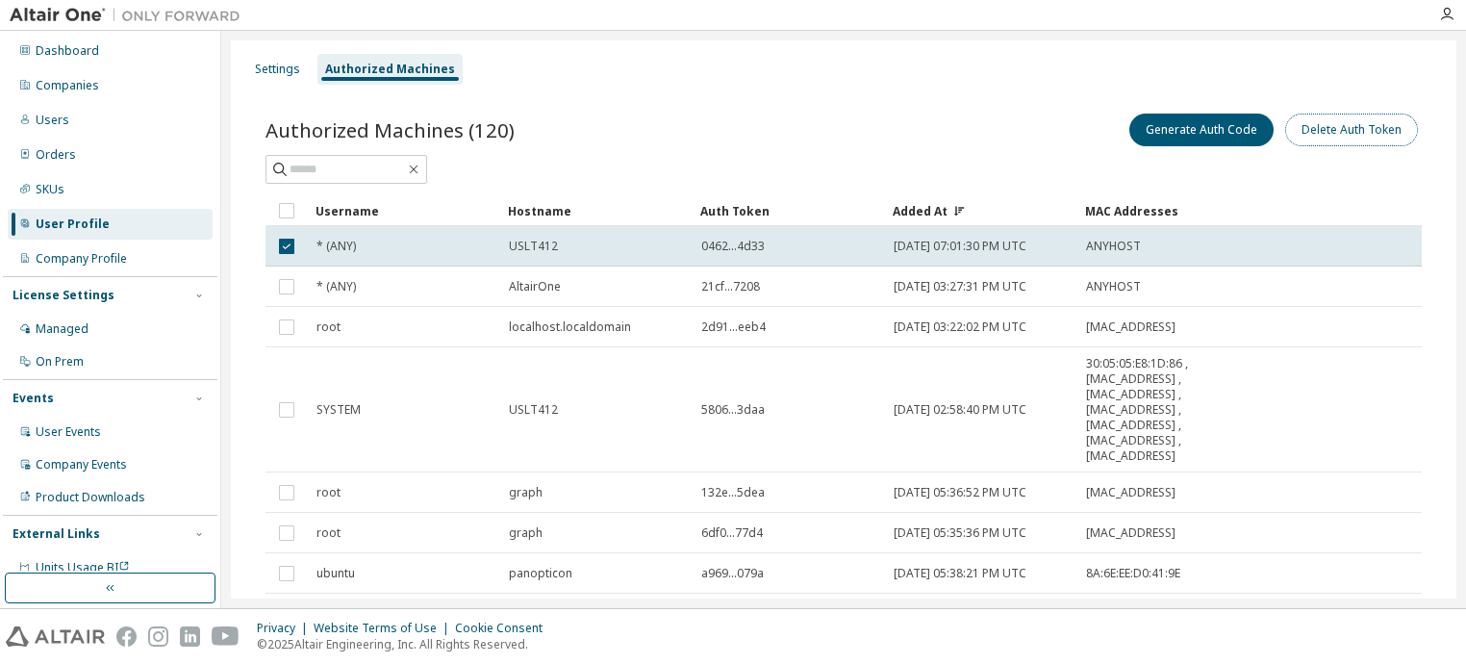
click at [1347, 129] on button "Delete Auth Token" at bounding box center [1351, 130] width 133 height 33
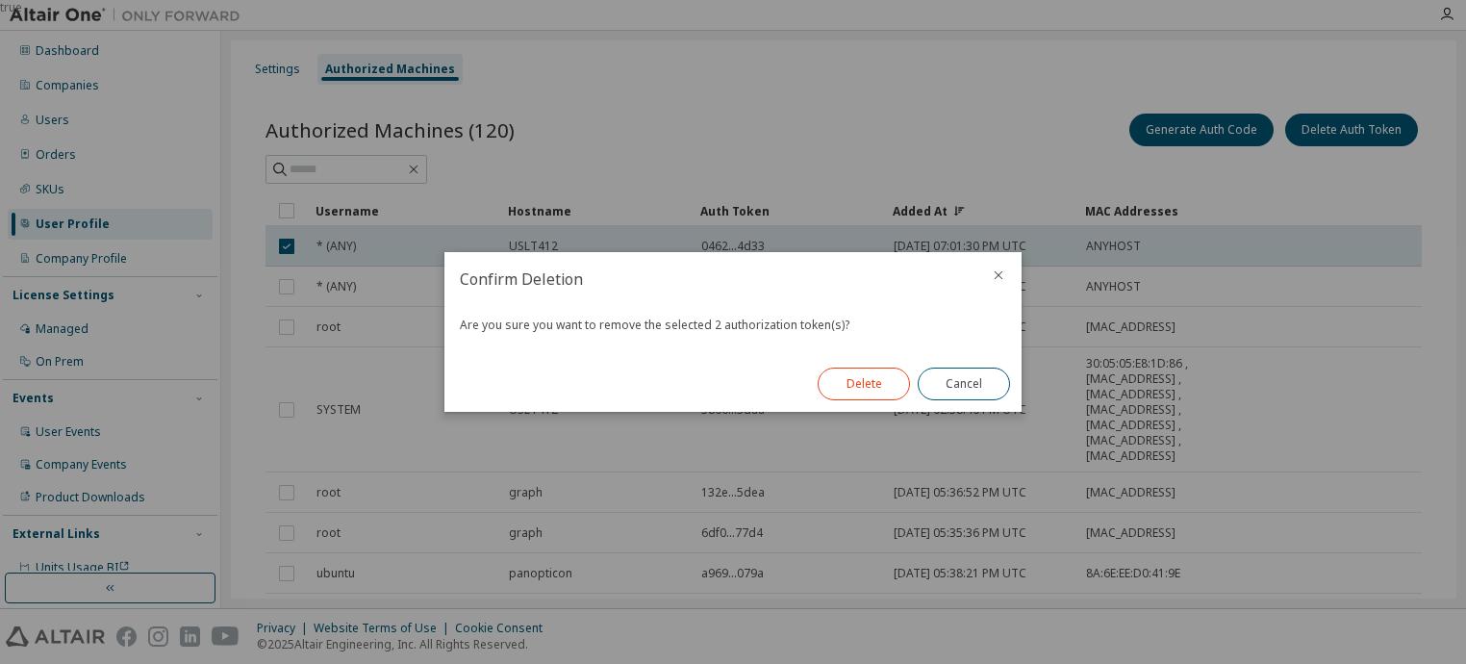
click at [869, 385] on button "Delete" at bounding box center [864, 384] width 92 height 33
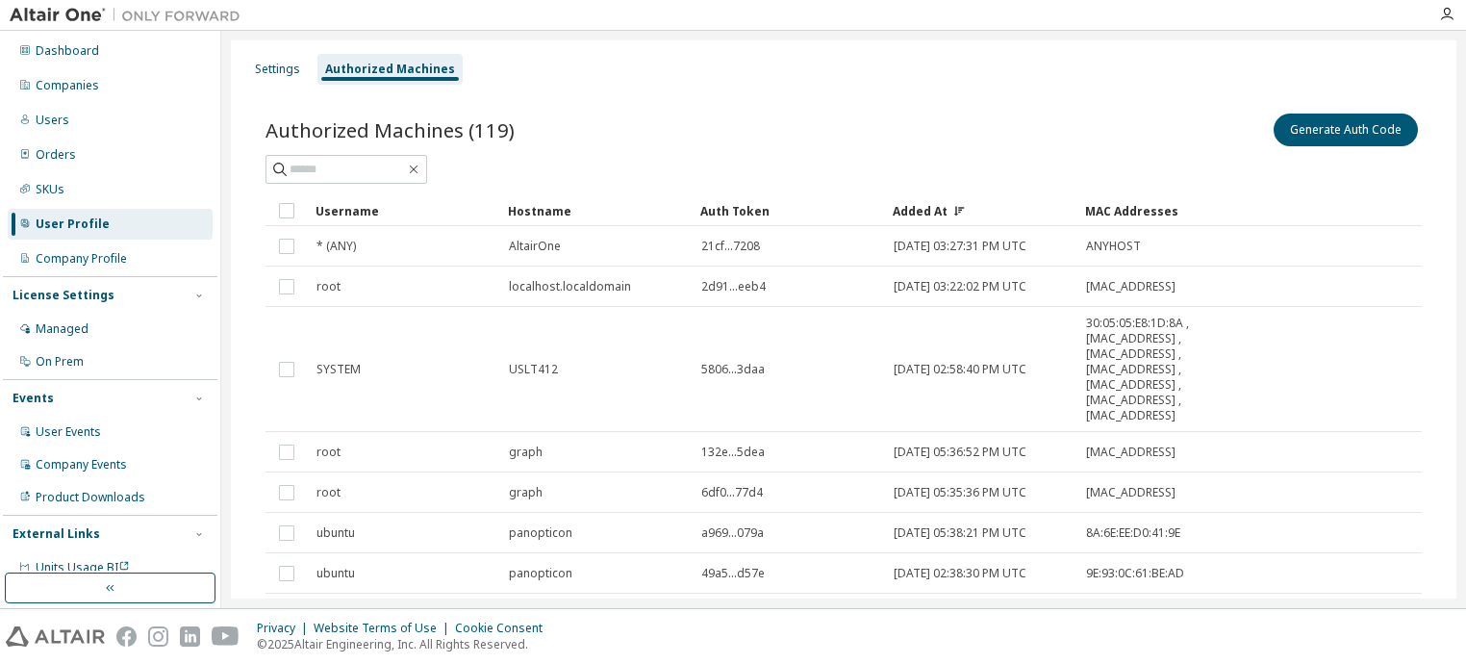
click at [700, 121] on div "Authorized Machines (119) Generate Auth Code" at bounding box center [844, 130] width 1156 height 40
click at [385, 64] on div "Authorized Machines" at bounding box center [390, 69] width 130 height 15
click at [1341, 133] on button "Generate Auth Code" at bounding box center [1346, 130] width 144 height 33
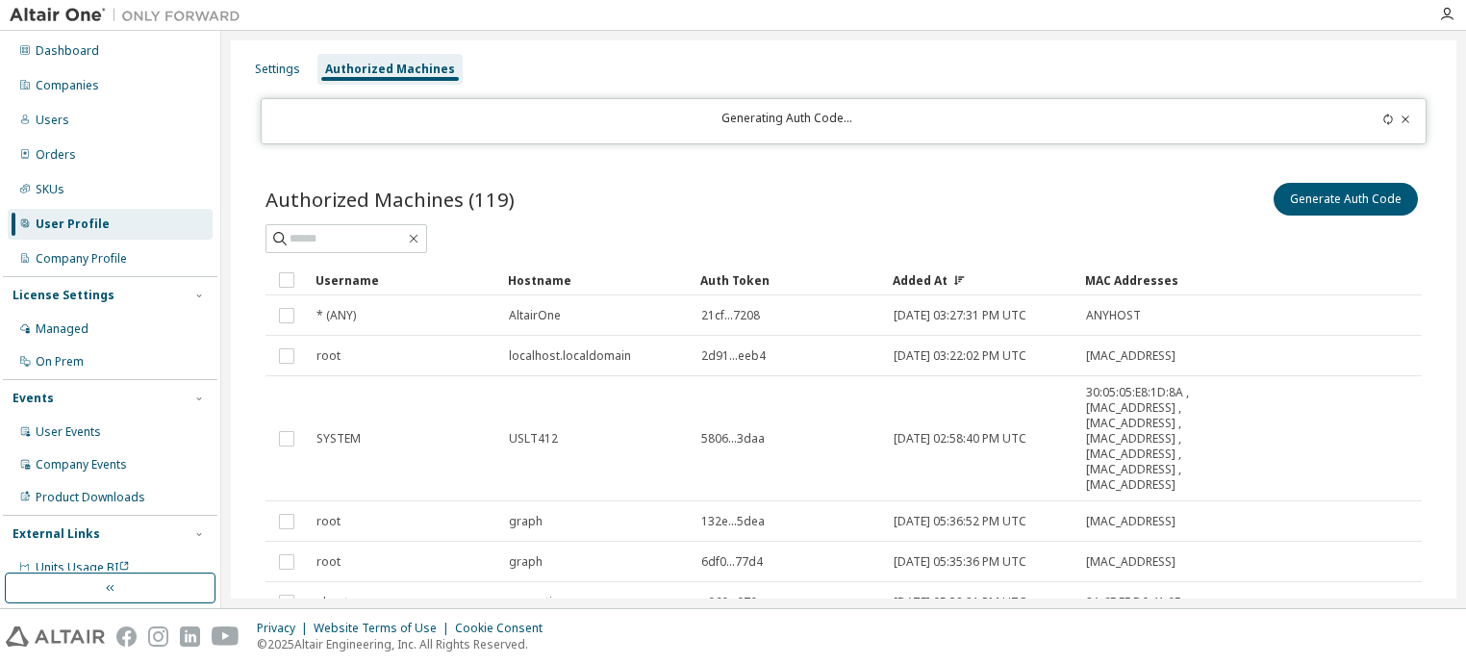
click at [800, 126] on div "Generating Auth Code..." at bounding box center [787, 121] width 1028 height 21
click at [782, 125] on div "Generating Auth Code..." at bounding box center [787, 121] width 1028 height 21
click at [1400, 118] on icon at bounding box center [1406, 120] width 12 height 12
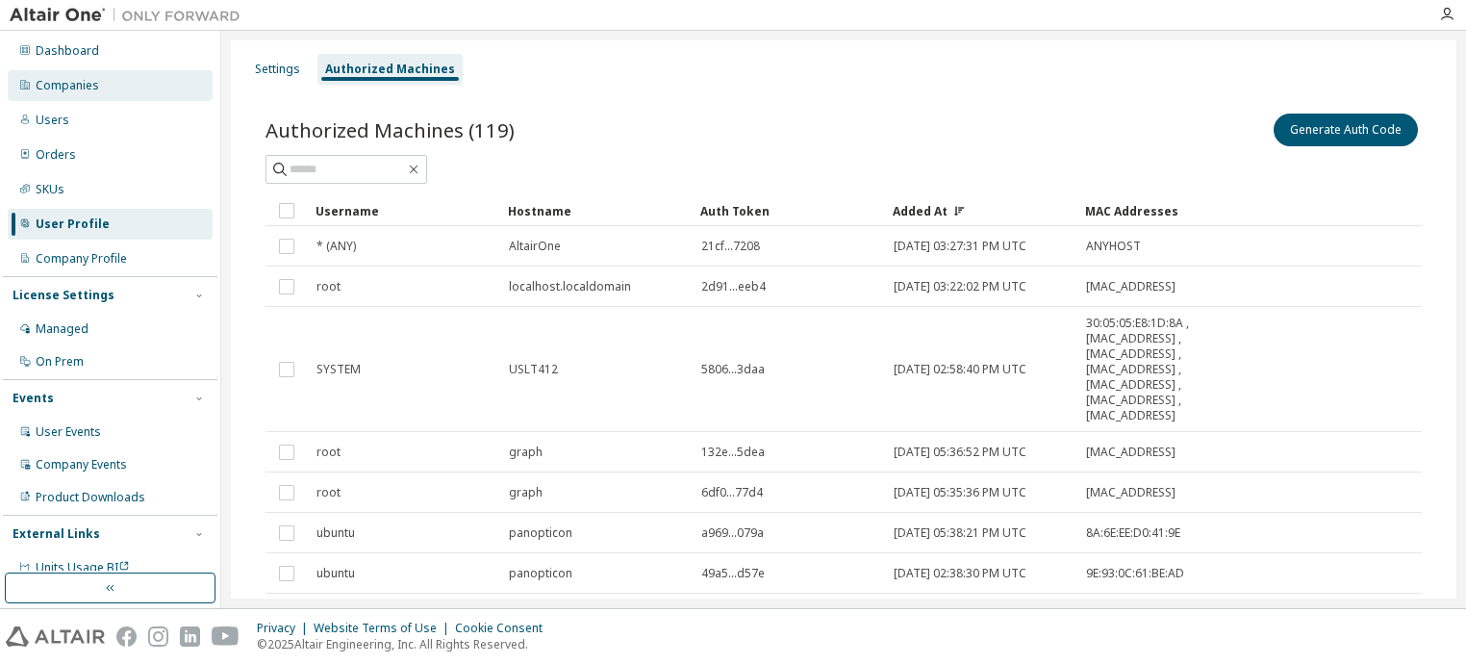
click at [81, 76] on div "Companies" at bounding box center [110, 85] width 205 height 31
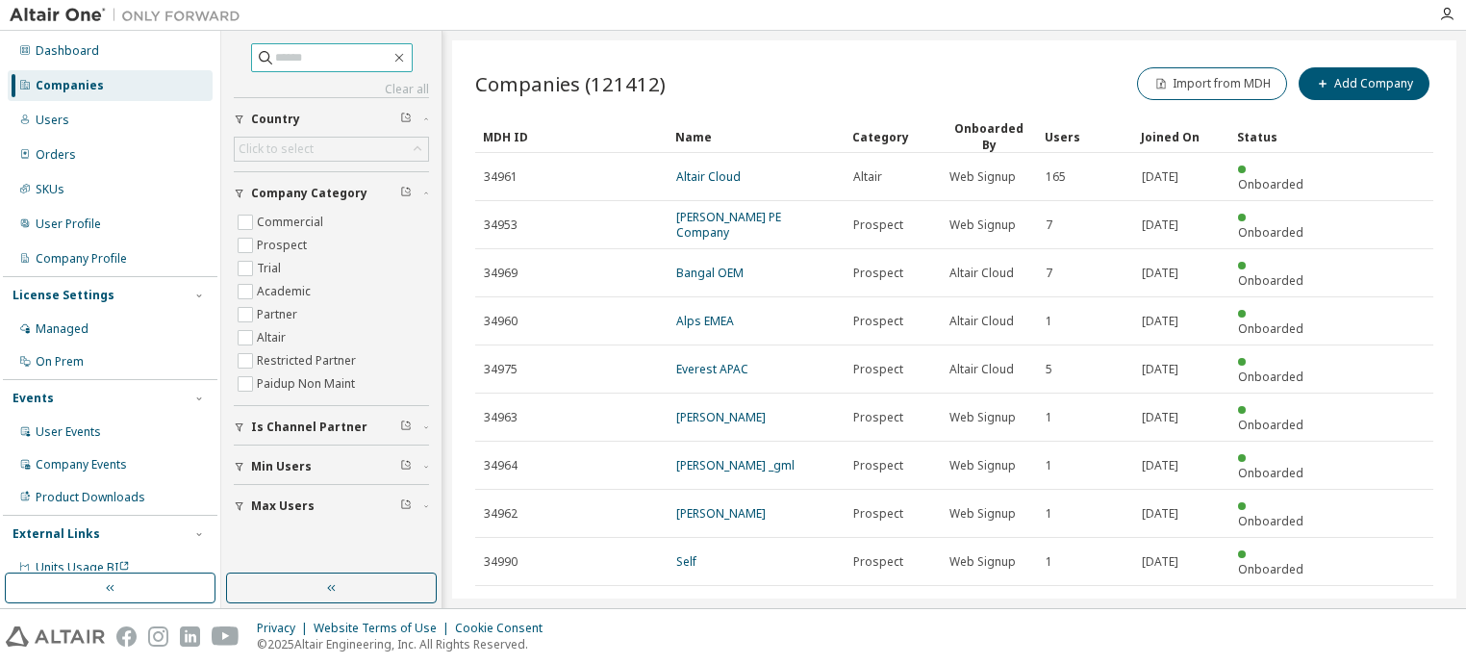
click at [299, 57] on input "text" at bounding box center [332, 57] width 115 height 19
type input "**********"
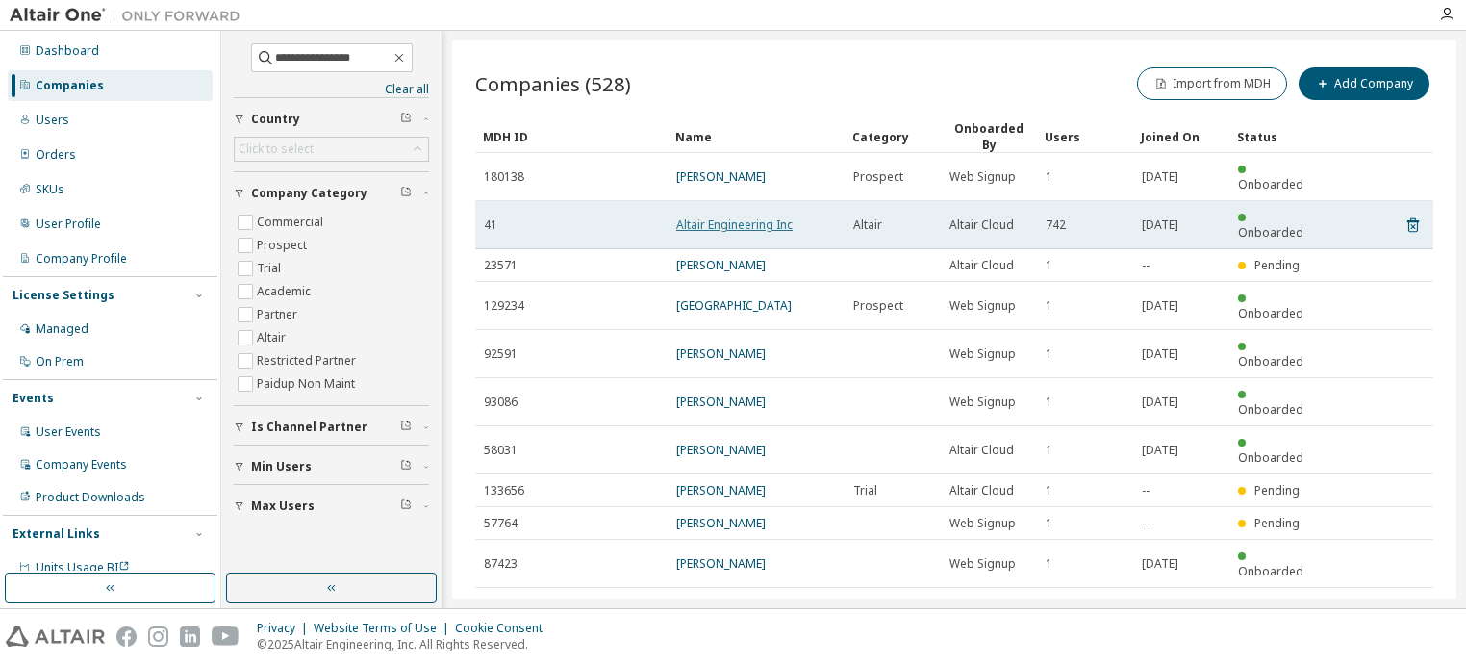
click at [701, 216] on link "Altair Engineering Inc" at bounding box center [734, 224] width 116 height 16
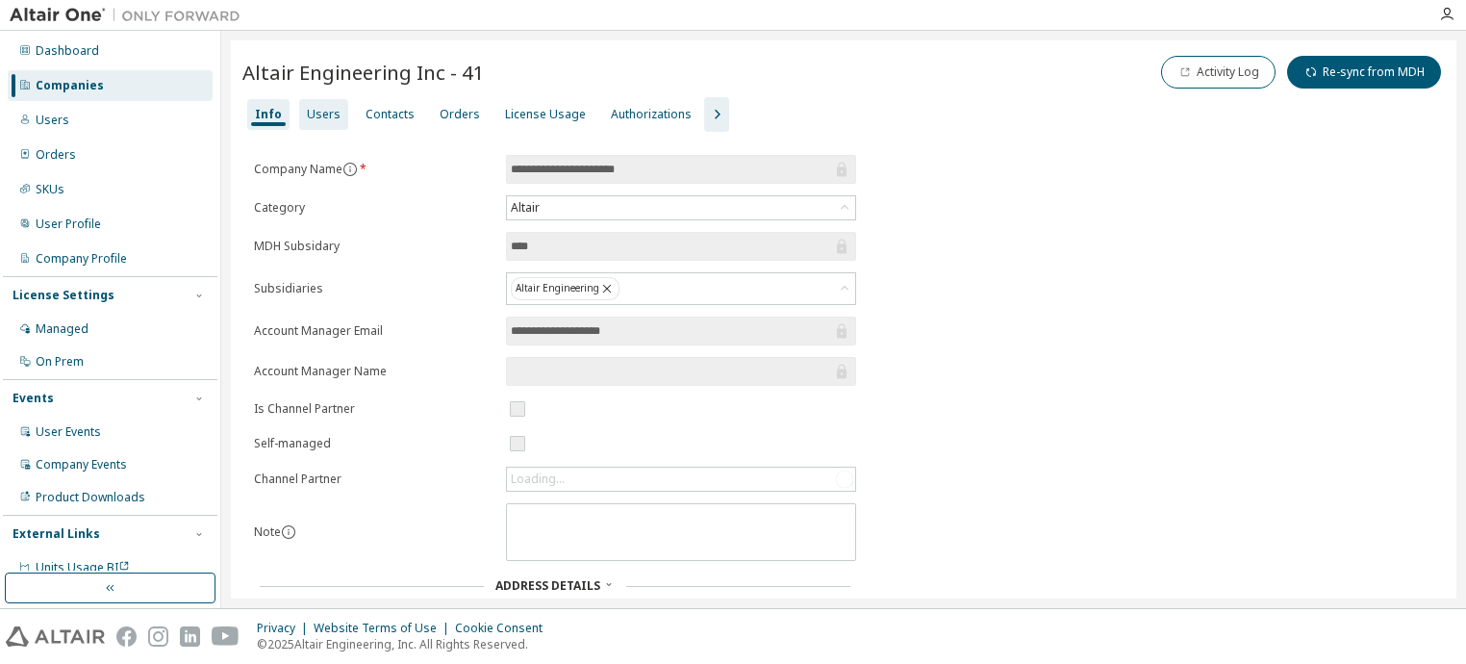
click at [319, 111] on div "Users" at bounding box center [324, 114] width 34 height 15
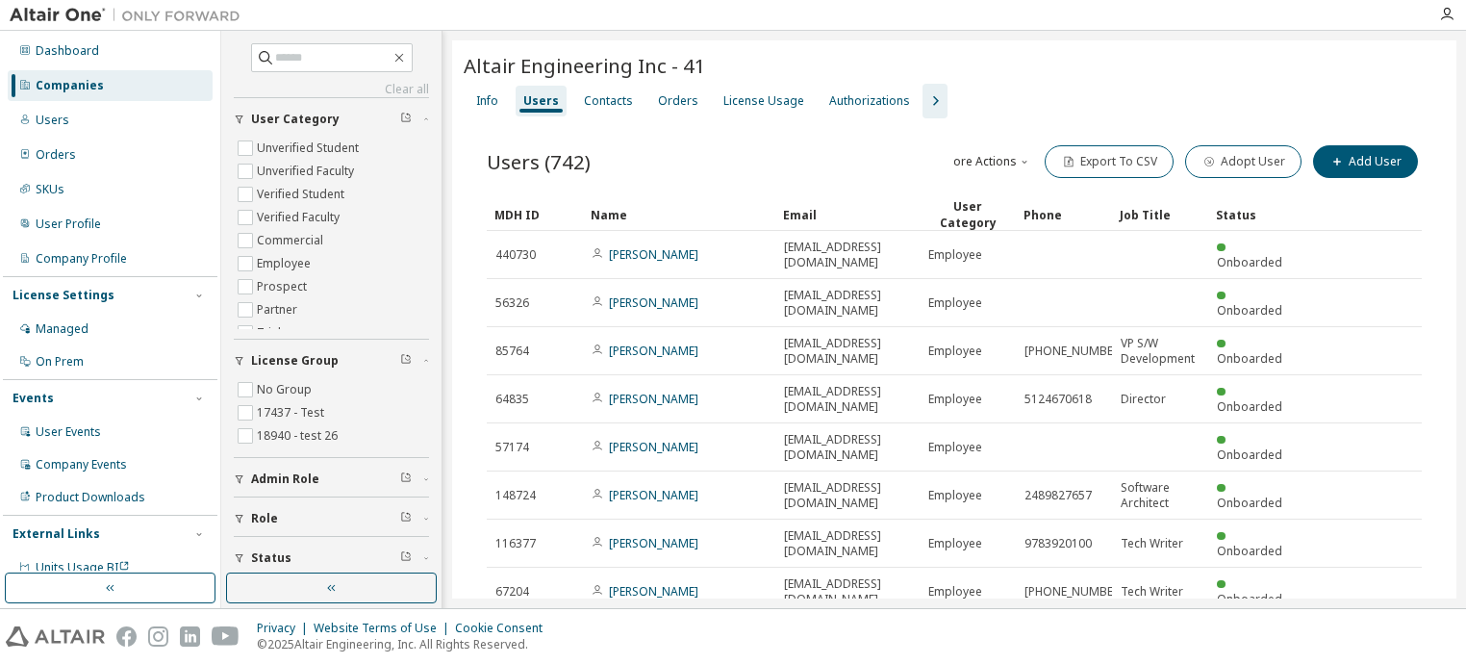
click at [612, 211] on div "Name" at bounding box center [679, 214] width 177 height 31
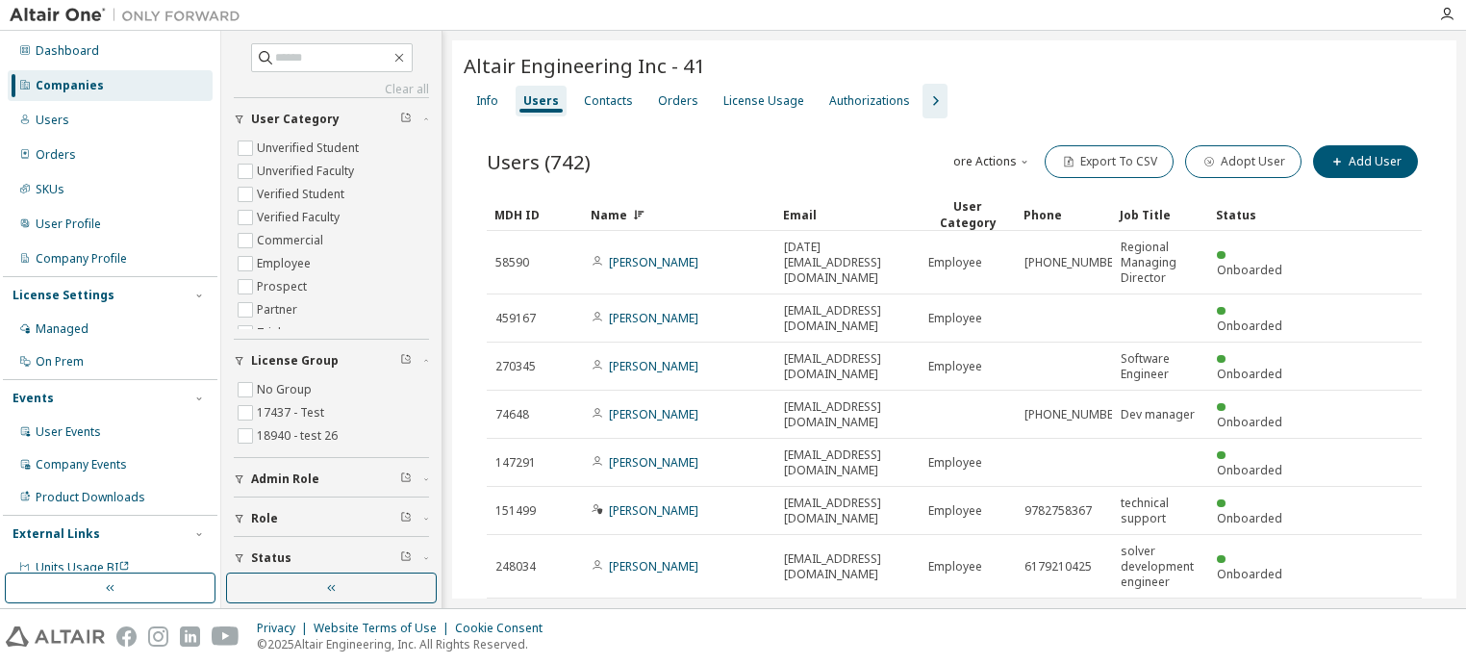
click at [612, 211] on div "Name" at bounding box center [679, 214] width 177 height 31
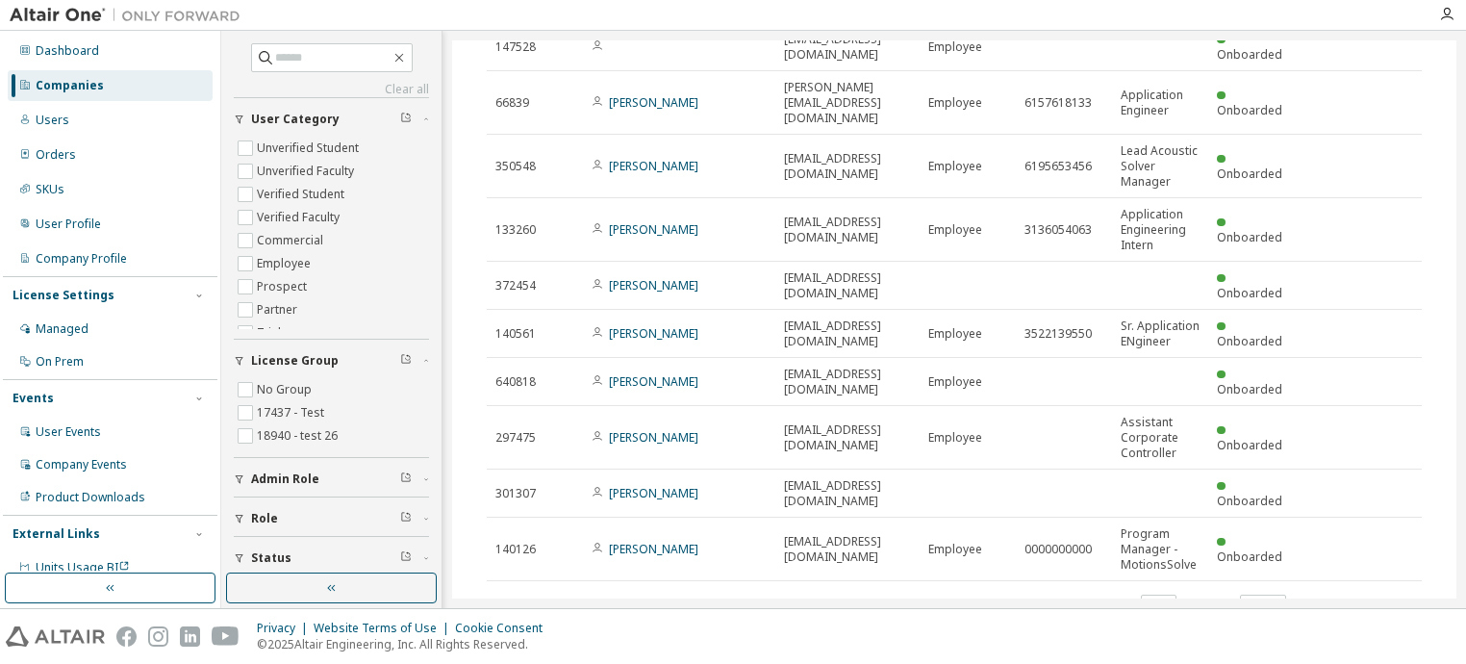
scroll to position [210, 0]
click at [1365, 591] on icon "button" at bounding box center [1372, 602] width 23 height 23
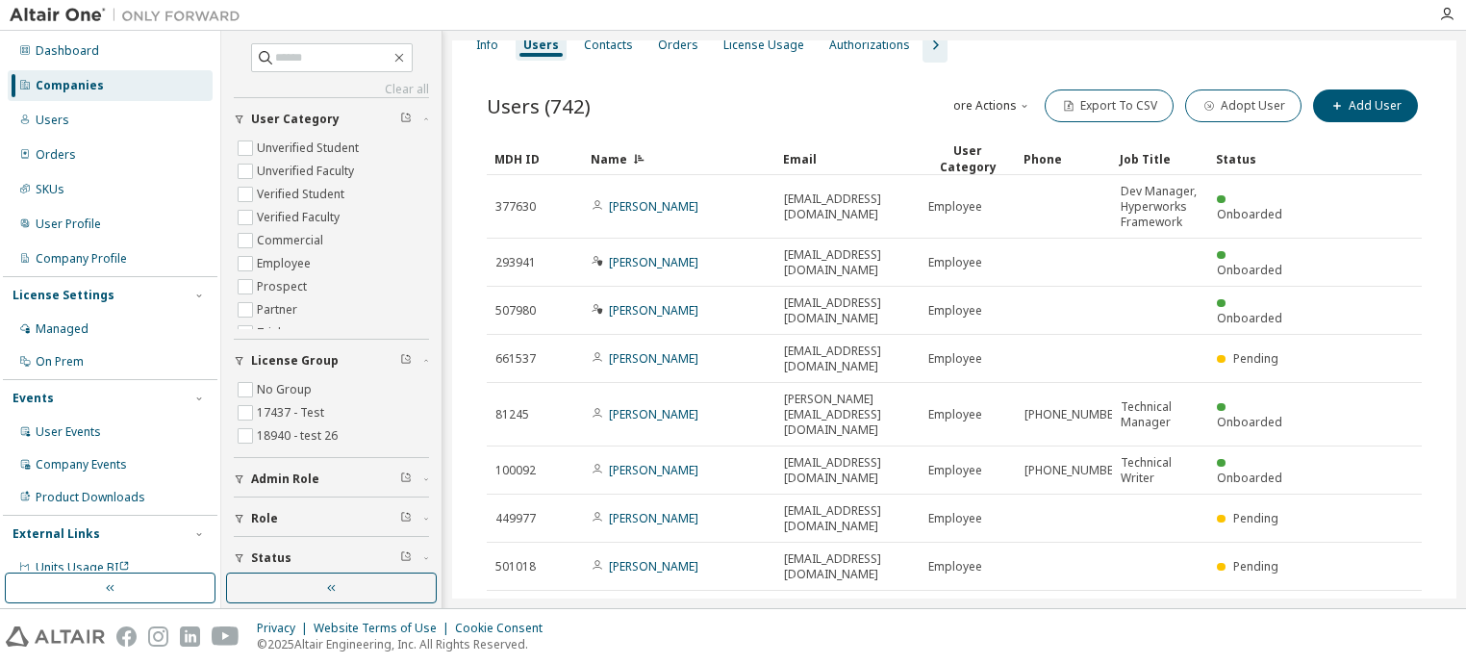
scroll to position [117, 0]
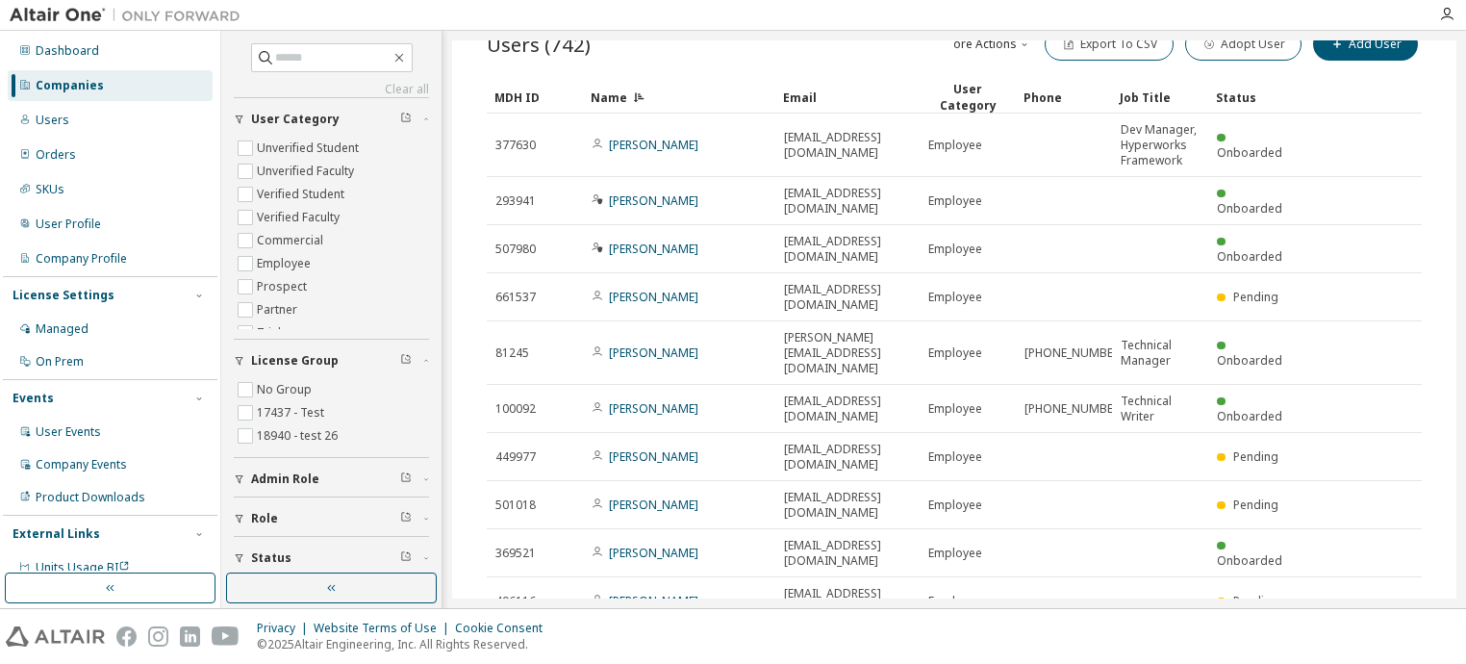
click at [1365, 637] on icon "button" at bounding box center [1372, 648] width 23 height 23
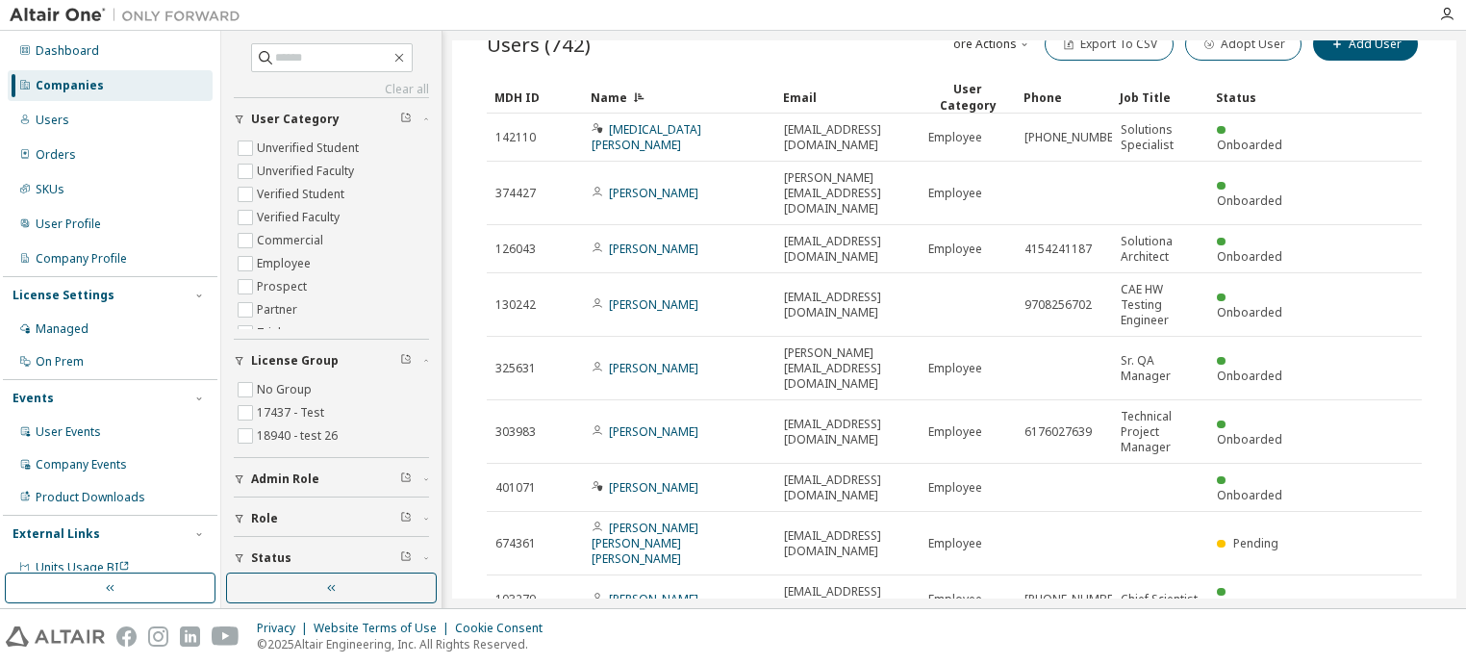
click at [1365, 575] on tr "103279 [PERSON_NAME] [EMAIL_ADDRESS][DOMAIN_NAME] Employee [PHONE_NUMBER] Chief…" at bounding box center [954, 599] width 935 height 48
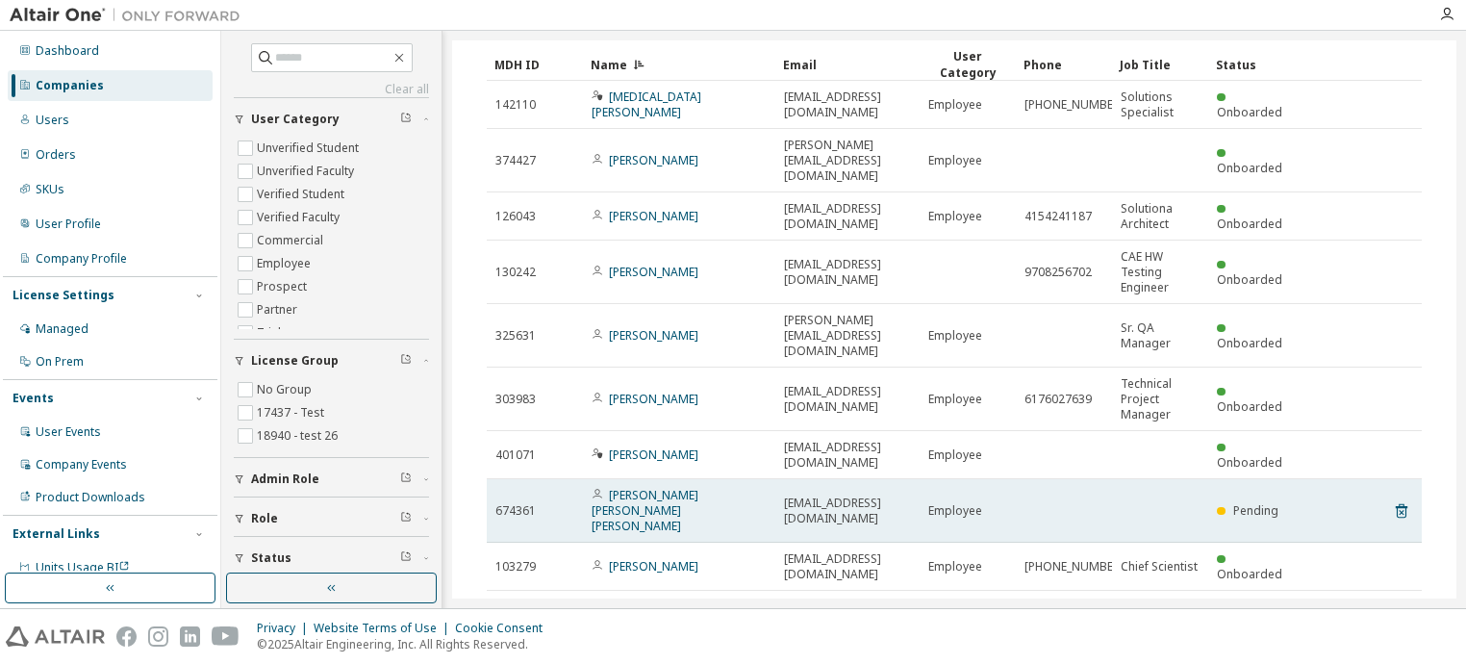
scroll to position [179, 0]
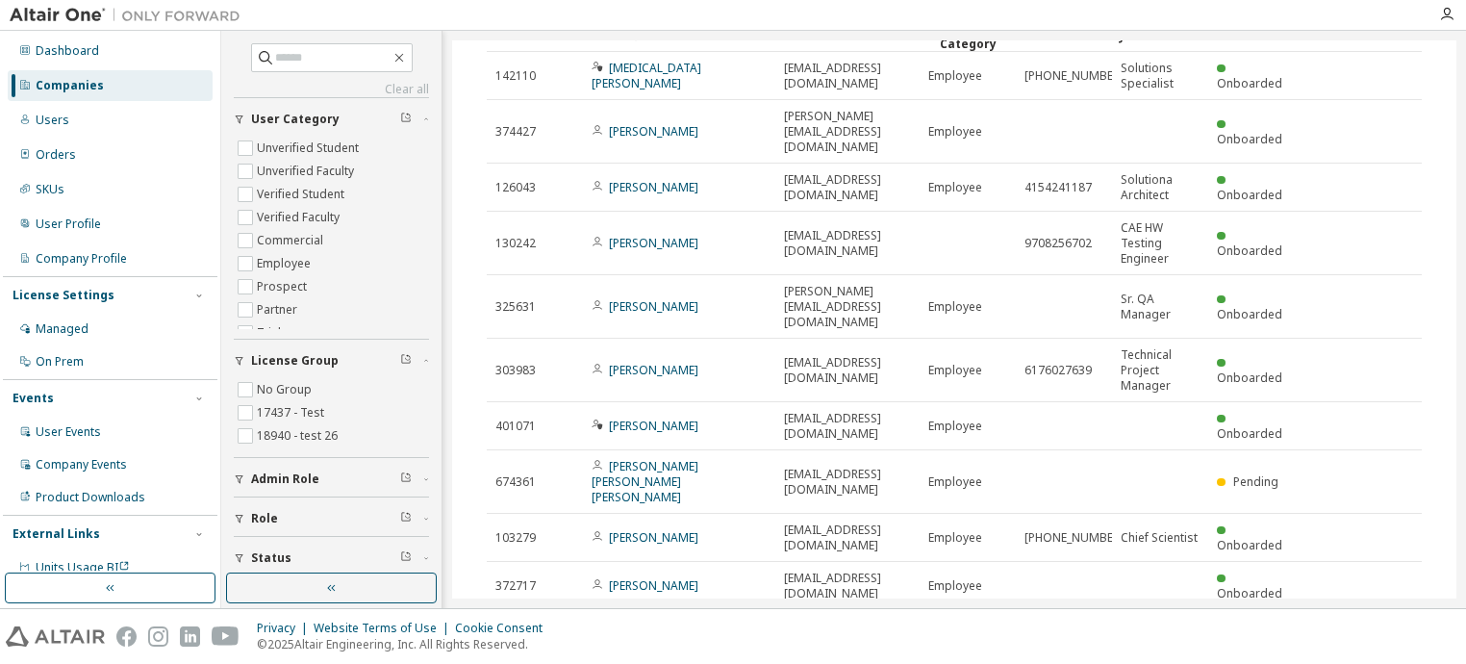
click at [1361, 622] on icon "button" at bounding box center [1372, 633] width 23 height 23
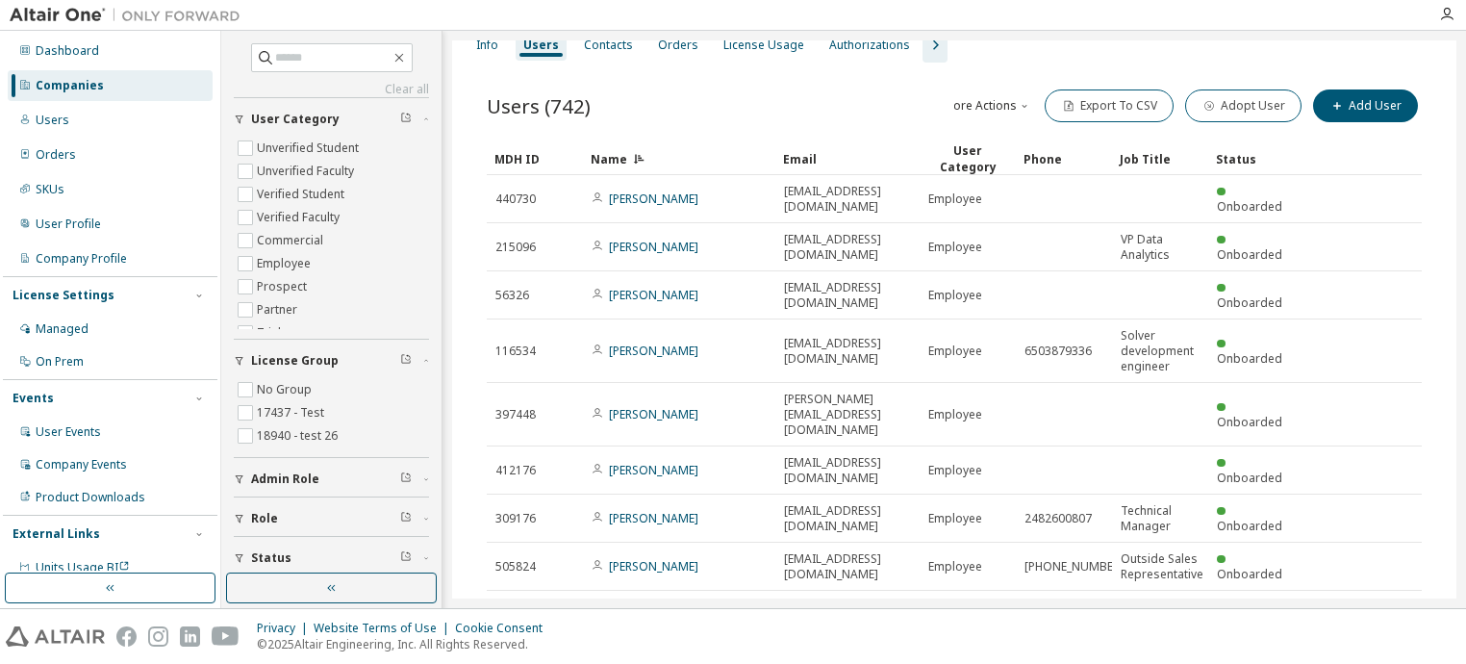
scroll to position [133, 0]
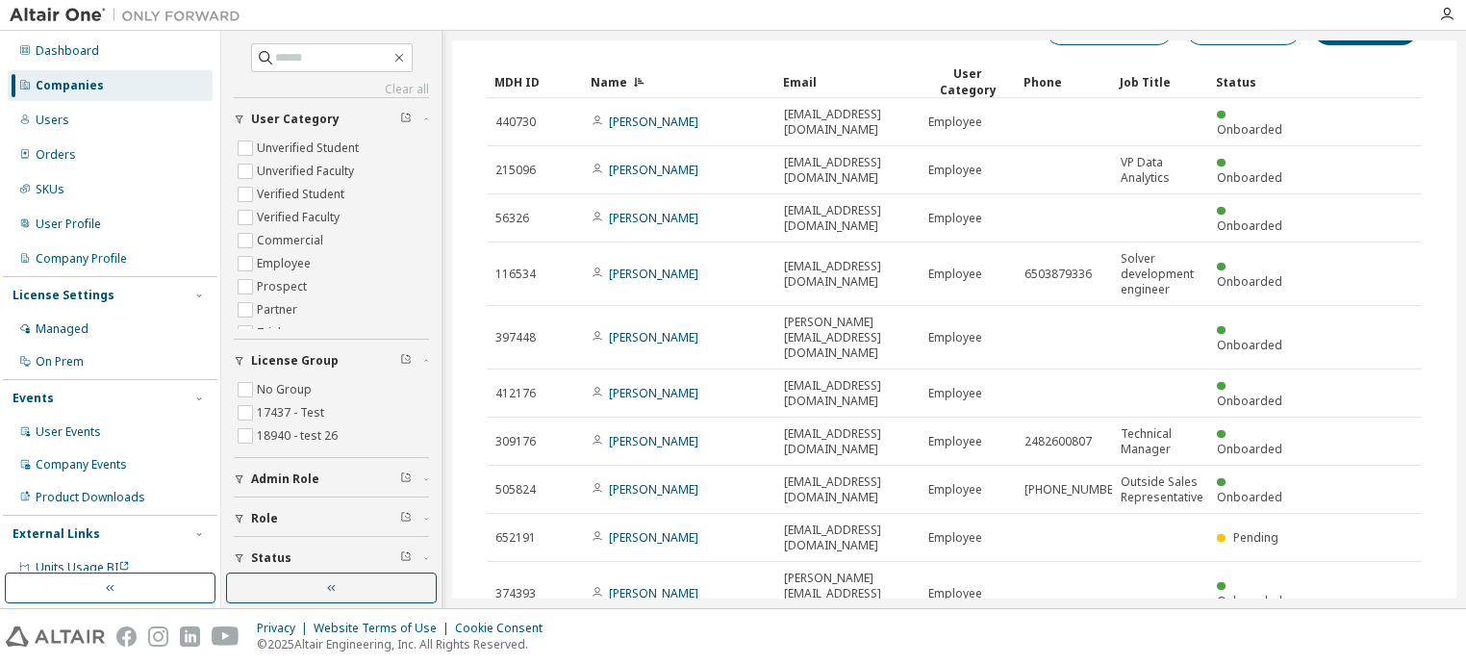
click at [1361, 637] on icon "button" at bounding box center [1372, 648] width 23 height 23
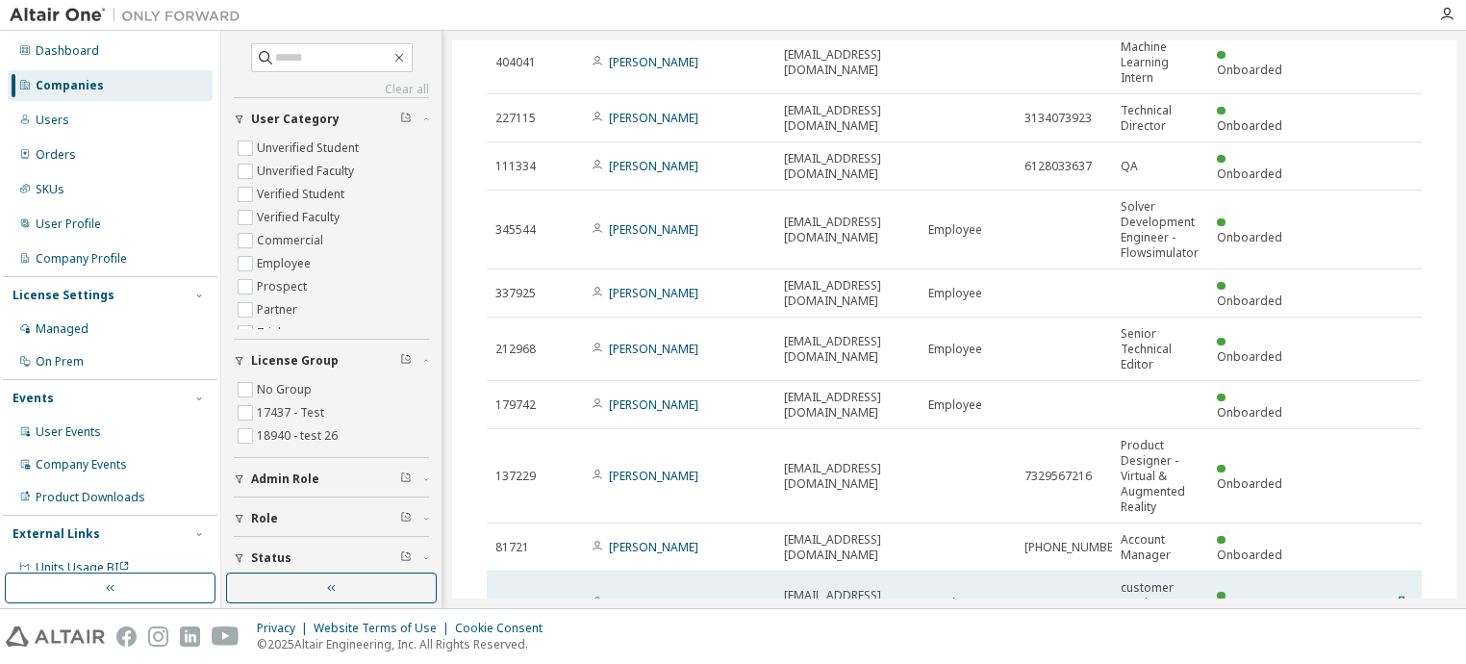
scroll to position [287, 0]
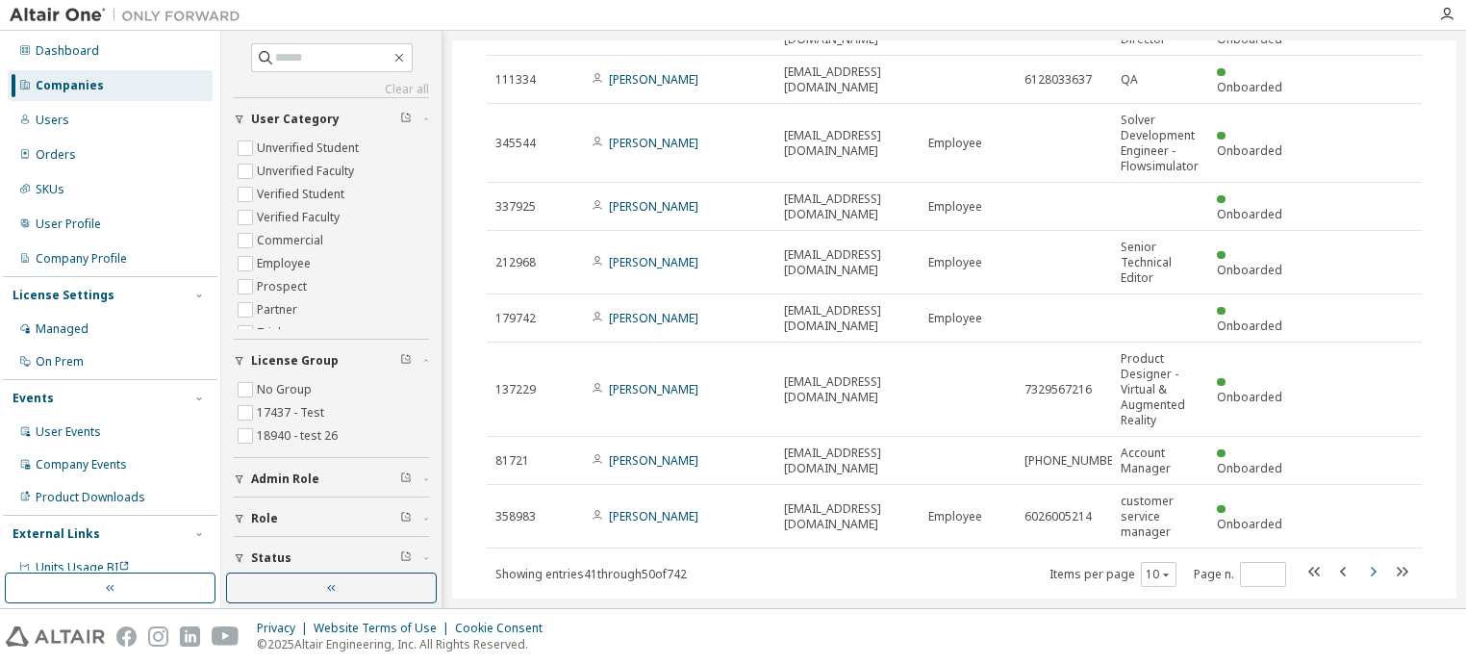
click at [1361, 560] on icon "button" at bounding box center [1372, 571] width 23 height 23
type input "*"
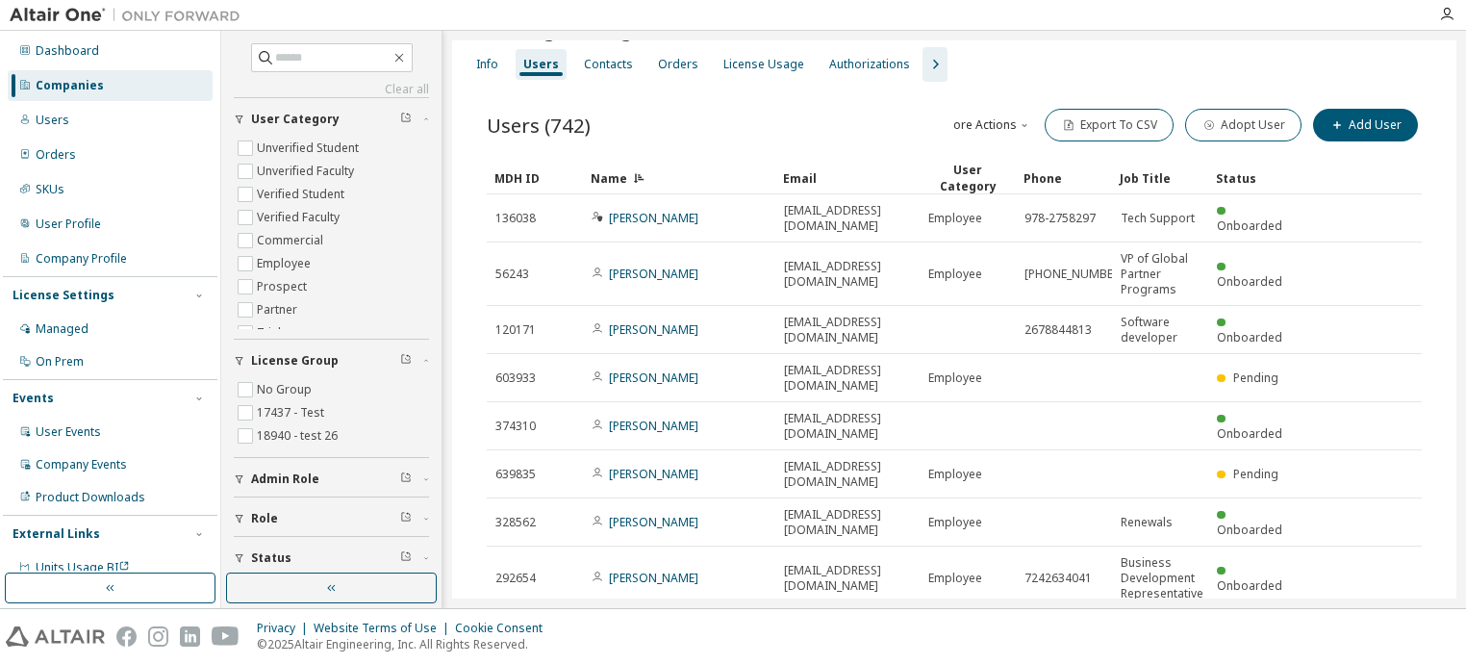
scroll to position [0, 0]
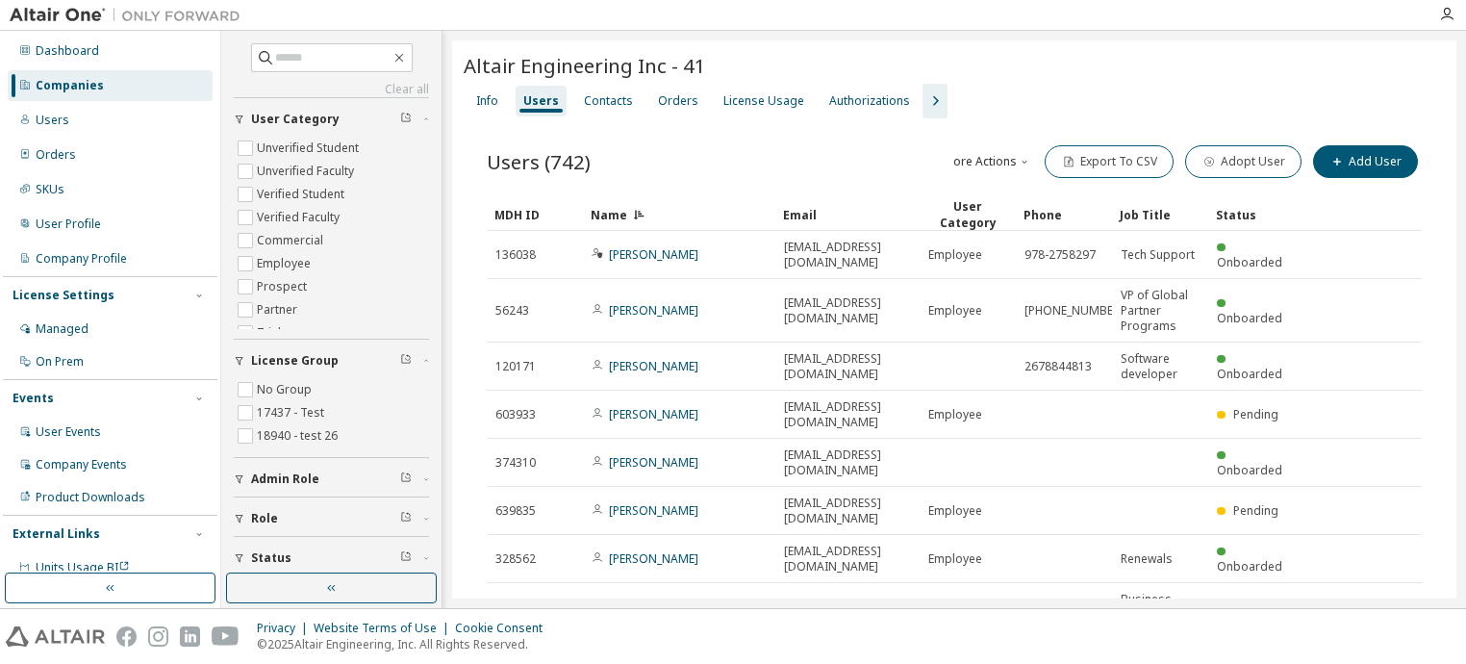
click at [924, 95] on icon "button" at bounding box center [935, 100] width 23 height 23
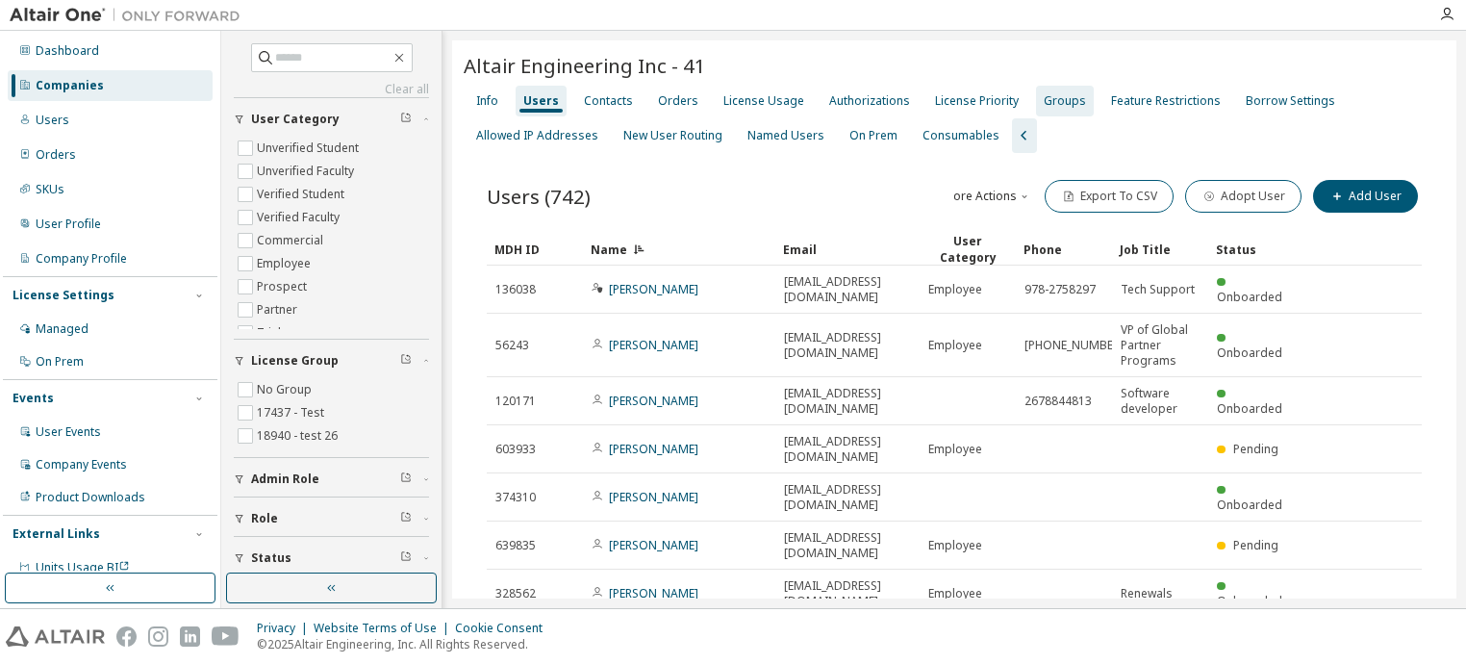
click at [1044, 98] on div "Groups" at bounding box center [1065, 100] width 42 height 15
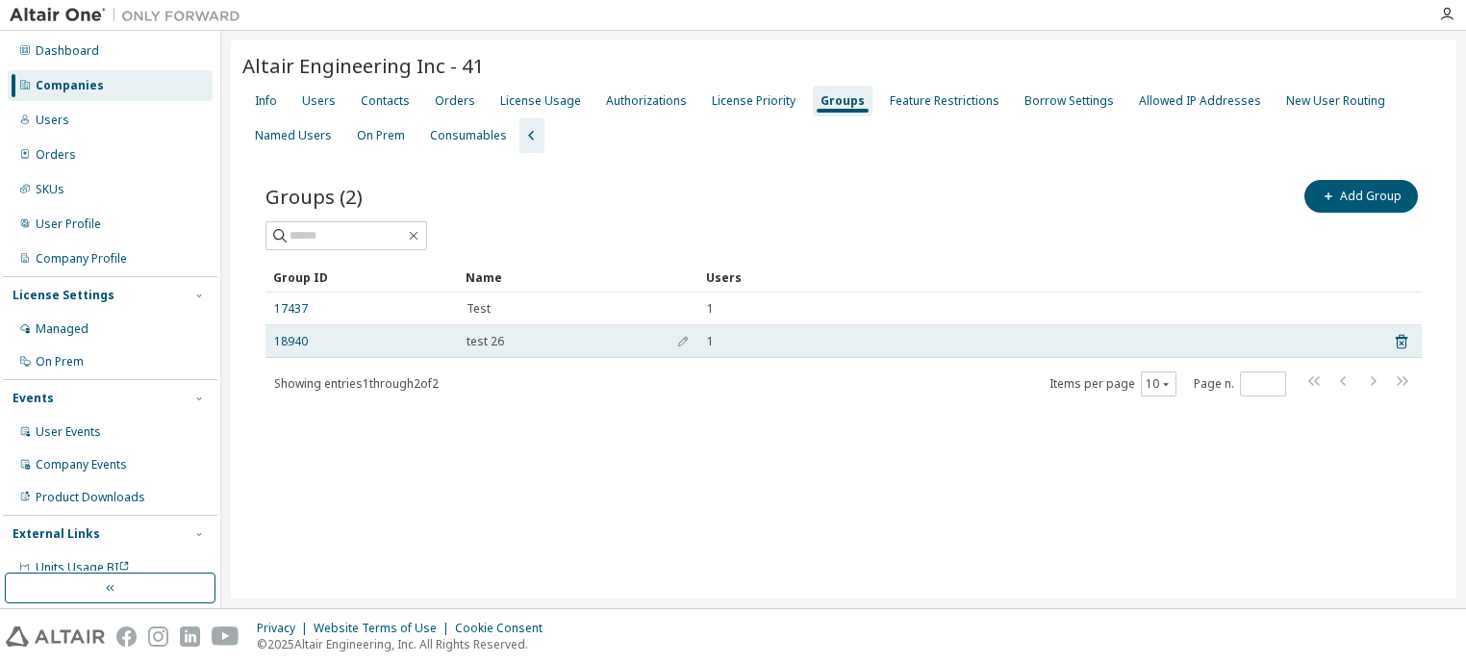
click at [282, 349] on td "18940" at bounding box center [362, 341] width 192 height 33
click at [293, 342] on link "18940" at bounding box center [291, 341] width 34 height 15
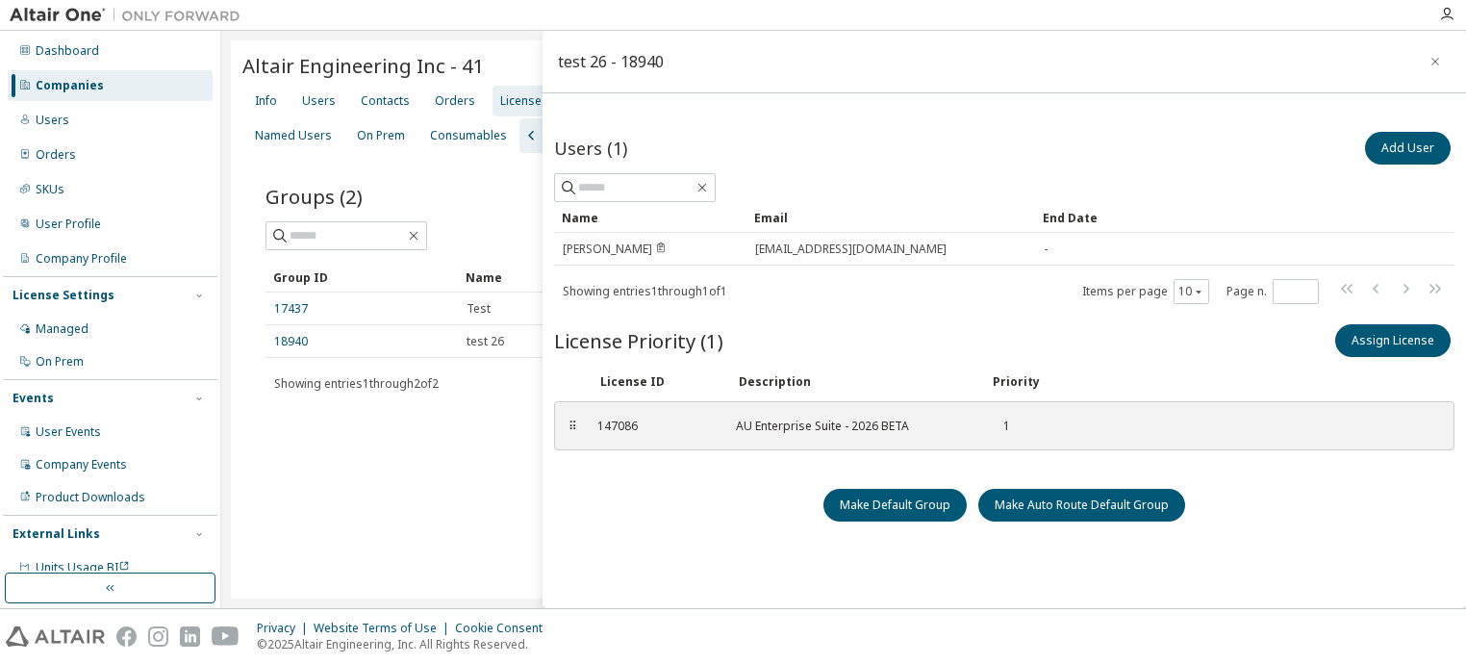
click at [509, 103] on div "License Usage" at bounding box center [540, 100] width 81 height 15
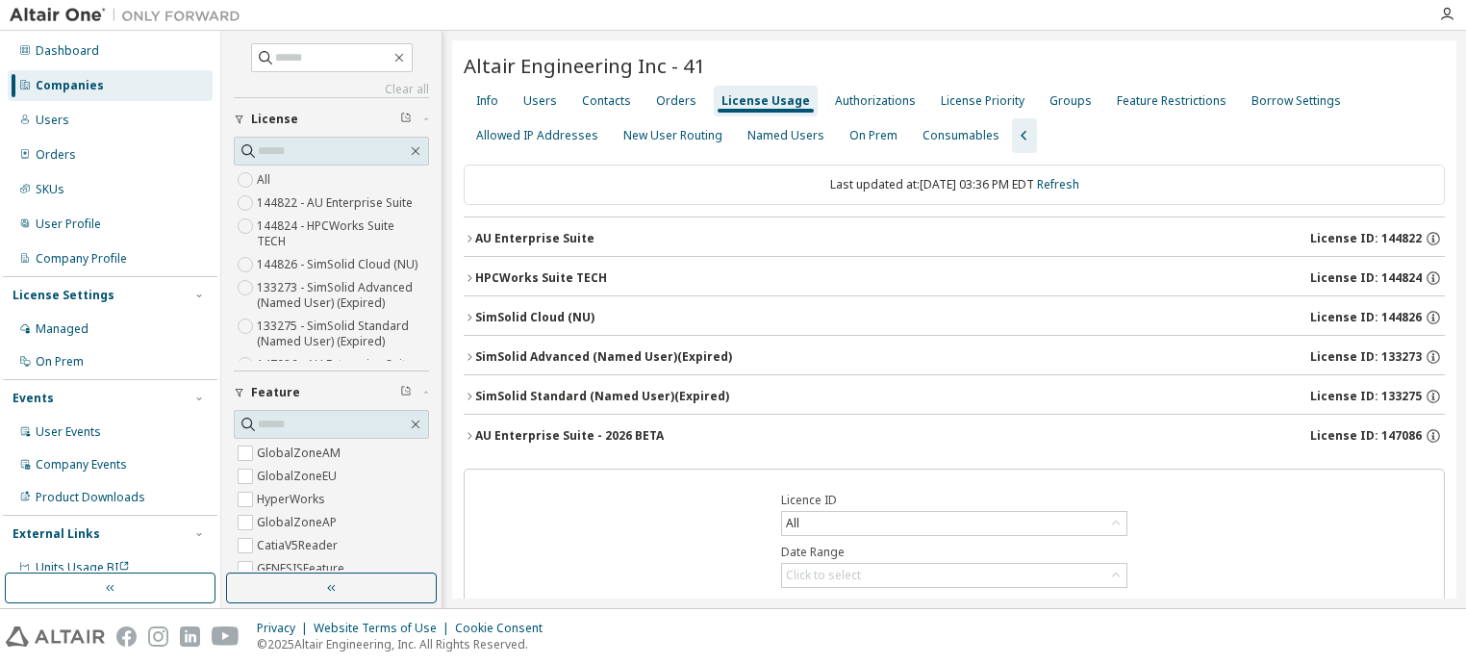
click at [470, 430] on icon "button" at bounding box center [470, 436] width 12 height 12
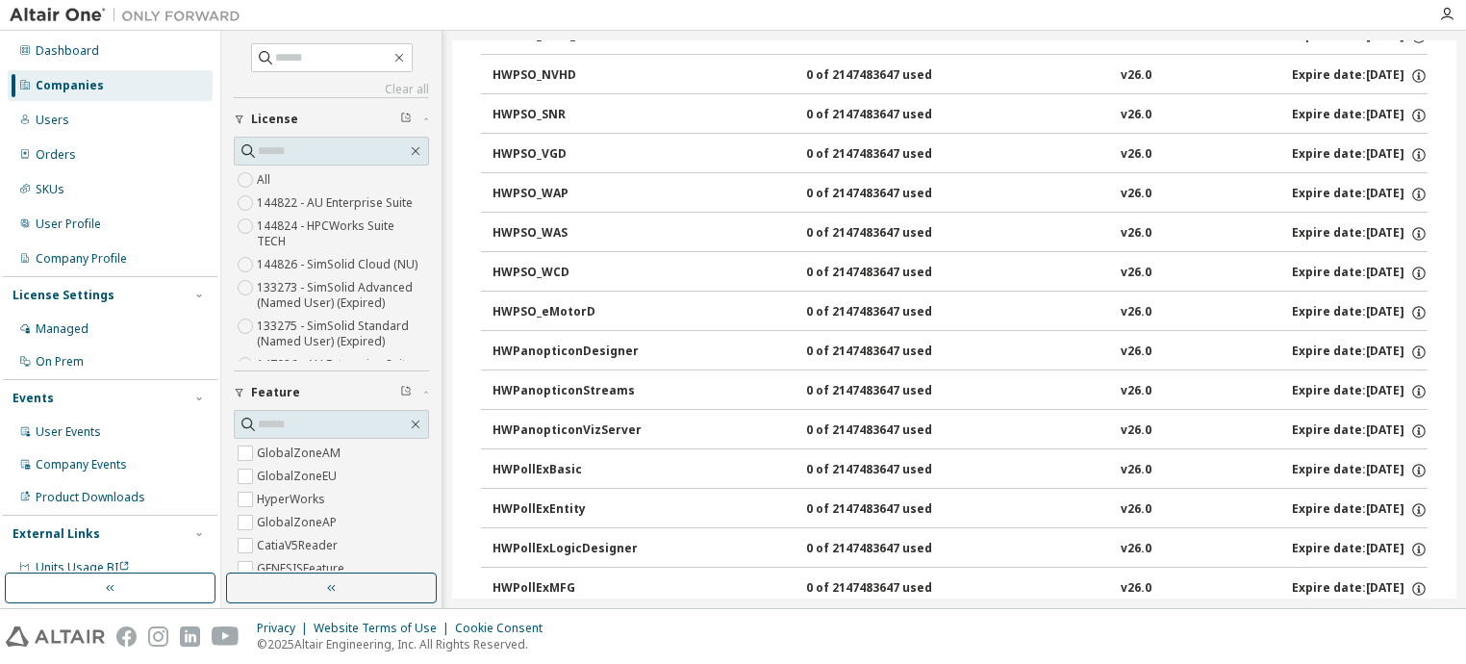
scroll to position [9429, 0]
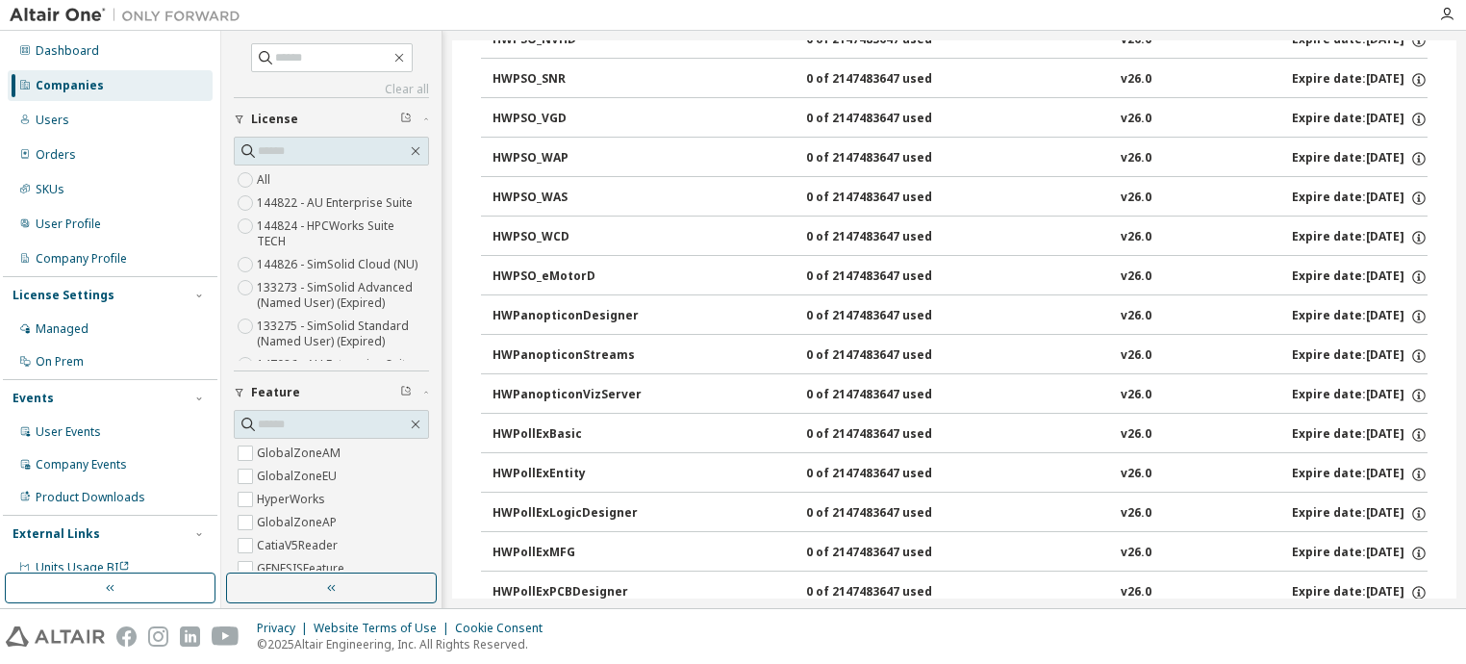
click at [532, 387] on div "HWPanopticonVizServer" at bounding box center [579, 395] width 173 height 17
drag, startPoint x: 419, startPoint y: 222, endPoint x: 419, endPoint y: 267, distance: 45.2
click at [419, 267] on div "Clear all Collapse on share string Only used licenses Only my usage Feature Glo…" at bounding box center [331, 302] width 215 height 537
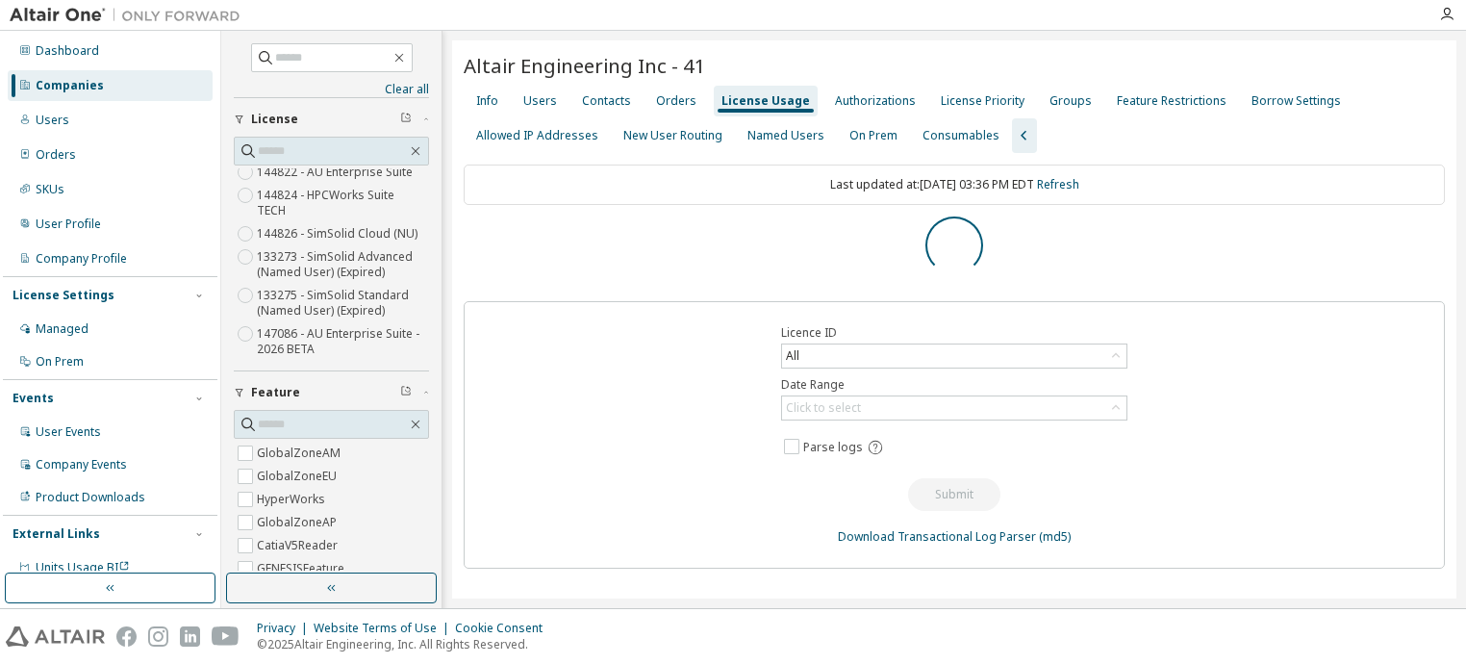
scroll to position [0, 0]
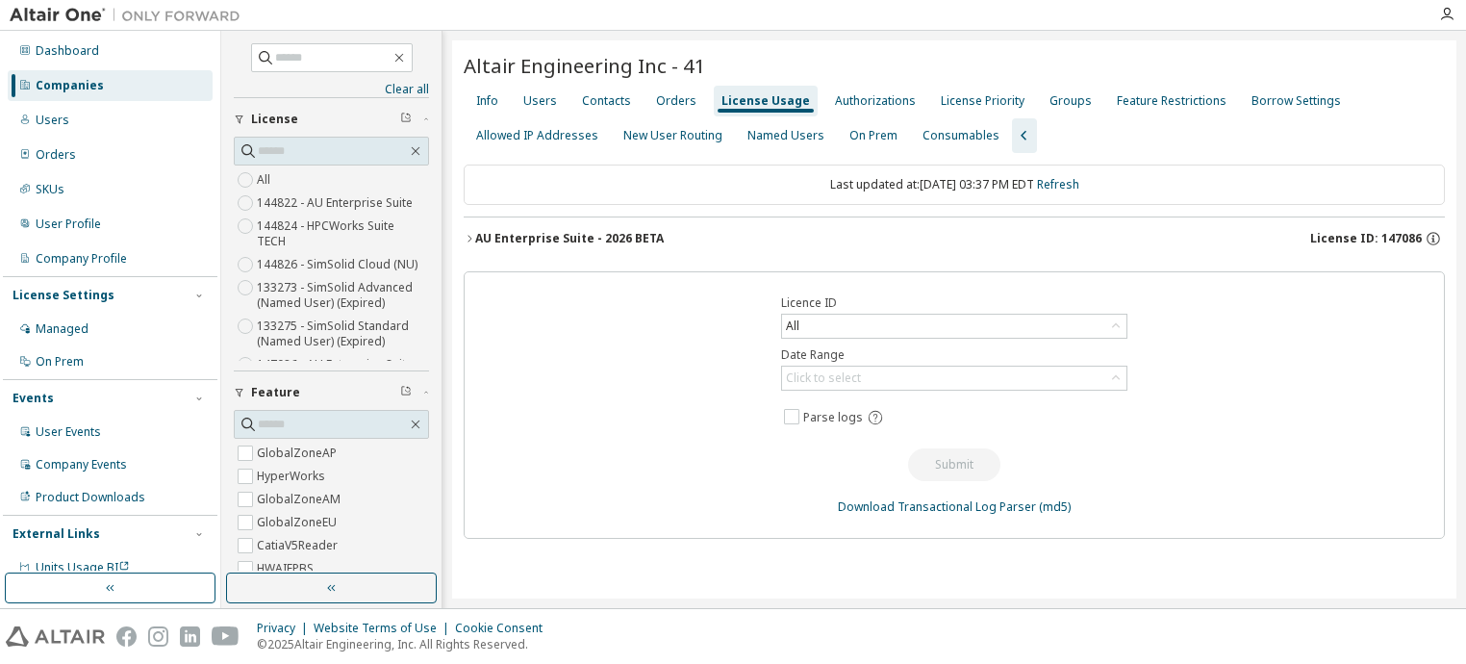
click at [468, 241] on icon "button" at bounding box center [470, 239] width 12 height 12
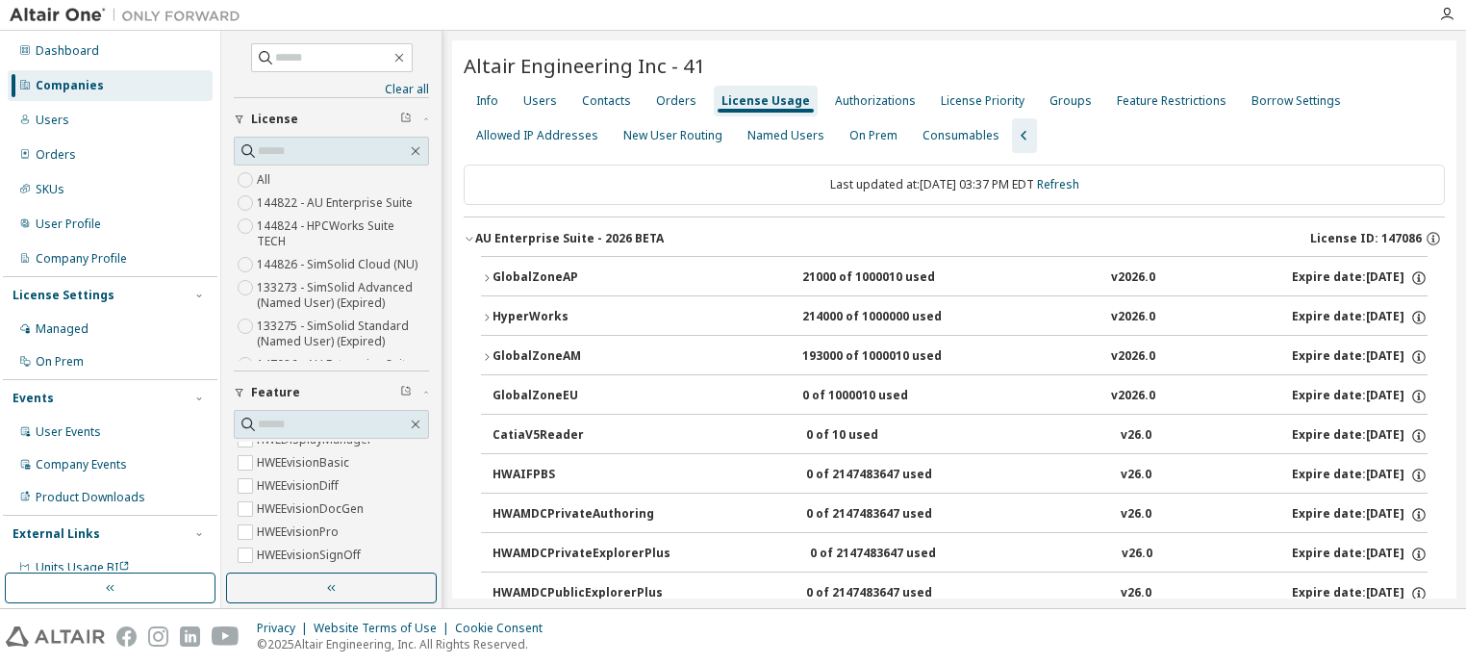
scroll to position [1251, 0]
click at [281, 424] on input "text" at bounding box center [332, 424] width 149 height 19
type input "**********"
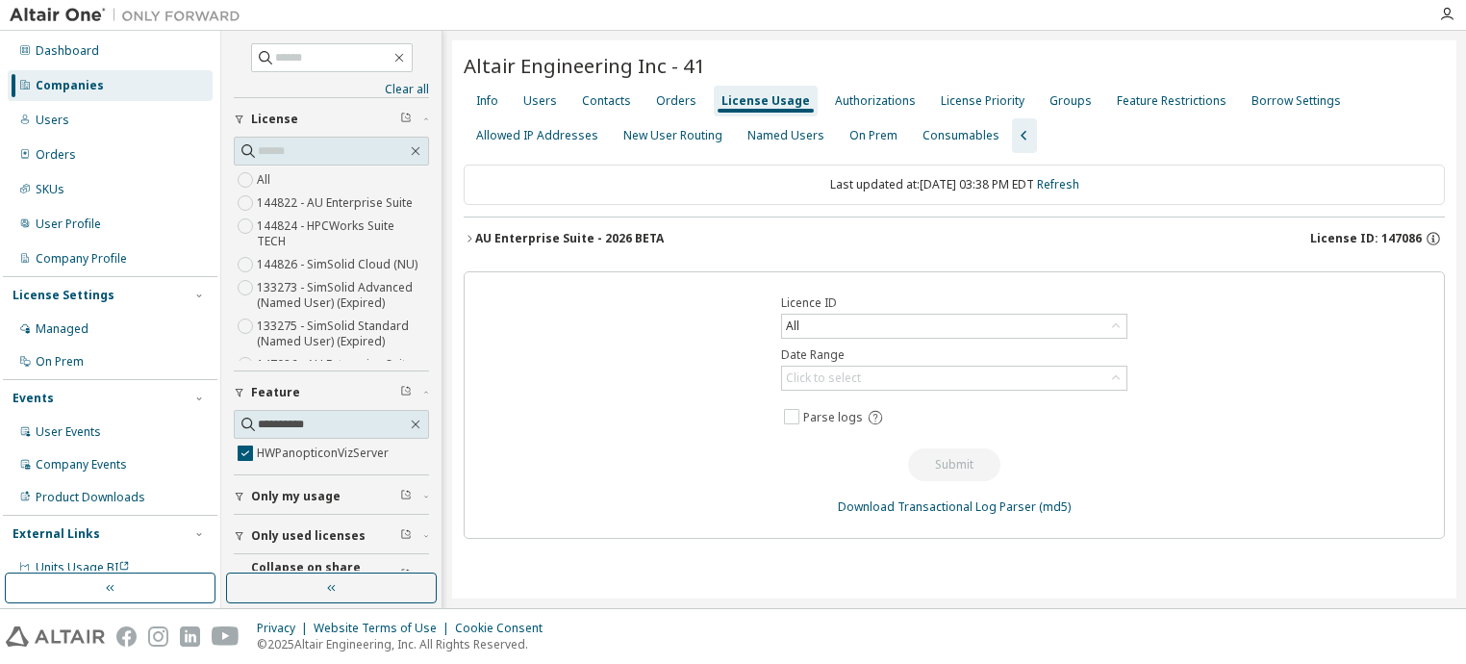
click at [470, 238] on icon "button" at bounding box center [470, 238] width 4 height 7
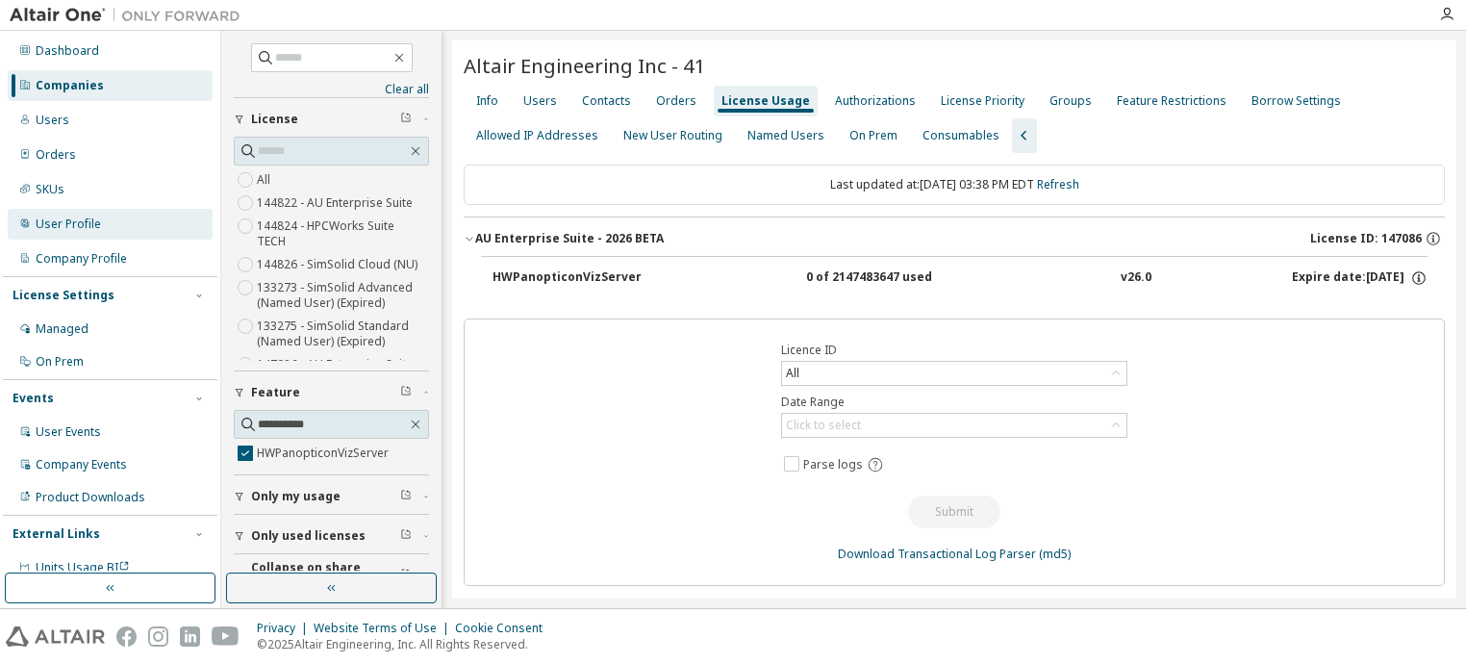
click at [58, 218] on div "User Profile" at bounding box center [68, 223] width 65 height 15
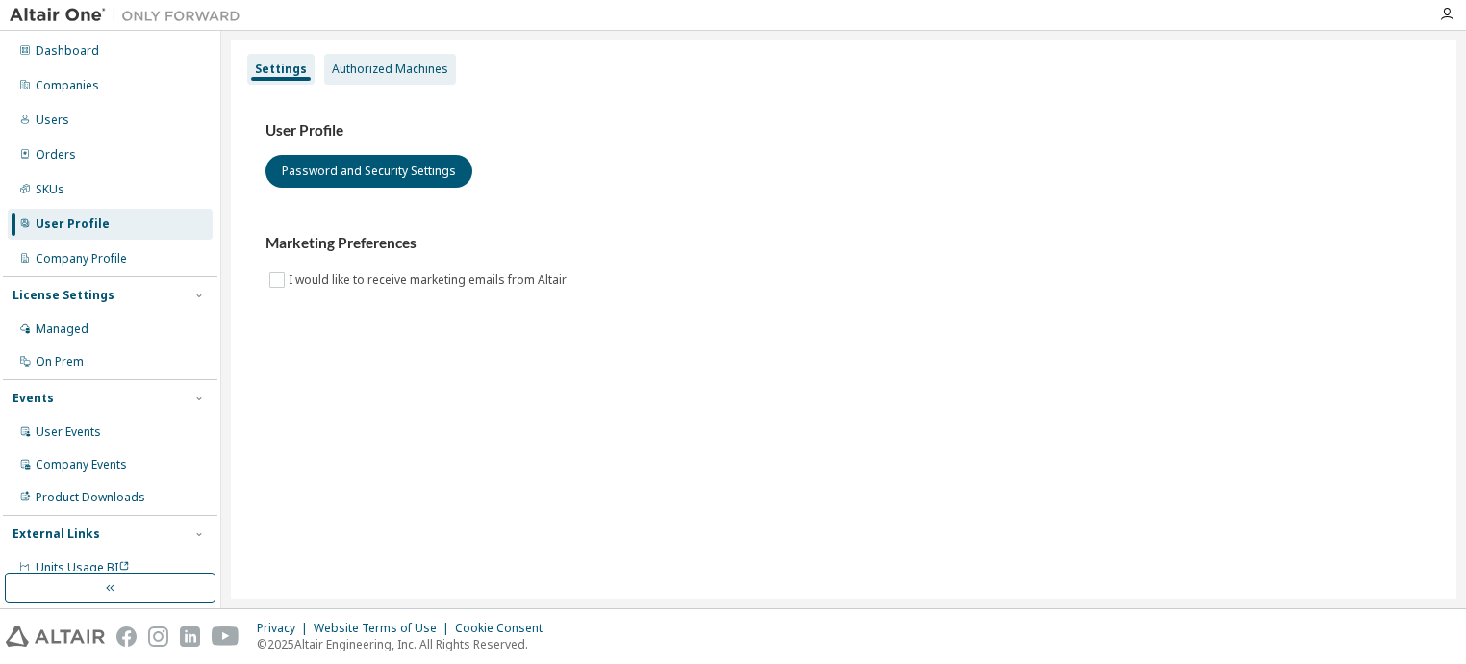
click at [410, 69] on div "Authorized Machines" at bounding box center [390, 69] width 116 height 15
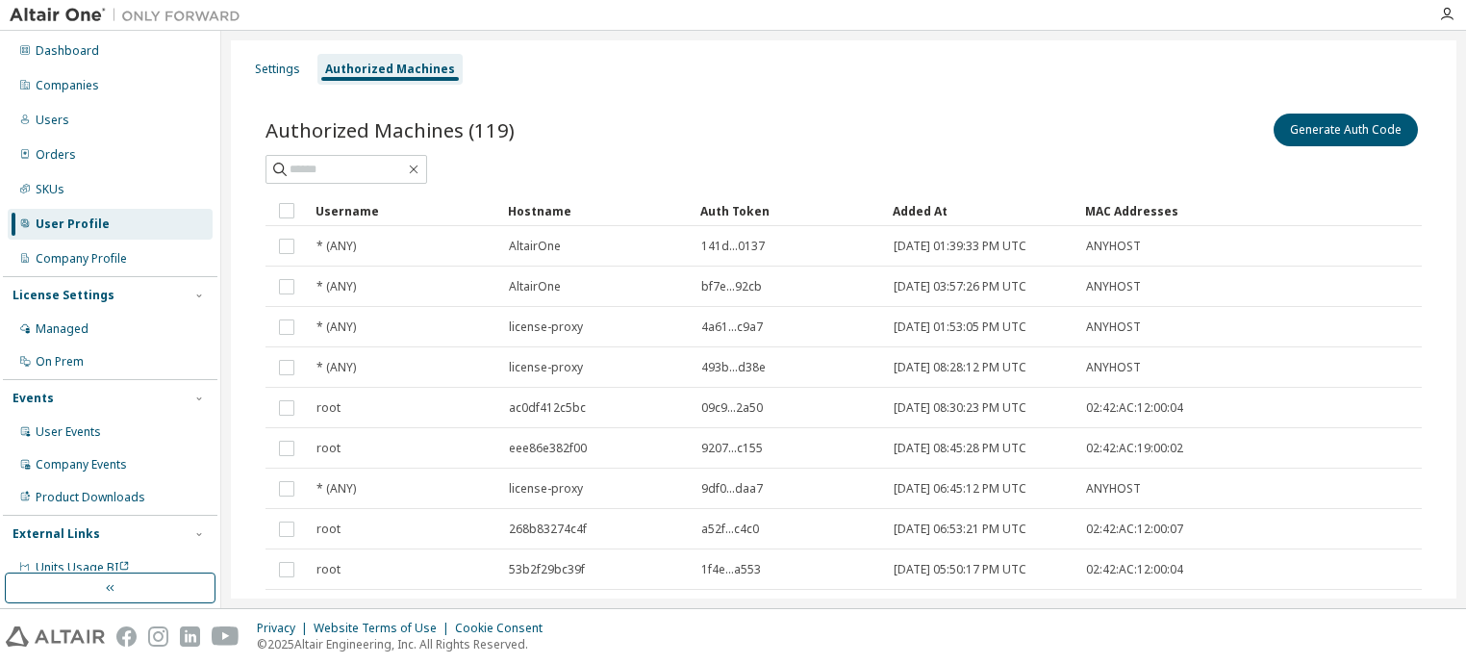
click at [906, 209] on div "Added At" at bounding box center [981, 210] width 177 height 31
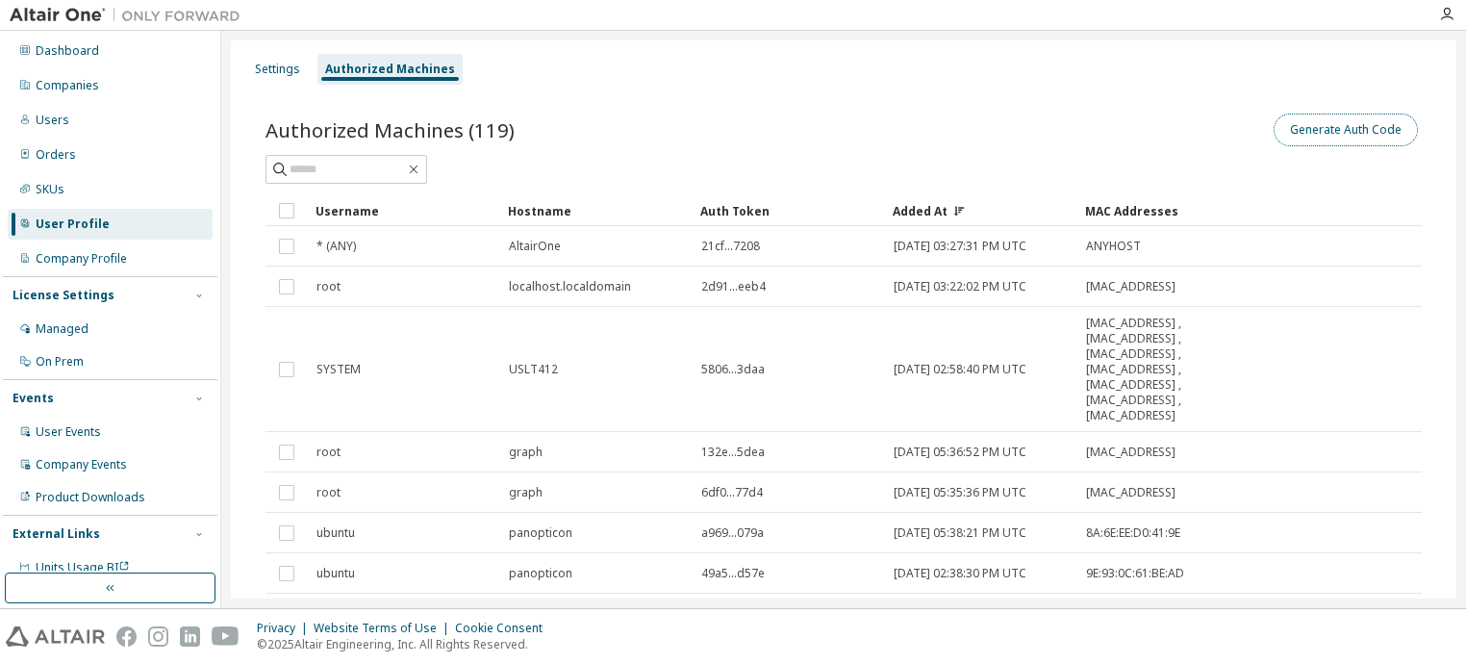
click at [1349, 119] on button "Generate Auth Code" at bounding box center [1346, 130] width 144 height 33
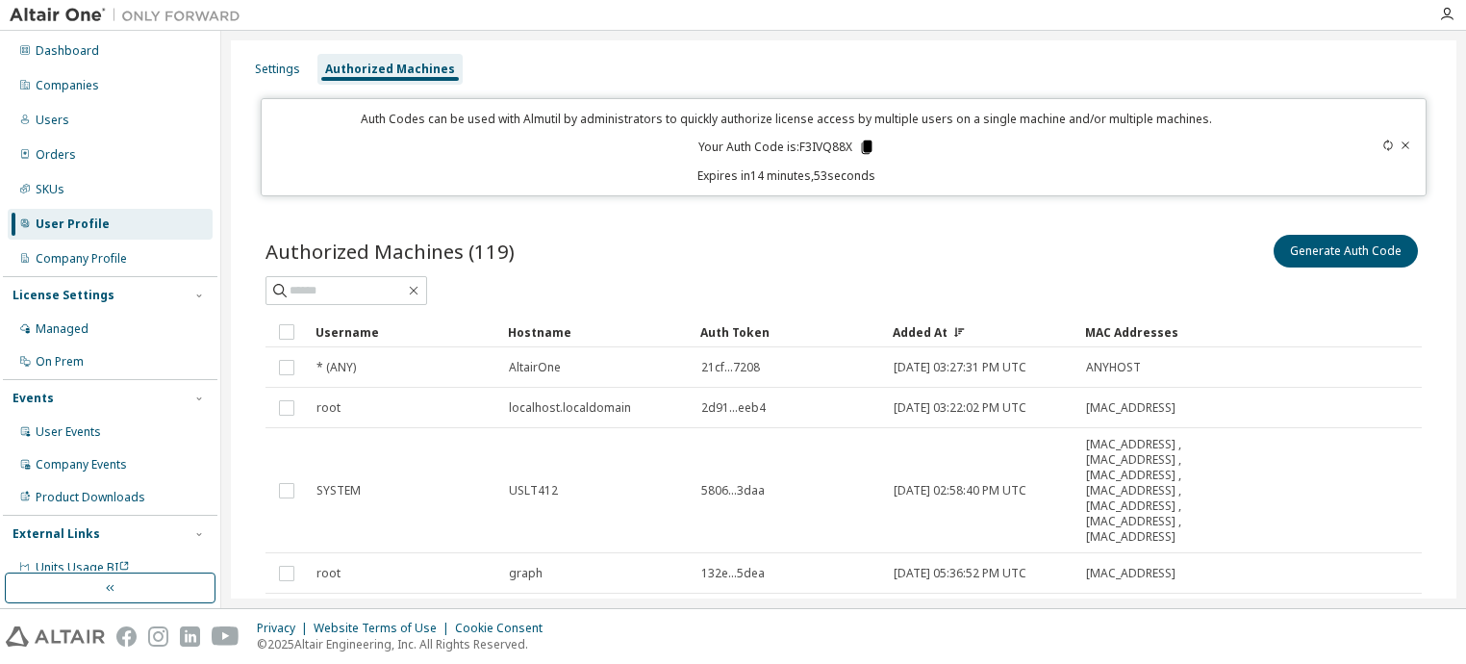
click at [862, 146] on icon at bounding box center [866, 146] width 11 height 13
click at [835, 176] on div "Auth Code copied to clipboard" at bounding box center [786, 175] width 170 height 19
drag, startPoint x: 863, startPoint y: 149, endPoint x: 874, endPoint y: 157, distance: 13.1
click at [863, 149] on icon at bounding box center [866, 146] width 11 height 13
drag, startPoint x: 1196, startPoint y: 633, endPoint x: 1179, endPoint y: 640, distance: 18.6
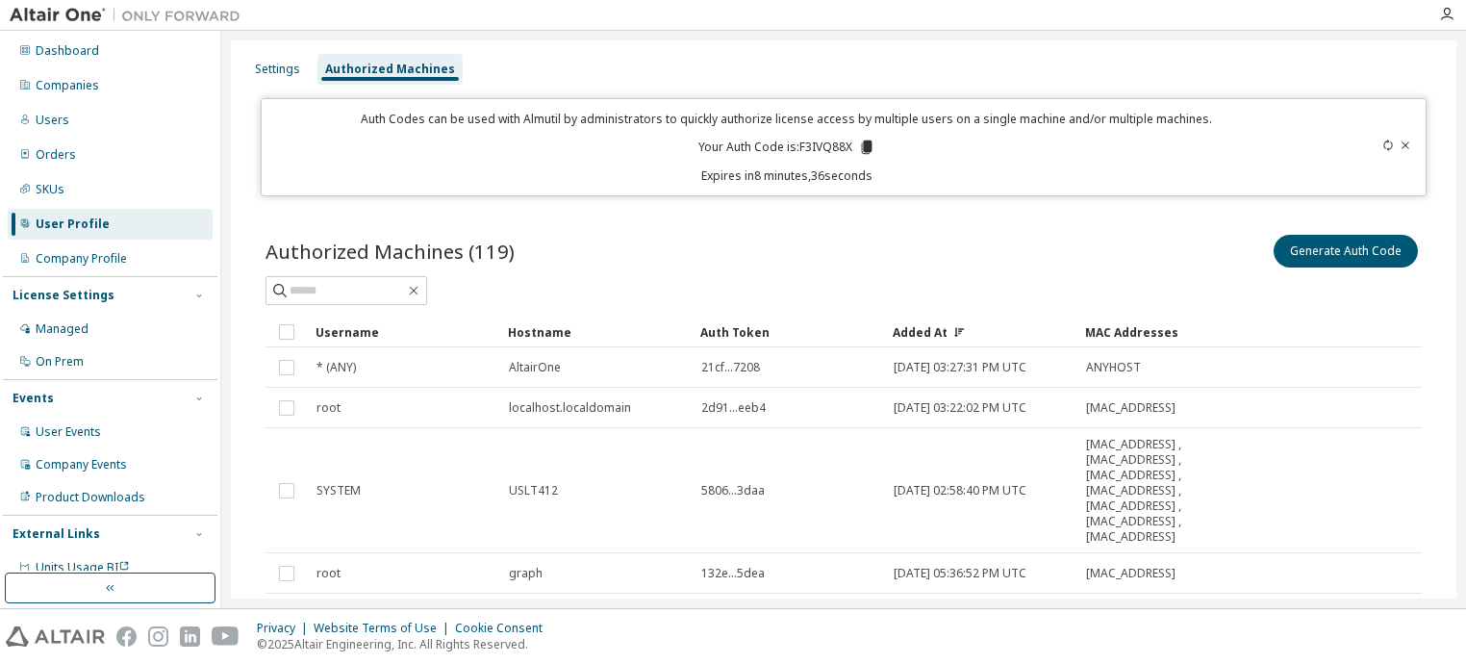
click at [1186, 637] on div "Privacy Website Terms of Use Cookie Consent © 2025 Altair Engineering, Inc. All…" at bounding box center [733, 636] width 1466 height 55
click at [867, 144] on icon at bounding box center [866, 146] width 11 height 13
click at [968, 266] on div "Generate Auth Code" at bounding box center [1133, 251] width 578 height 40
click at [1383, 142] on icon at bounding box center [1389, 146] width 12 height 12
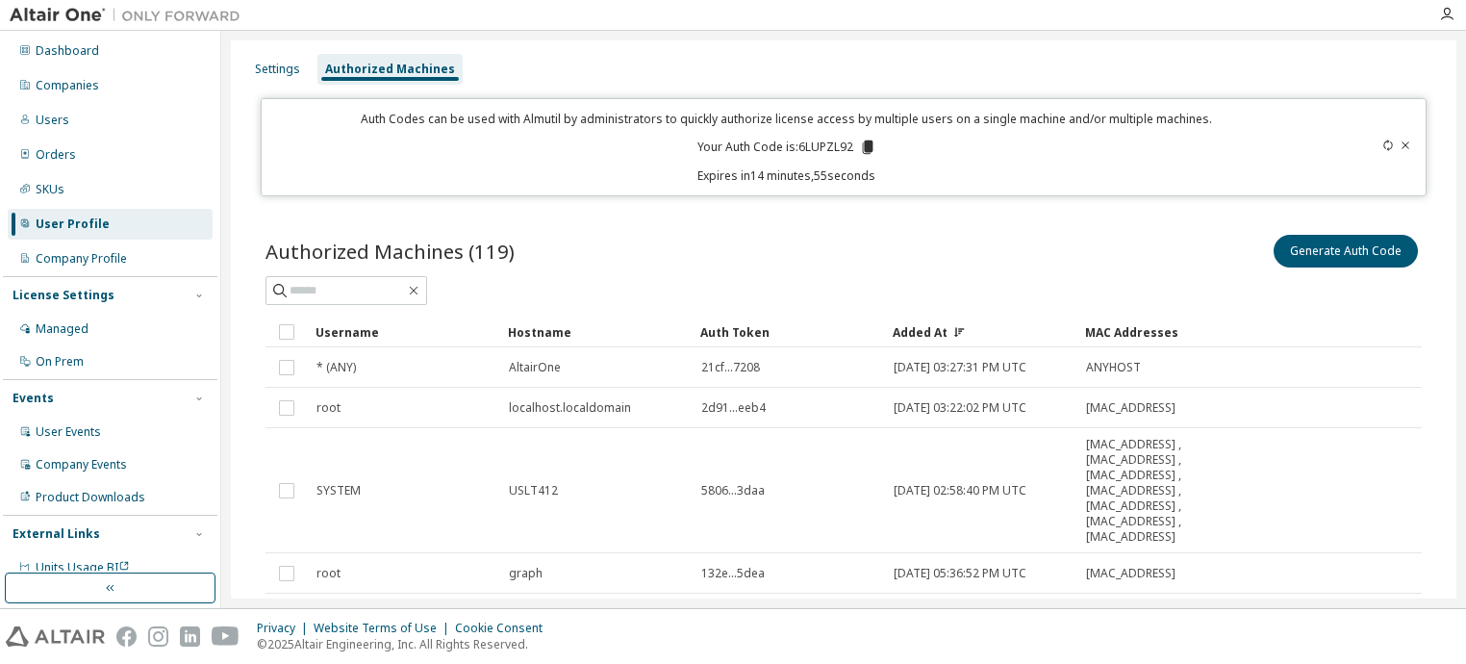
click at [869, 144] on icon at bounding box center [867, 147] width 17 height 17
click at [812, 176] on div "Auth Code copied to clipboard" at bounding box center [786, 175] width 170 height 19
click at [385, 261] on span "Authorized Machines (119)" at bounding box center [390, 251] width 249 height 27
click at [920, 331] on div "Added At" at bounding box center [981, 332] width 177 height 31
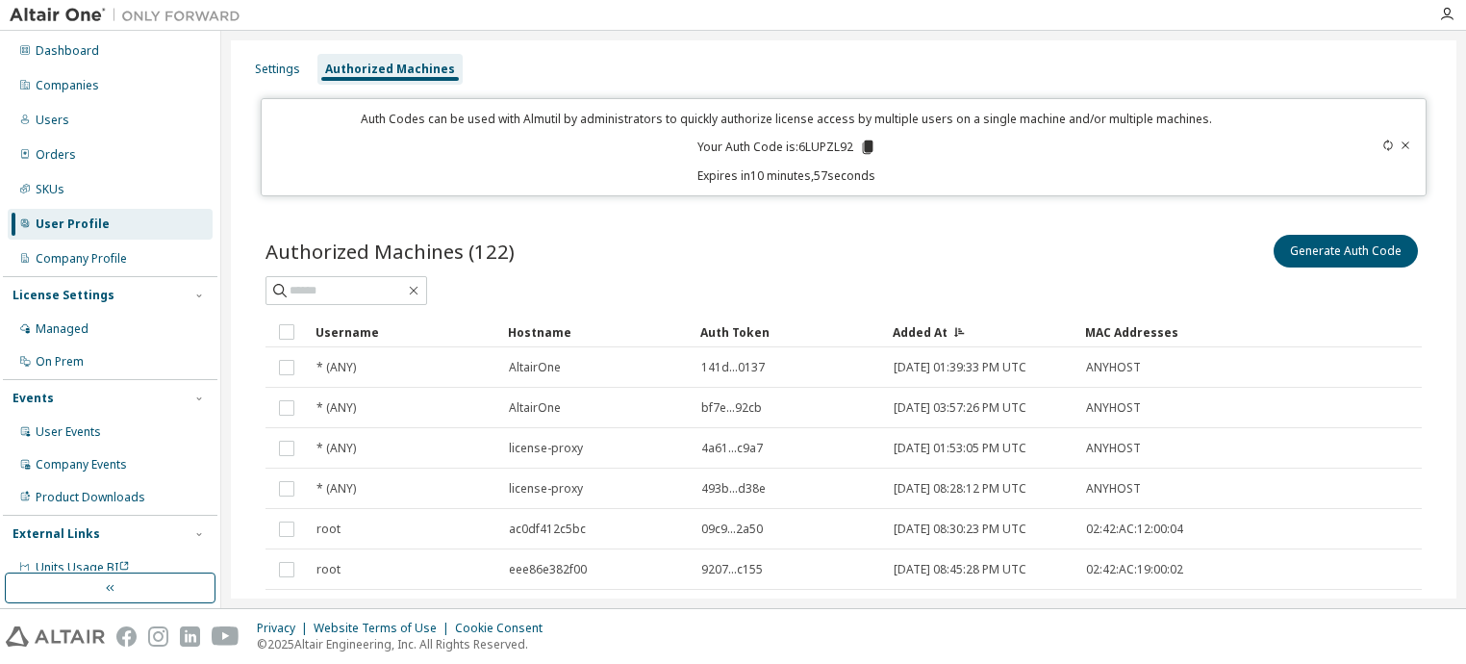
click at [920, 332] on div "Added At" at bounding box center [981, 332] width 177 height 31
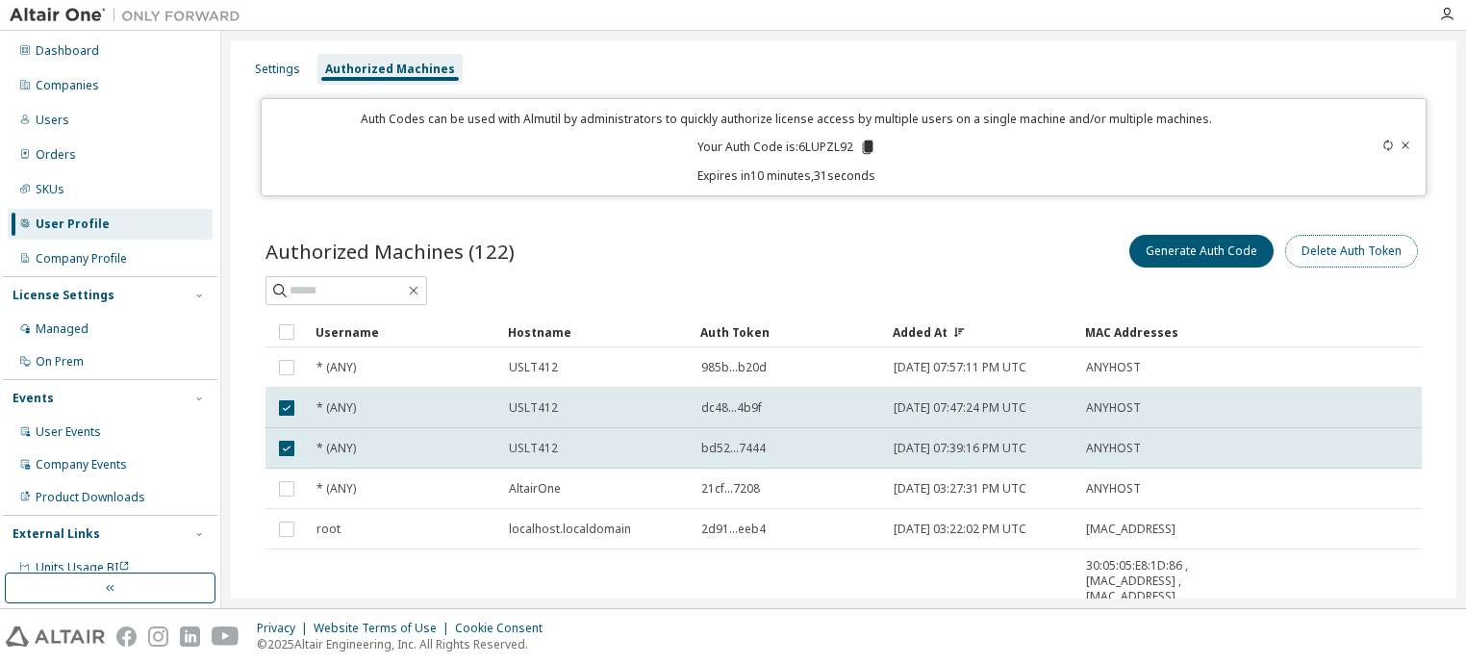
click at [1339, 261] on button "Delete Auth Token" at bounding box center [1351, 251] width 133 height 33
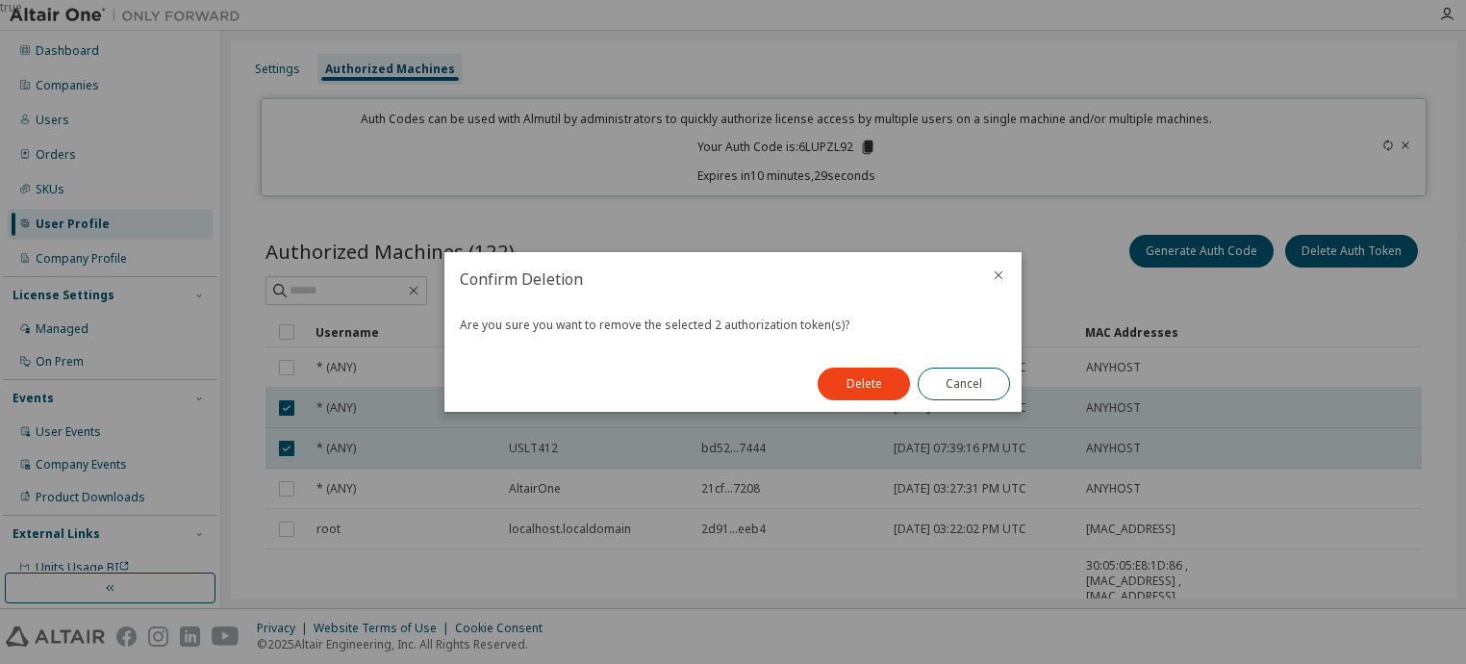
click at [845, 377] on button "Delete" at bounding box center [864, 384] width 92 height 33
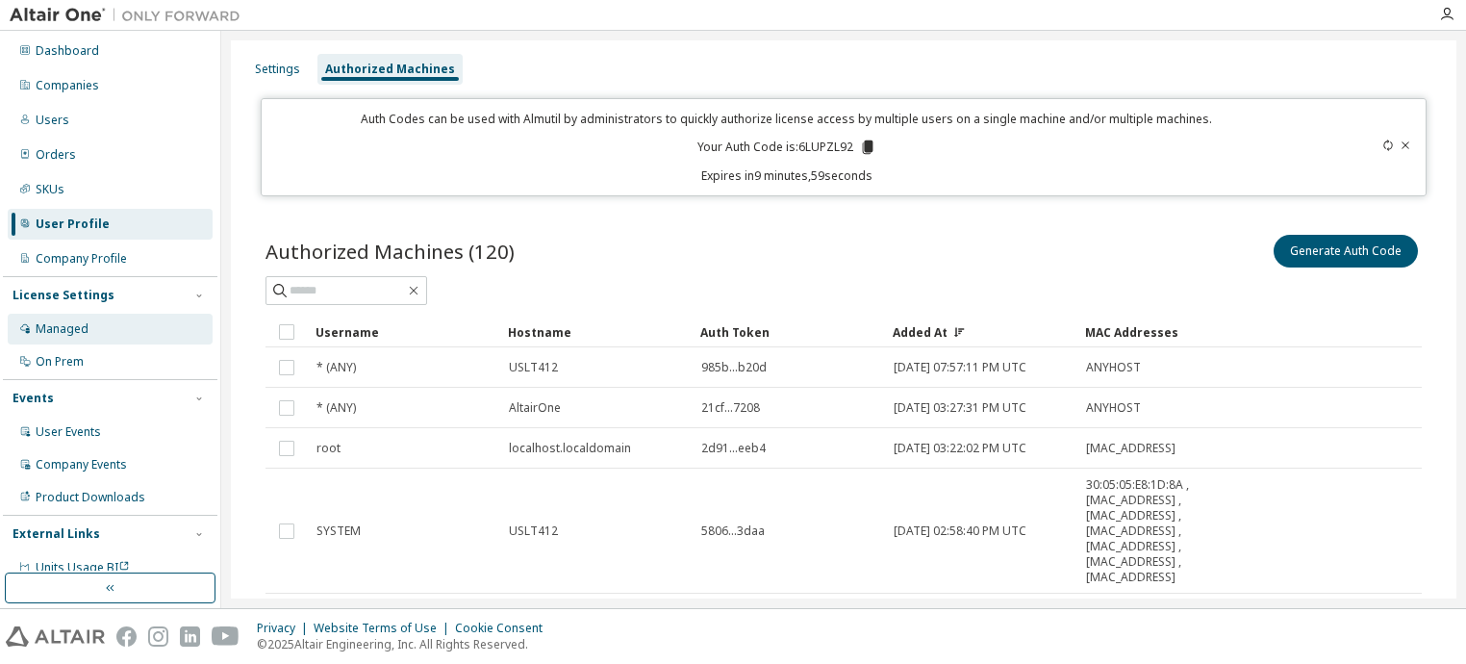
click at [50, 330] on div "Managed" at bounding box center [62, 328] width 53 height 15
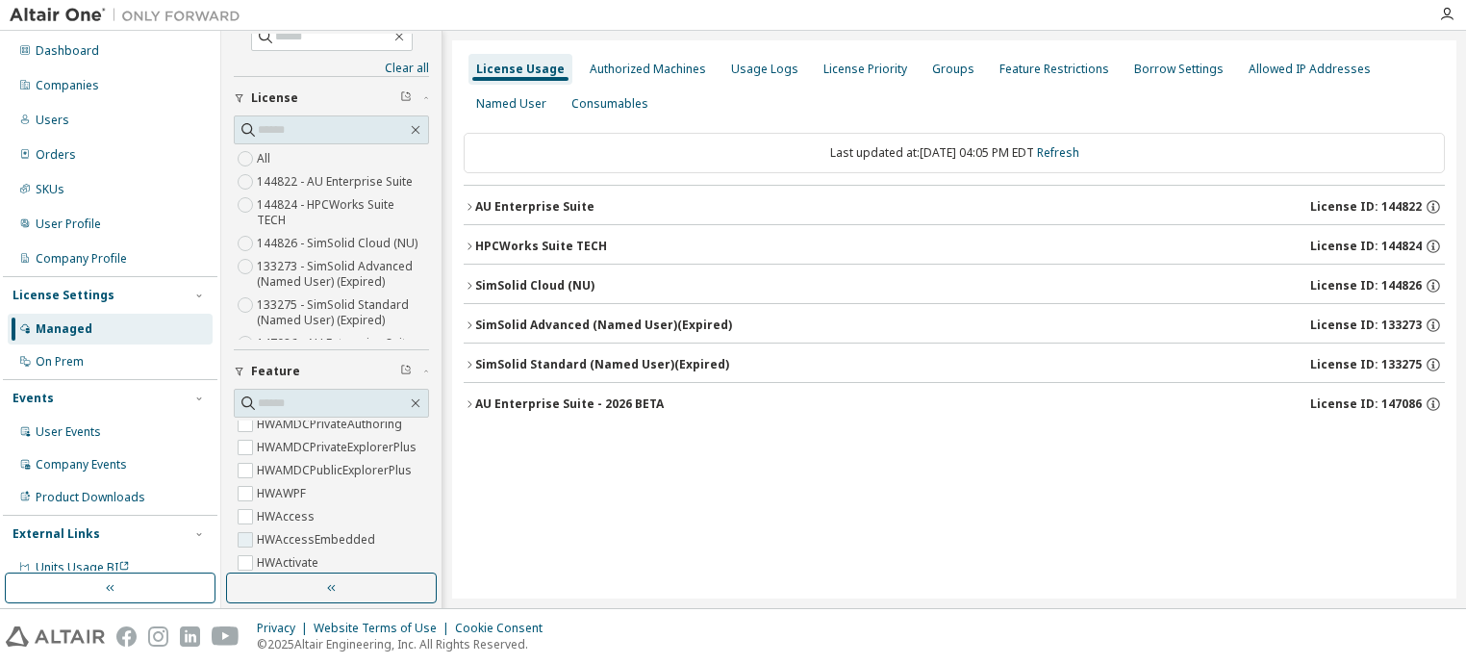
scroll to position [289, 0]
click at [308, 405] on input "text" at bounding box center [332, 403] width 149 height 19
type input "***"
click at [337, 476] on label "HWPanopticonVizServer" at bounding box center [325, 478] width 136 height 23
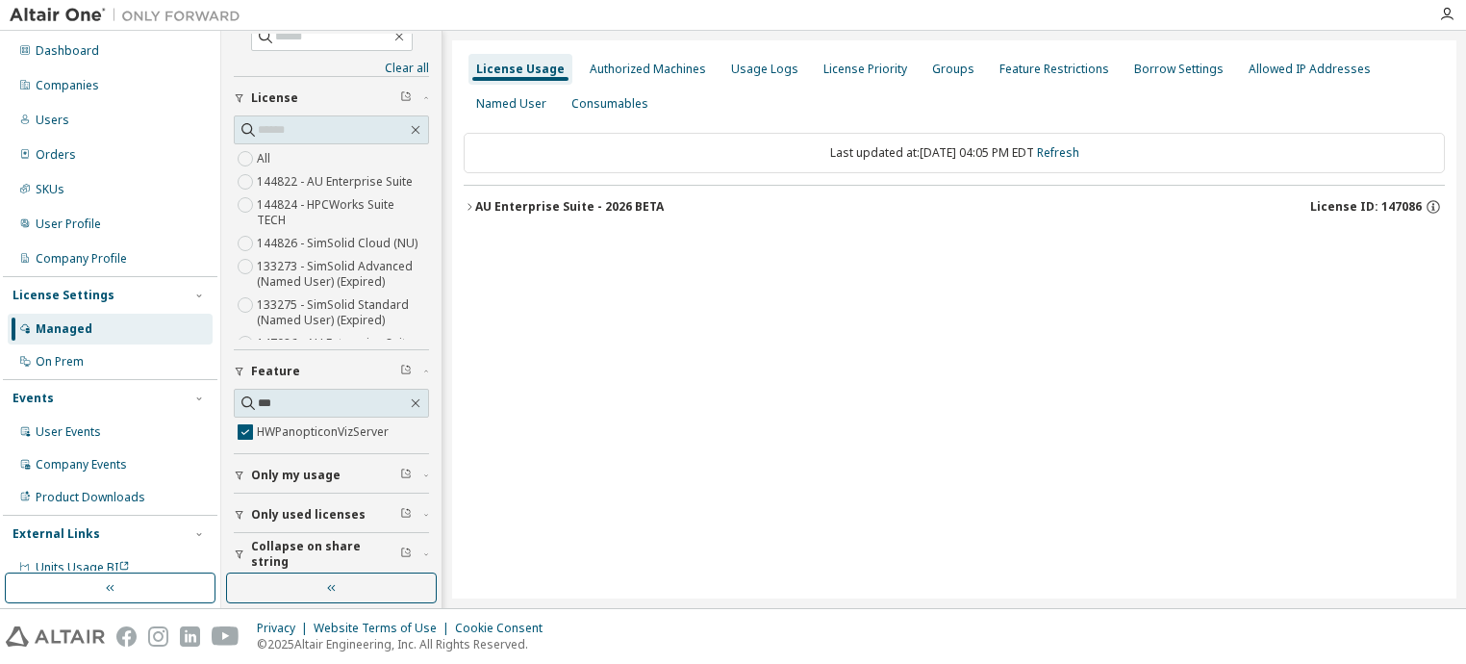
drag, startPoint x: 467, startPoint y: 200, endPoint x: 479, endPoint y: 221, distance: 24.6
click at [469, 201] on icon "button" at bounding box center [470, 207] width 12 height 12
click at [706, 372] on div "License Usage Authorized Machines Usage Logs License Priority Groups Feature Re…" at bounding box center [954, 319] width 1004 height 558
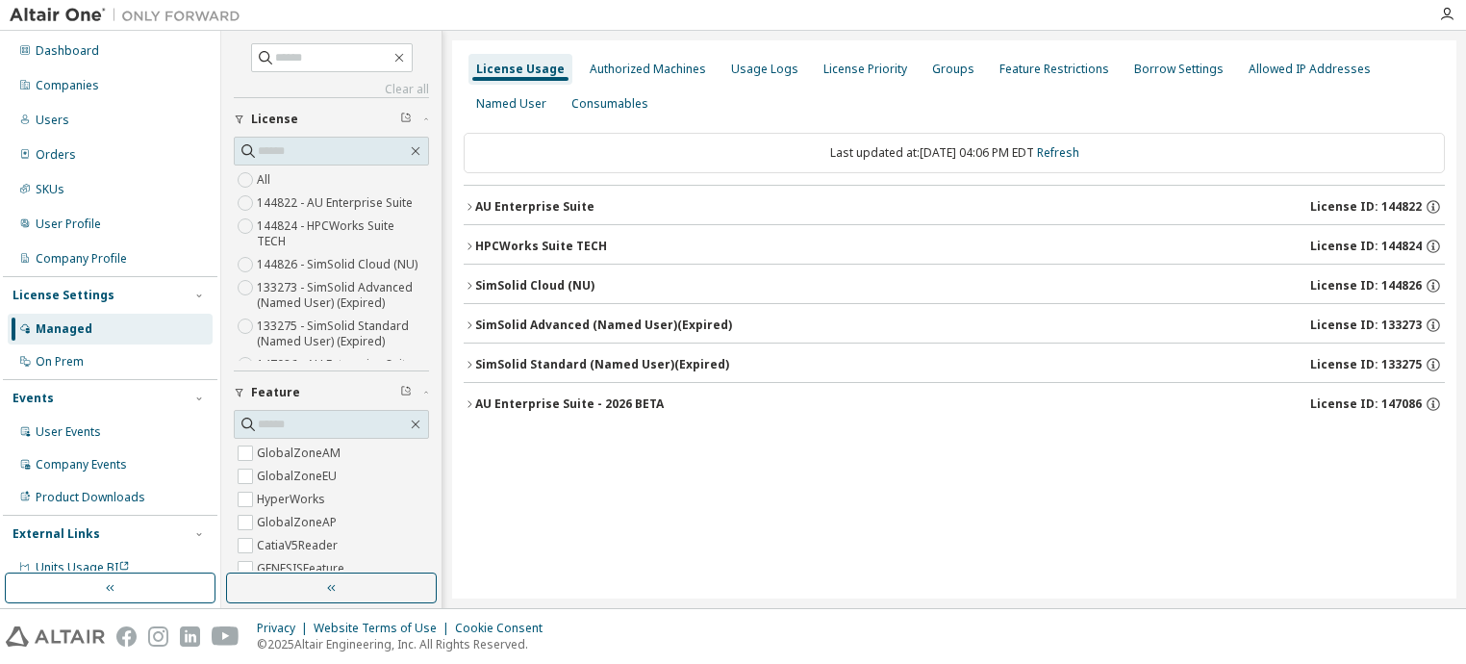
click at [474, 400] on icon "button" at bounding box center [470, 404] width 12 height 12
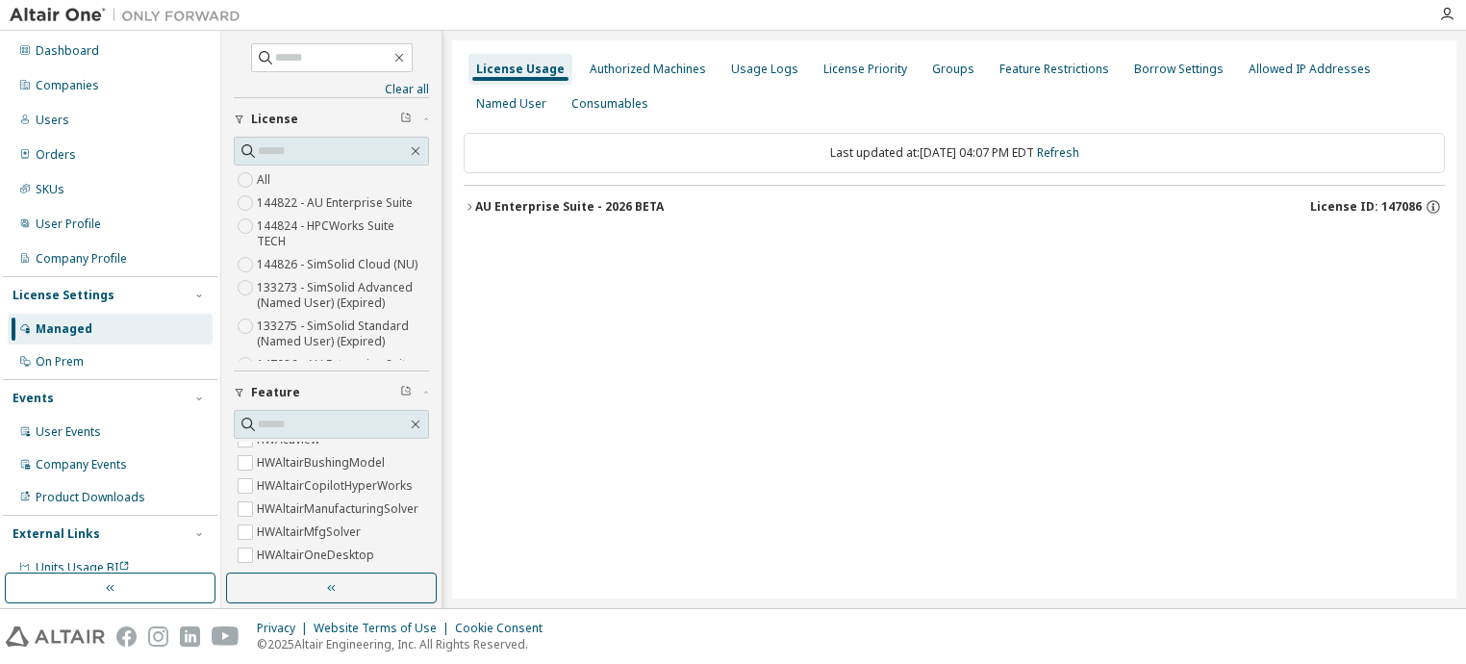
scroll to position [385, 0]
click at [316, 420] on input "text" at bounding box center [332, 424] width 149 height 19
click at [359, 530] on label "HWPanopticonVizServer" at bounding box center [325, 530] width 136 height 23
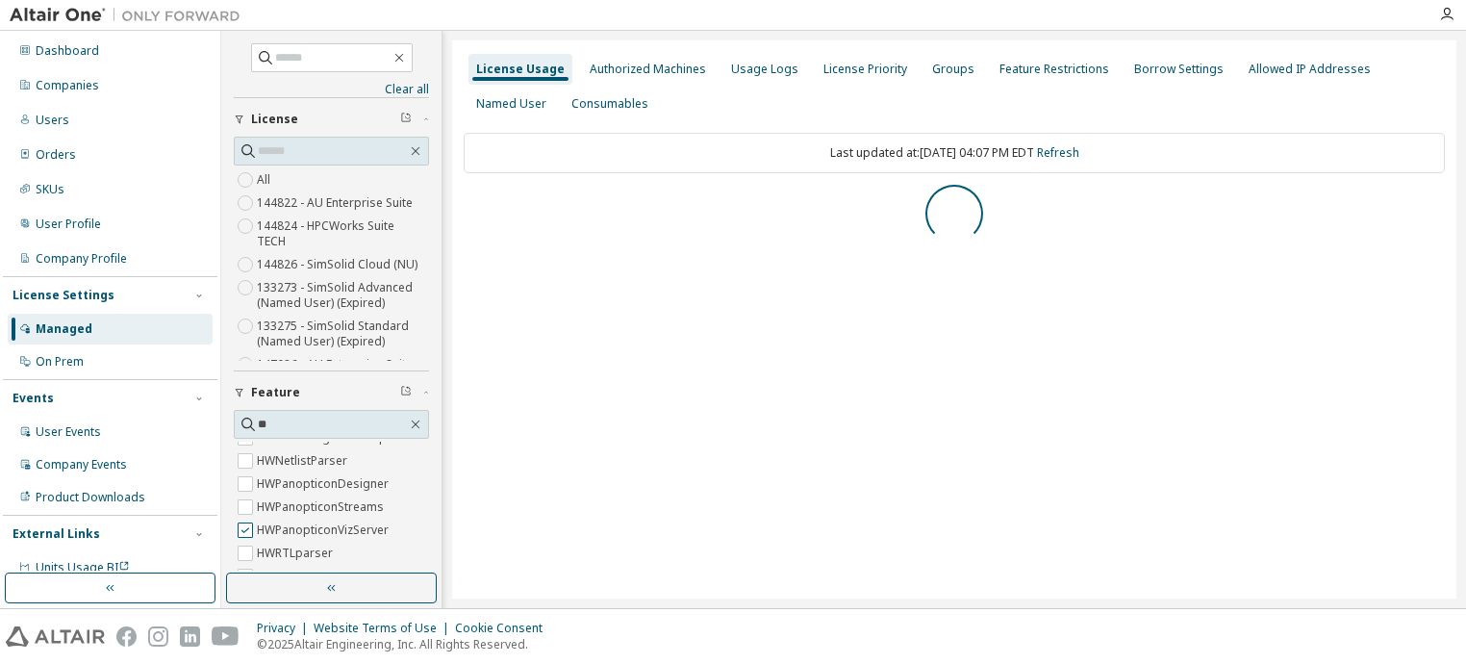
scroll to position [0, 0]
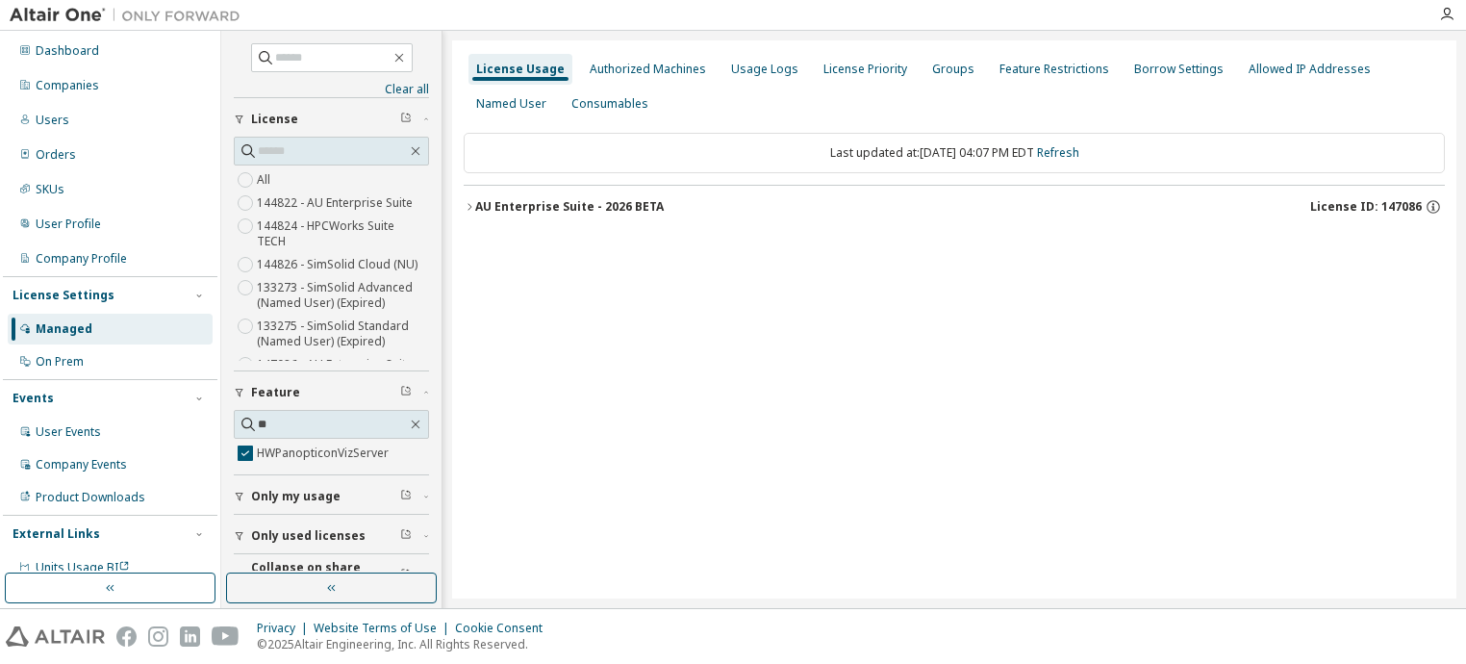
click at [470, 201] on icon "button" at bounding box center [470, 207] width 12 height 12
click at [493, 243] on div "HWPanopticonVizServer" at bounding box center [579, 246] width 173 height 17
click at [600, 243] on div "HWPanopticonVizServer" at bounding box center [579, 246] width 173 height 17
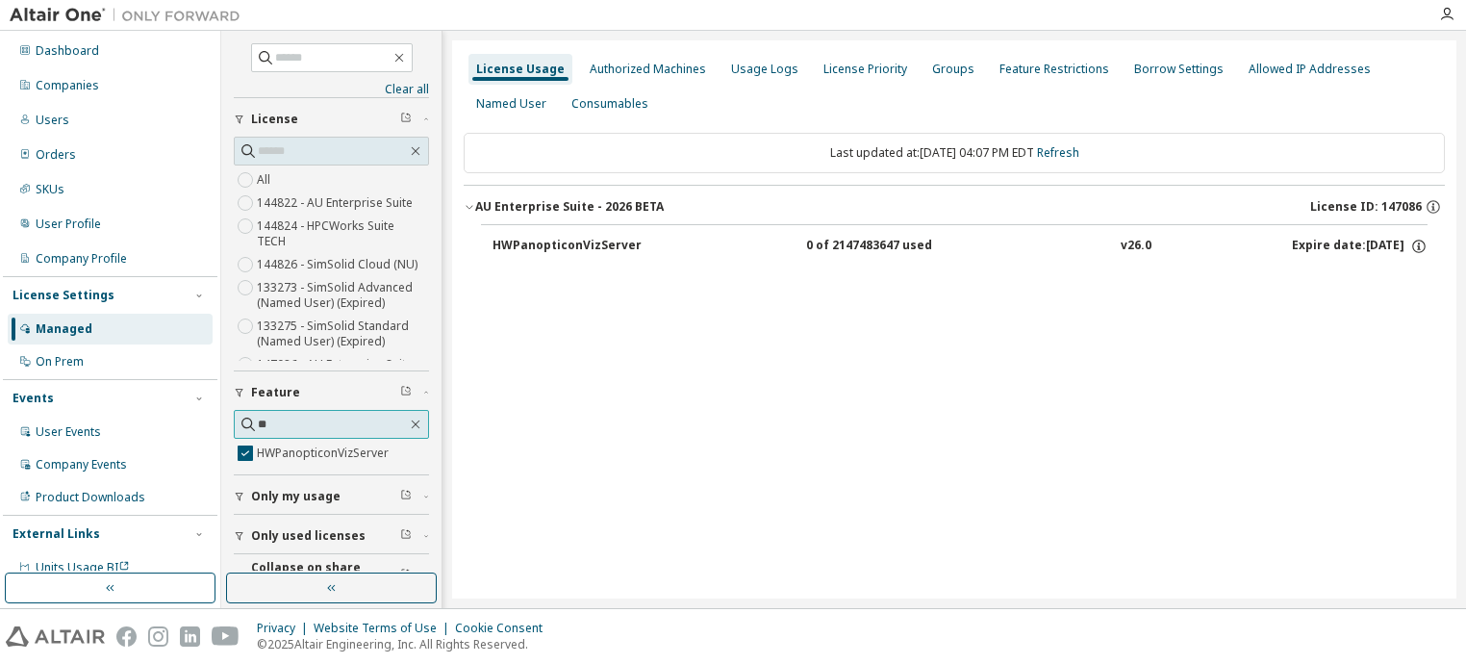
click at [308, 419] on input "**" at bounding box center [332, 424] width 149 height 19
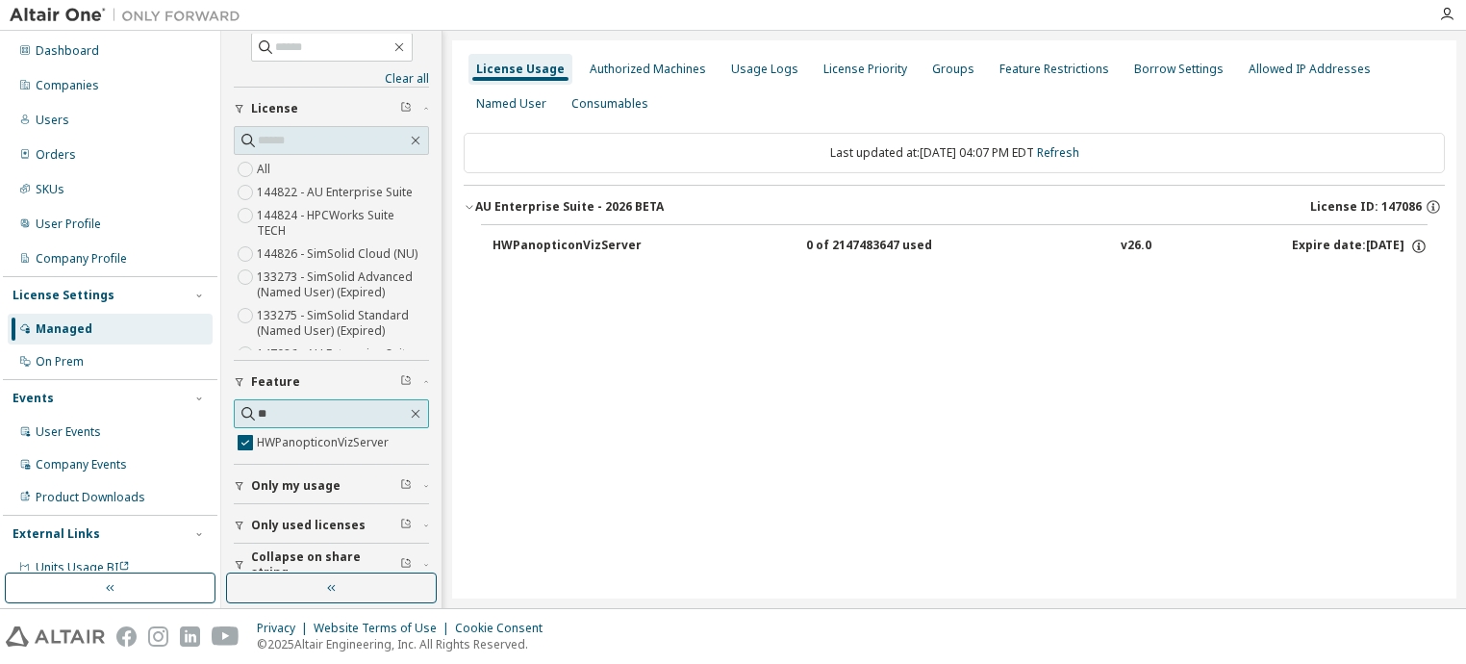
scroll to position [29, 0]
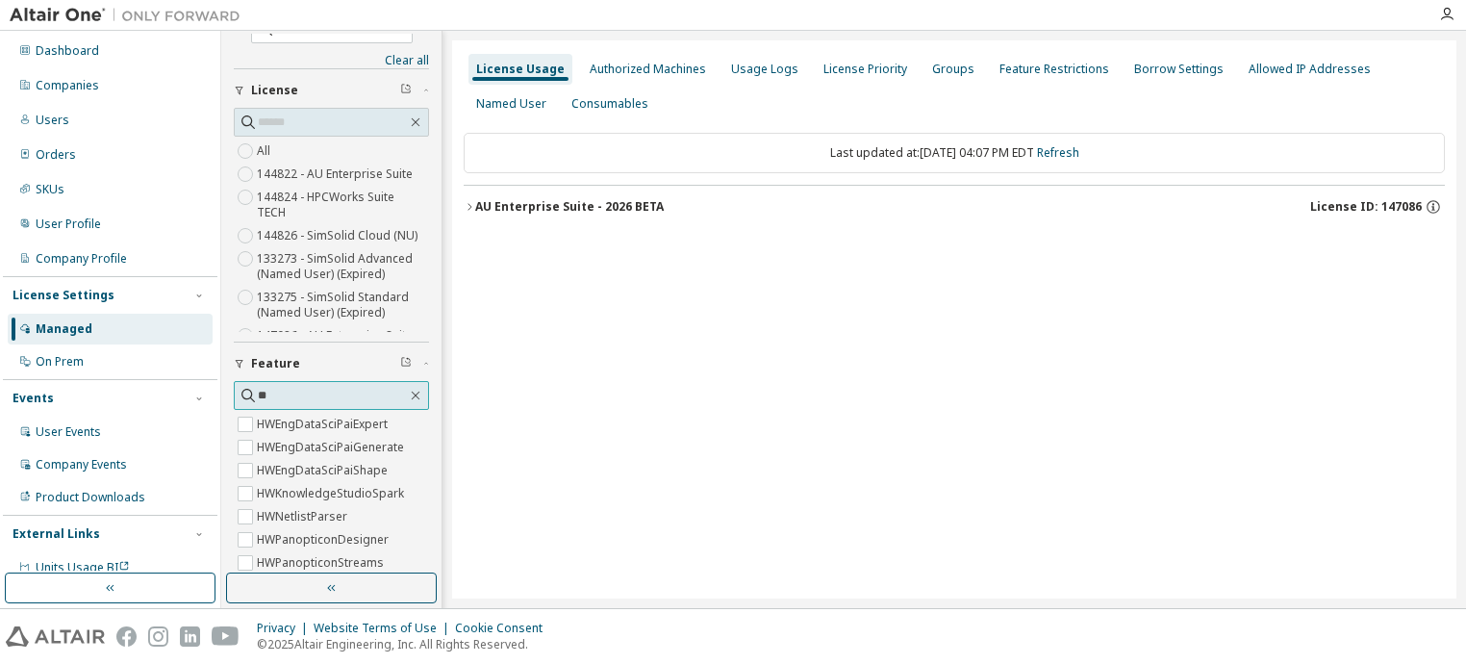
click at [285, 395] on input "**" at bounding box center [332, 395] width 149 height 19
type input "*****"
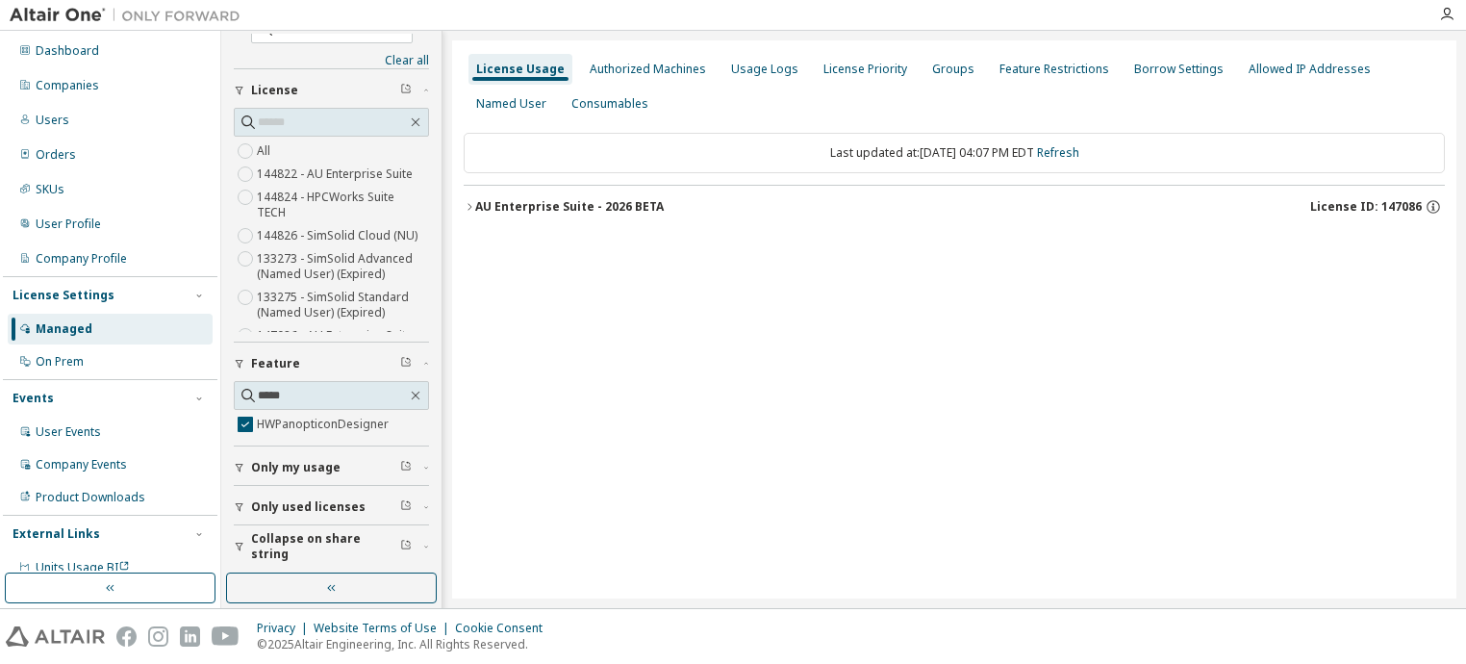
click at [320, 443] on div "Collapse on share string Only used licenses Only my usage Feature ***** HWPanop…" at bounding box center [331, 316] width 195 height 496
click at [319, 501] on span "Only used licenses" at bounding box center [308, 506] width 114 height 15
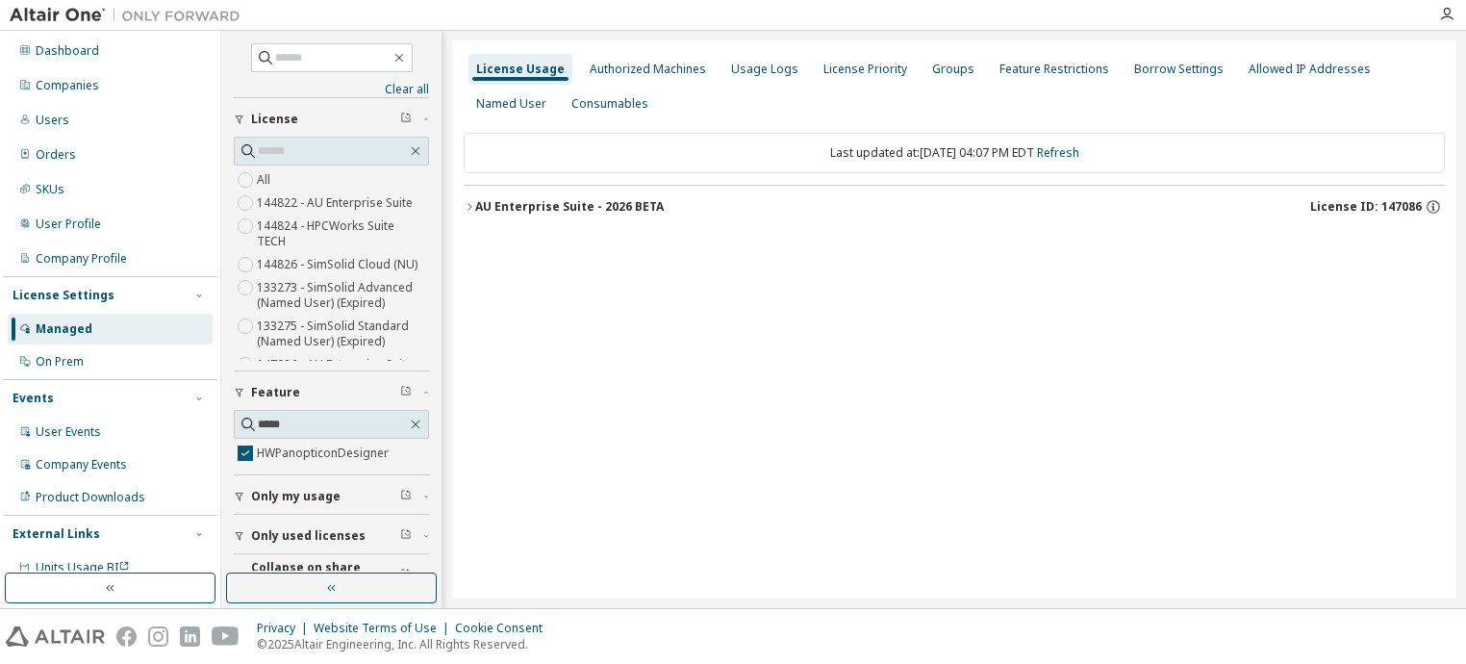
drag, startPoint x: 467, startPoint y: 199, endPoint x: 467, endPoint y: 211, distance: 11.5
click at [467, 203] on icon "button" at bounding box center [470, 207] width 12 height 12
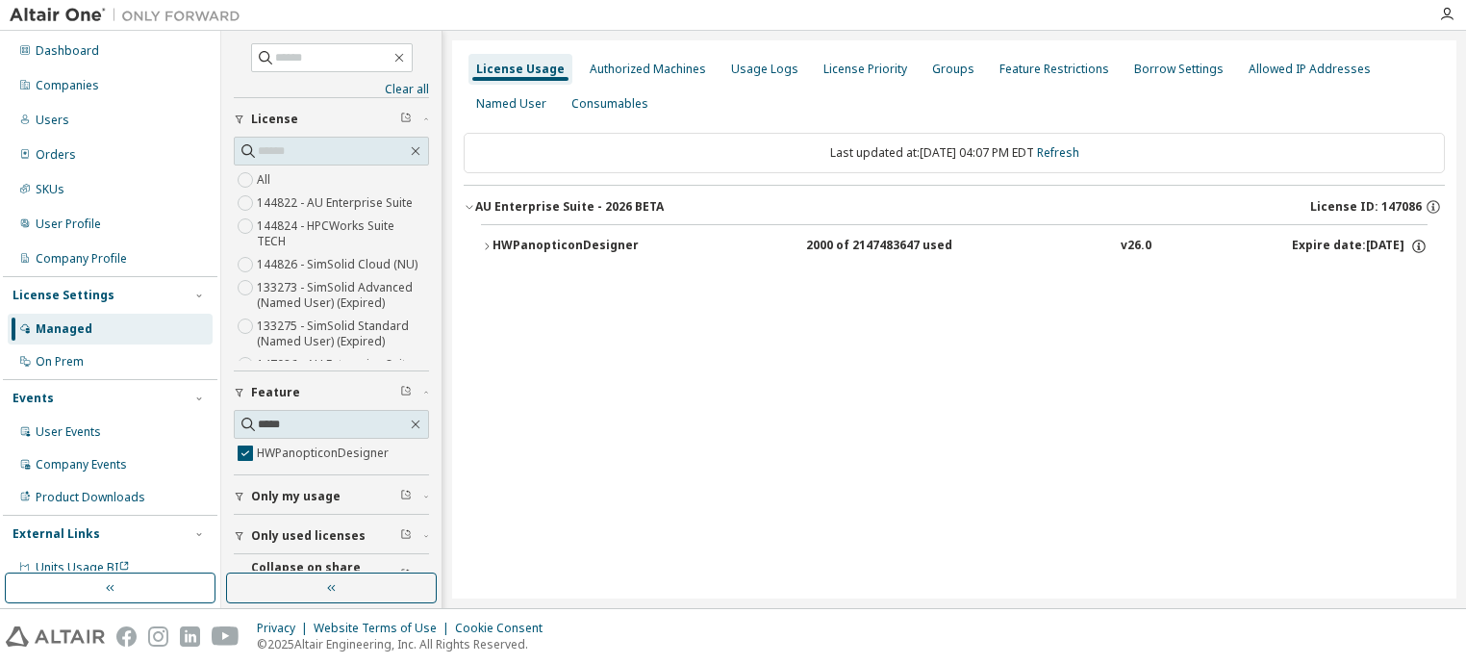
click at [489, 250] on icon "button" at bounding box center [487, 247] width 12 height 12
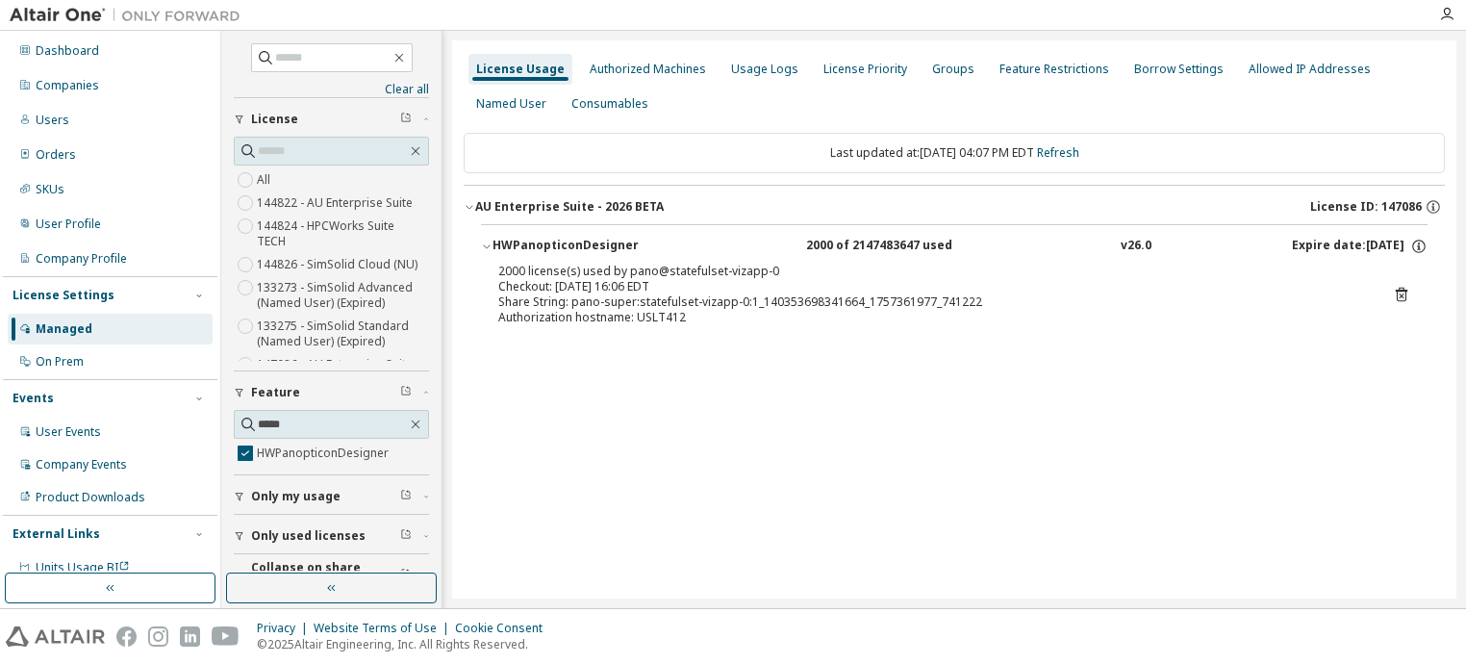
click at [708, 394] on div "License Usage Authorized Machines Usage Logs License Priority Groups Feature Re…" at bounding box center [954, 319] width 1004 height 558
drag, startPoint x: 743, startPoint y: 395, endPoint x: 885, endPoint y: 287, distance: 179.2
click at [743, 393] on div "License Usage Authorized Machines Usage Logs License Priority Groups Feature Re…" at bounding box center [954, 319] width 1004 height 558
click at [627, 488] on div "License Usage Authorized Machines Usage Logs License Priority Groups Feature Re…" at bounding box center [954, 319] width 1004 height 558
